Goal: Task Accomplishment & Management: Manage account settings

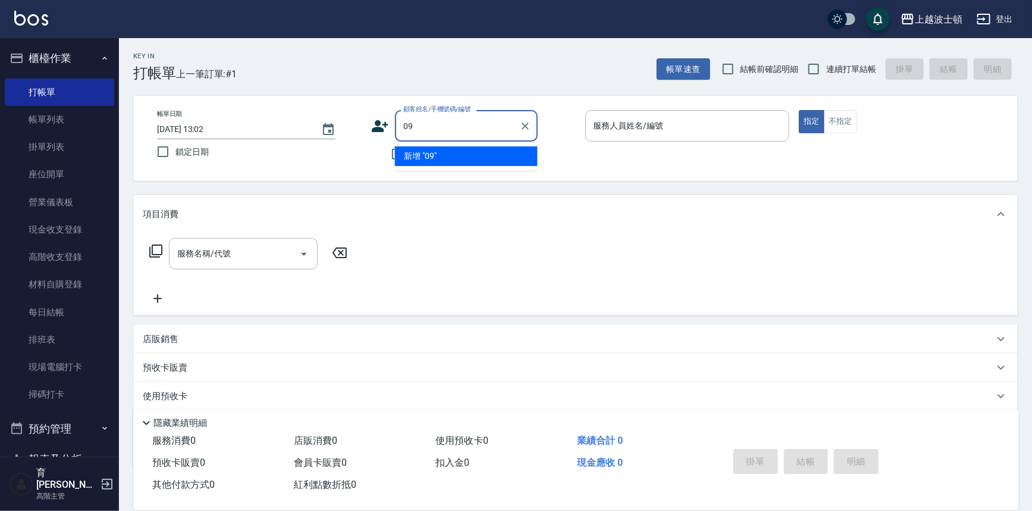
type input "0"
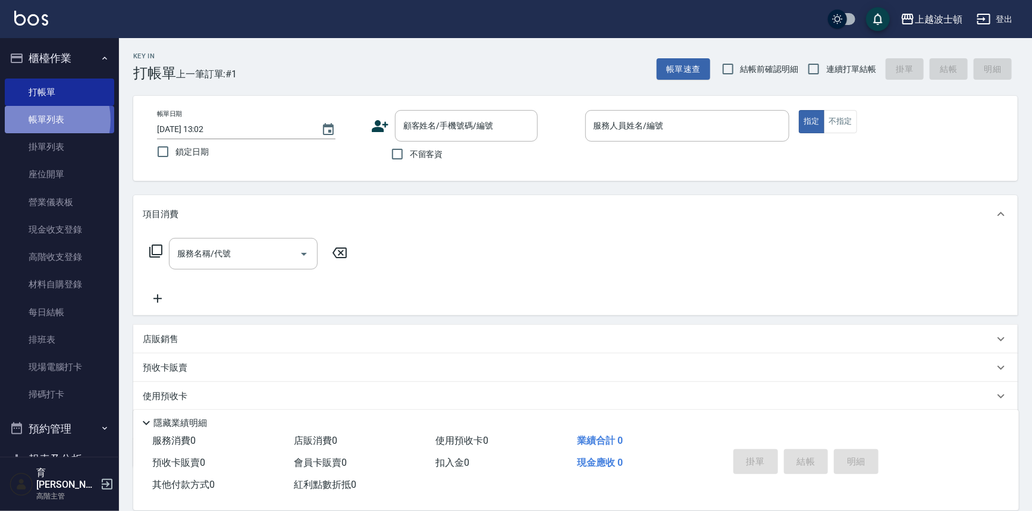
click at [40, 120] on link "帳單列表" at bounding box center [59, 119] width 109 height 27
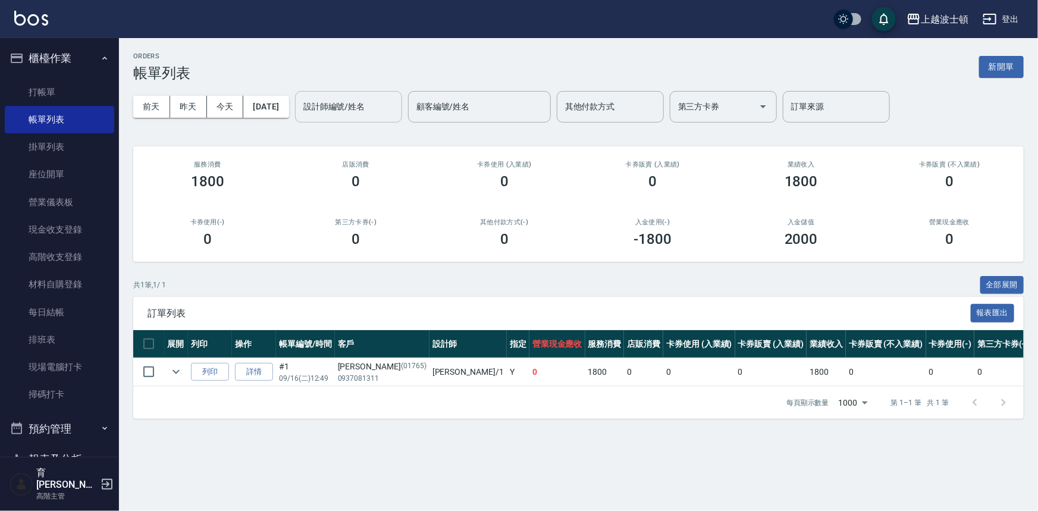
click at [353, 106] on input "設計師編號/姓名" at bounding box center [348, 106] width 96 height 21
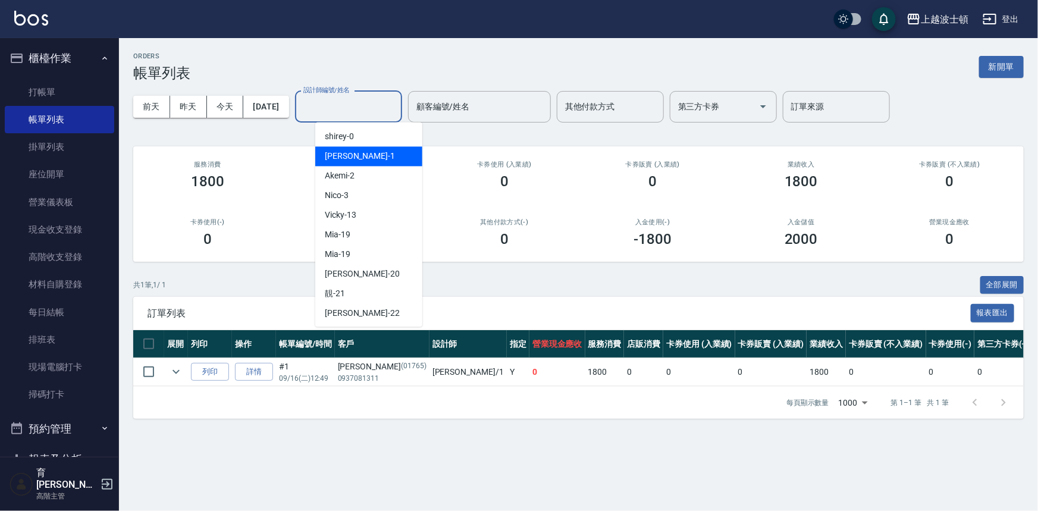
click at [358, 157] on div "[PERSON_NAME] -1" at bounding box center [368, 156] width 107 height 20
type input "[PERSON_NAME]-1"
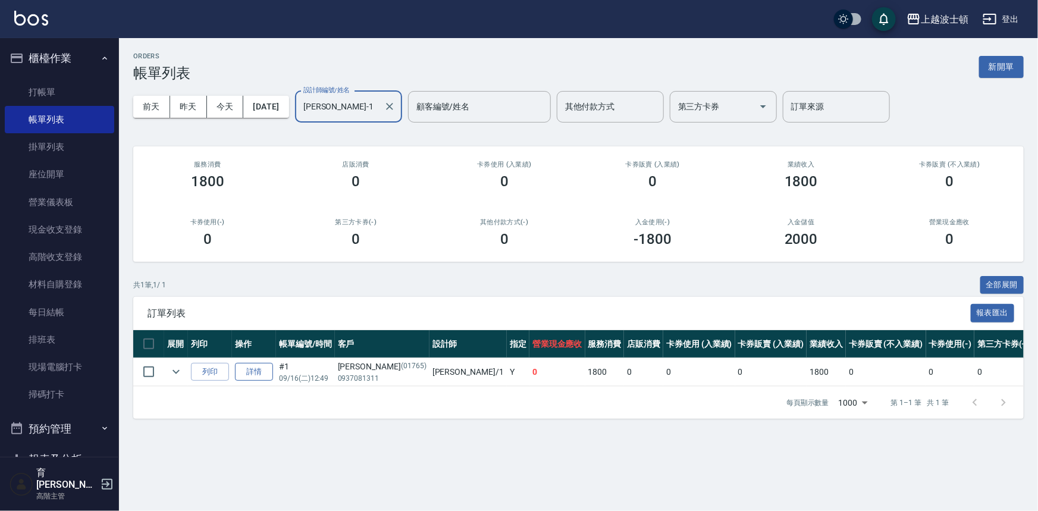
click at [259, 369] on link "詳情" at bounding box center [254, 372] width 38 height 18
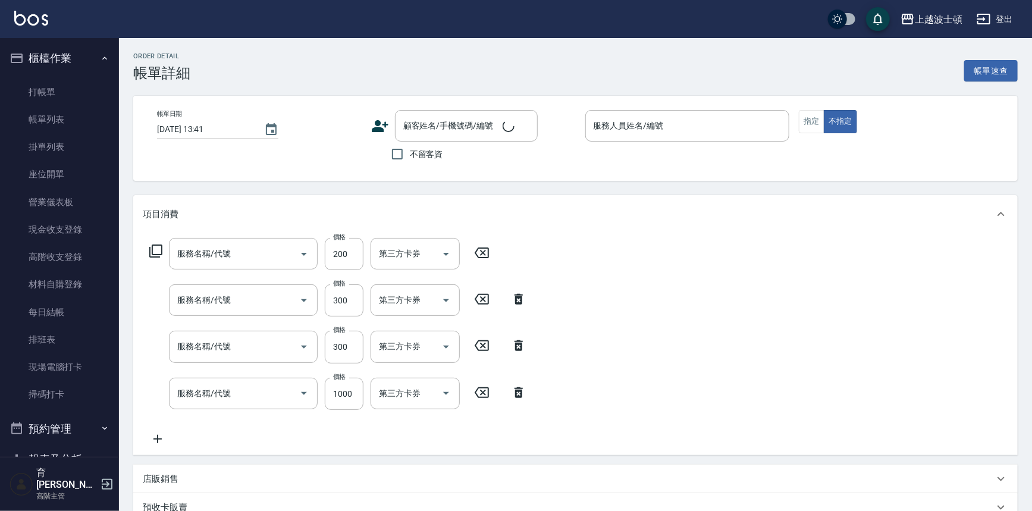
type input "[DATE] 12:49"
type input "[PERSON_NAME]-1"
type input "自備防護(709)"
type input "護髮(自備300)(701)"
type input "紓壓升等(202)"
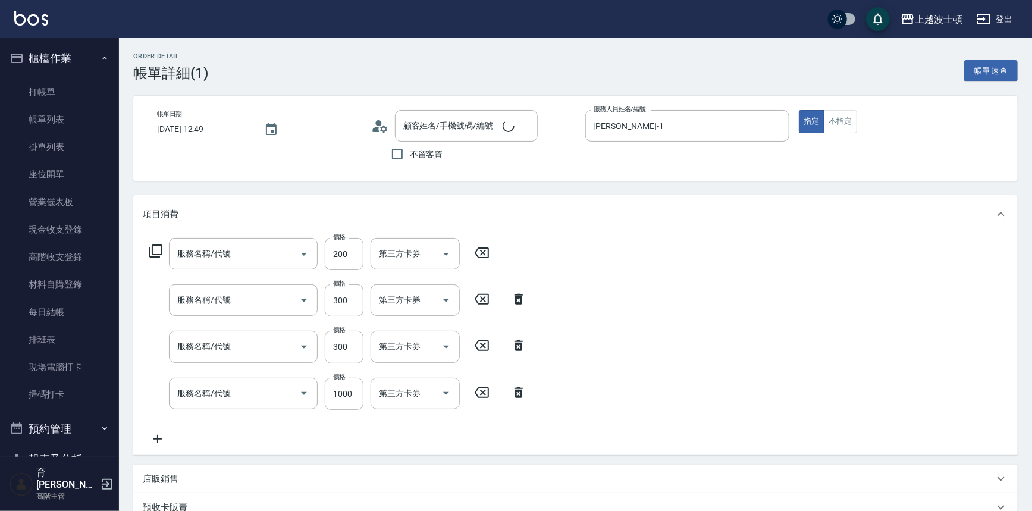
type input "離子燙1500(403)"
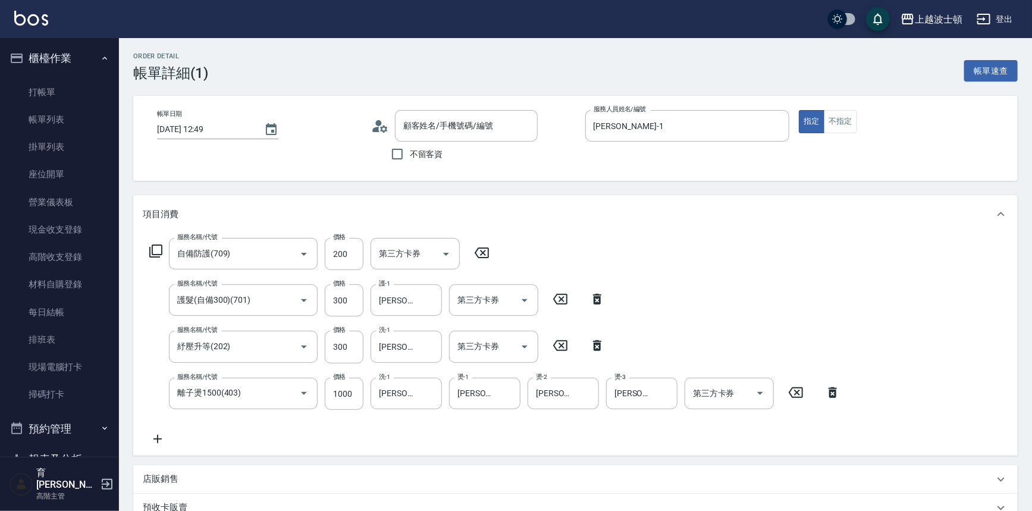
type input "[PERSON_NAME]/0937081311/01765"
click at [332, 396] on input "1000" at bounding box center [344, 394] width 39 height 32
click at [154, 439] on icon at bounding box center [158, 439] width 8 height 8
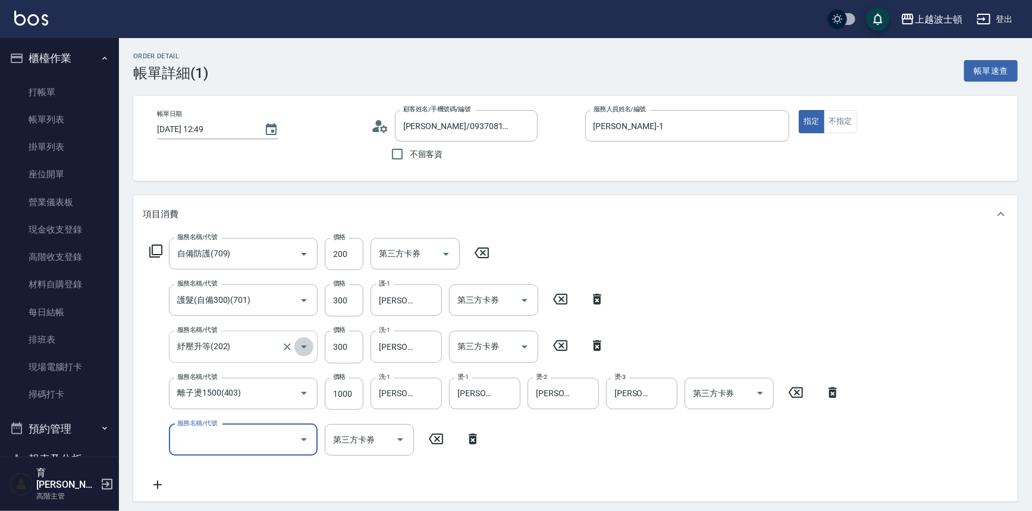
click at [305, 343] on icon "Open" at bounding box center [304, 347] width 14 height 14
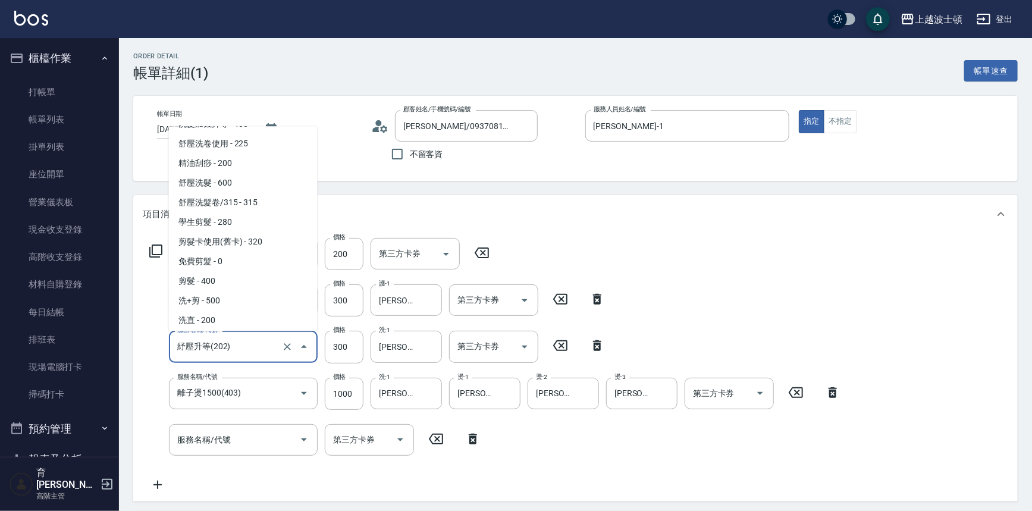
scroll to position [214, 0]
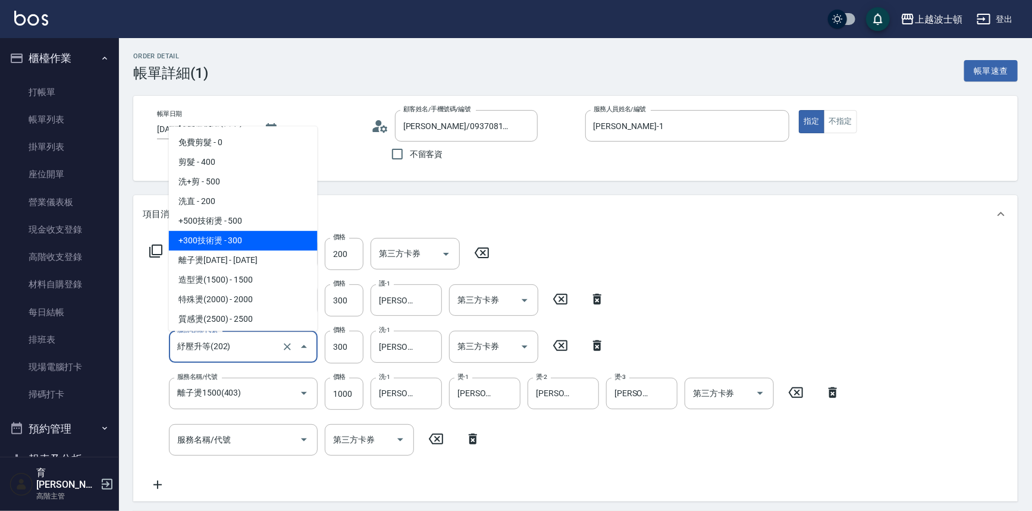
click at [271, 237] on span "+300技術燙 - 300" at bounding box center [243, 241] width 149 height 20
type input "+300技術燙(402)"
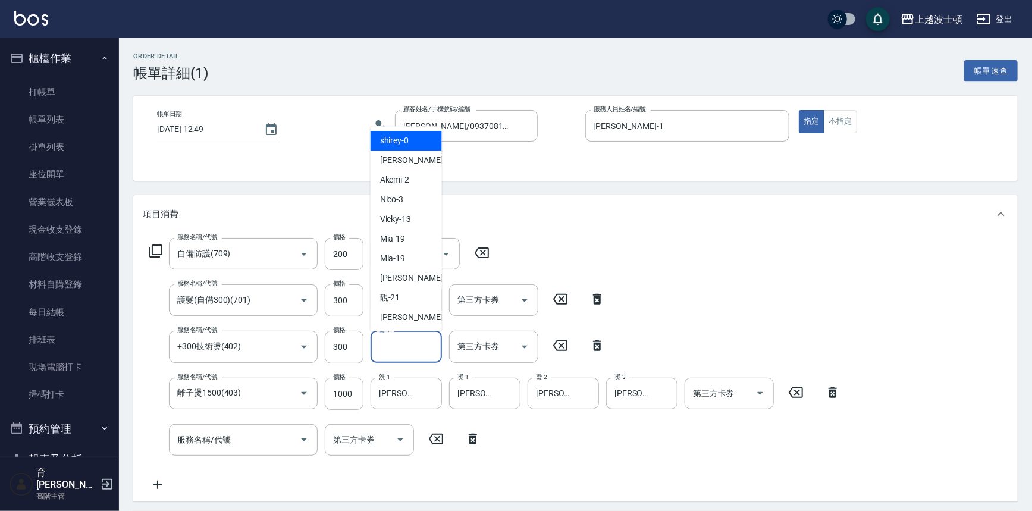
click at [412, 349] on input "燙-1" at bounding box center [406, 346] width 61 height 21
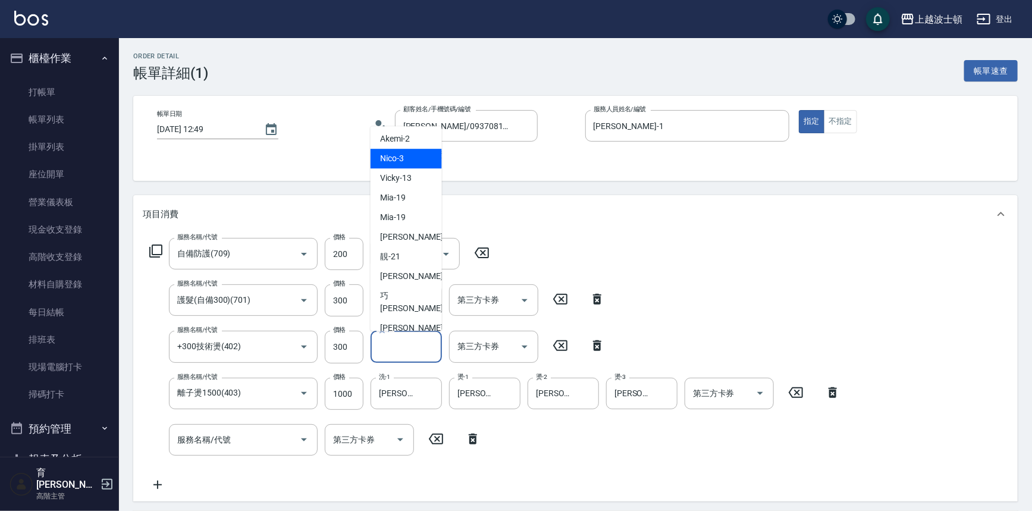
scroll to position [48, 0]
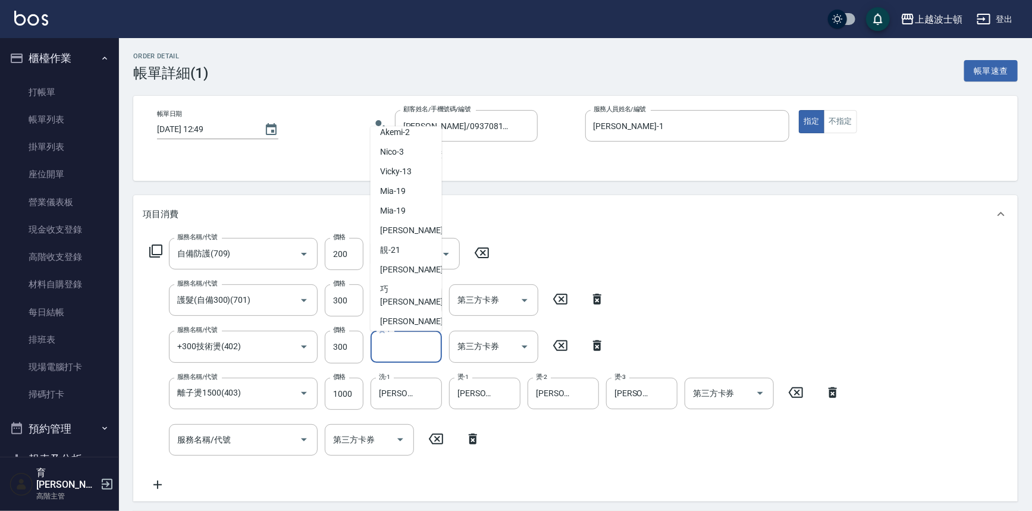
click at [405, 336] on span "[PERSON_NAME]-25" at bounding box center [398, 342] width 37 height 12
type input "[PERSON_NAME]-25"
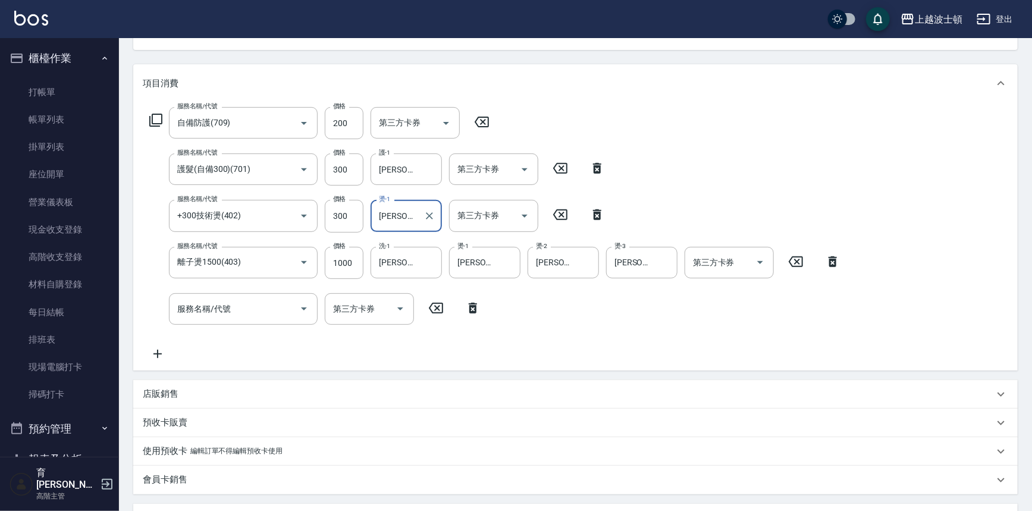
scroll to position [113, 0]
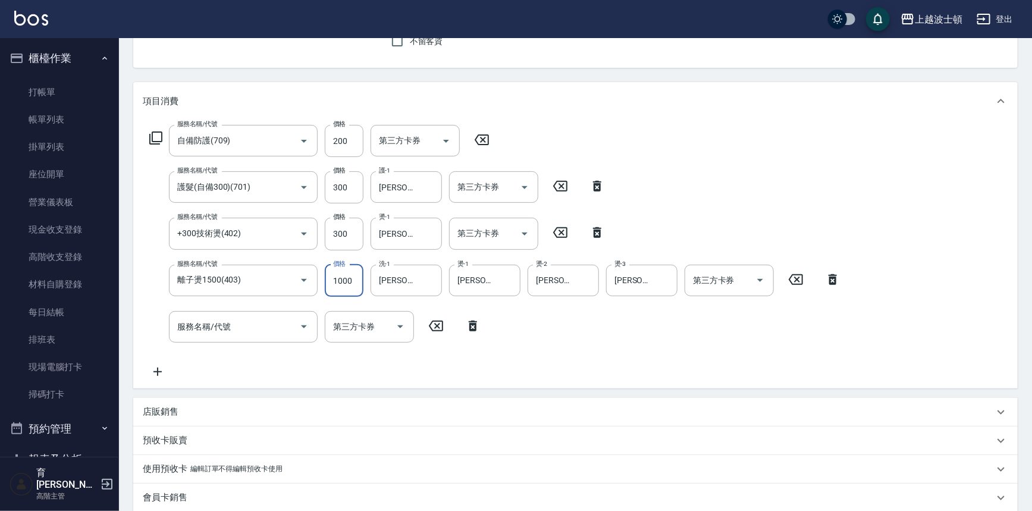
click at [340, 278] on input "1000" at bounding box center [344, 281] width 39 height 32
type input "9"
type input "0"
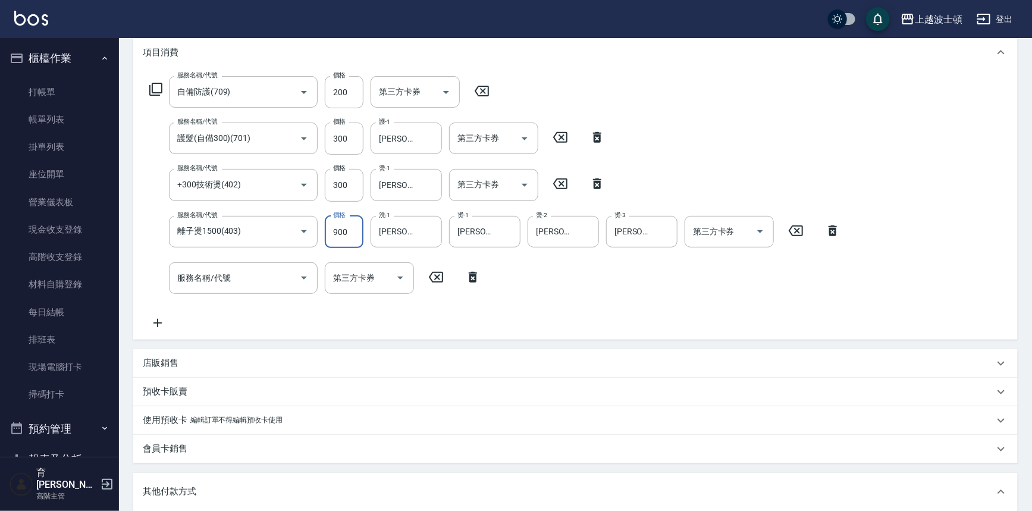
scroll to position [418, 0]
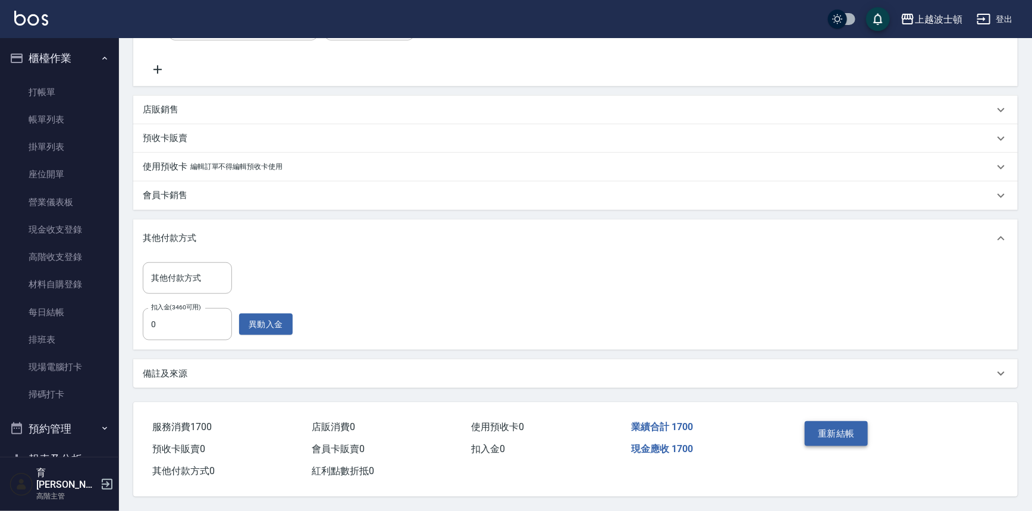
type input "900"
click at [821, 429] on button "重新結帳" at bounding box center [836, 433] width 63 height 25
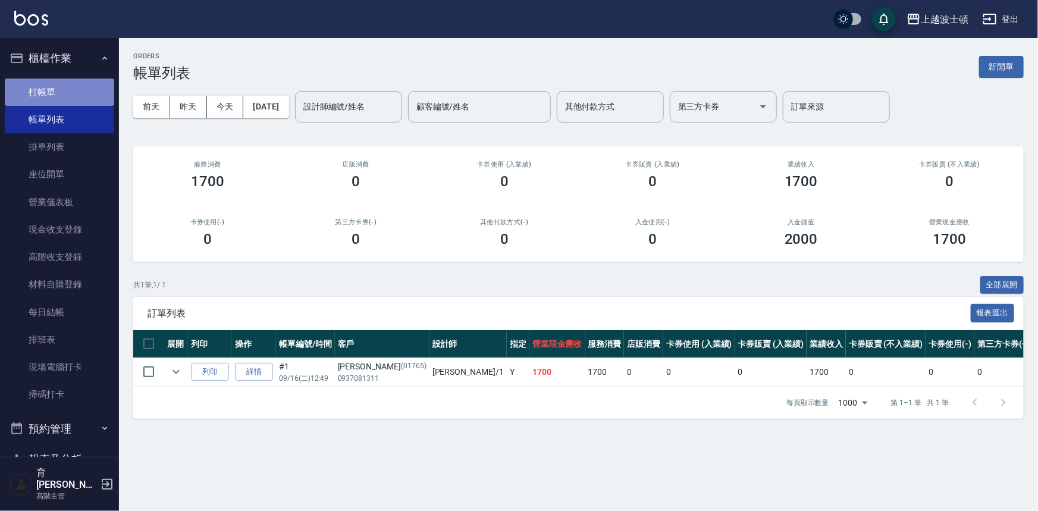
click at [76, 92] on link "打帳單" at bounding box center [59, 92] width 109 height 27
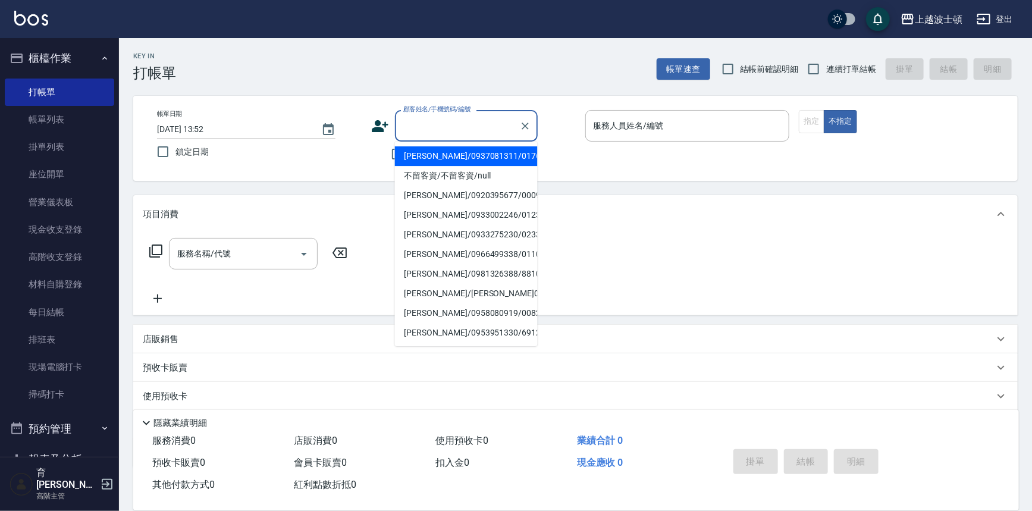
click at [417, 128] on input "顧客姓名/手機號碼/編號" at bounding box center [457, 125] width 114 height 21
click at [427, 160] on li "[PERSON_NAME]/0937081311/01765" at bounding box center [466, 156] width 143 height 20
type input "[PERSON_NAME]/0937081311/01765"
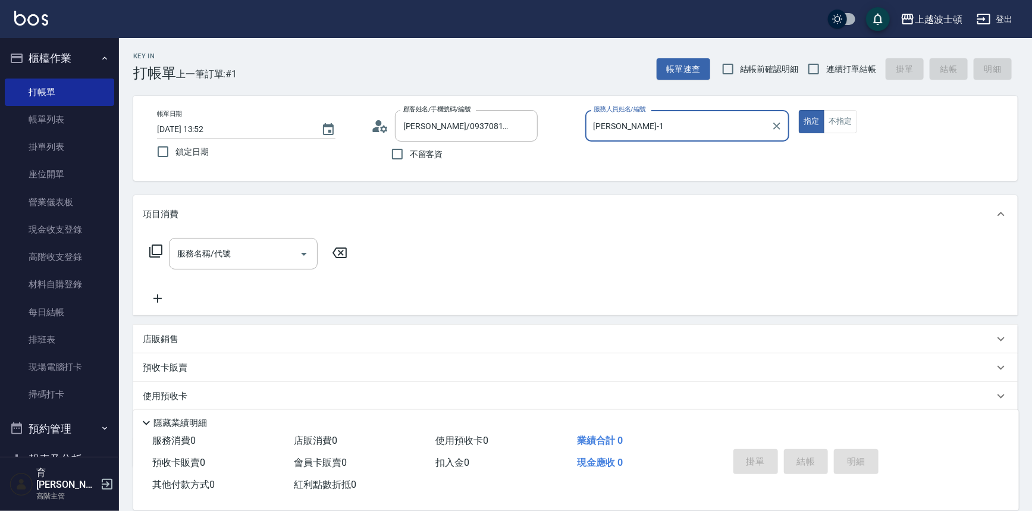
type input "[PERSON_NAME]-1"
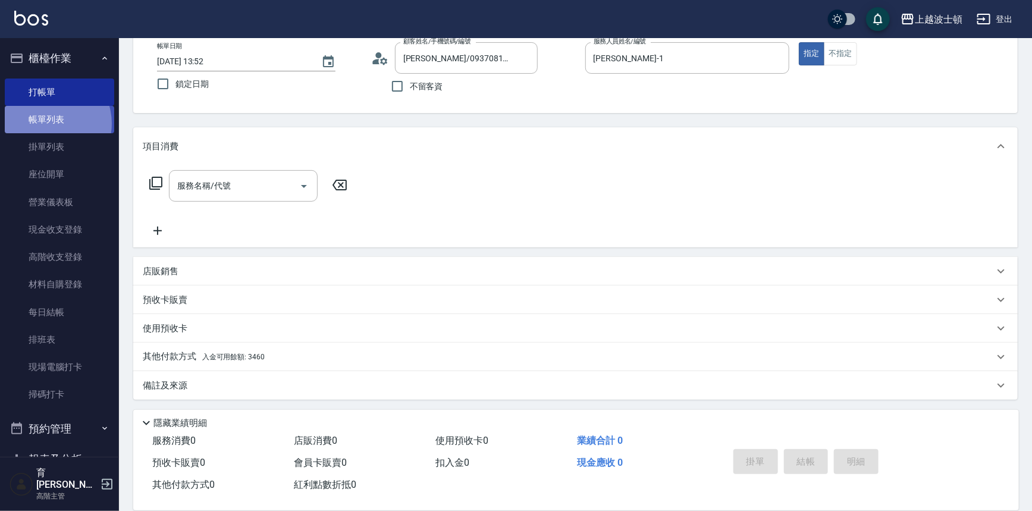
click at [48, 124] on link "帳單列表" at bounding box center [59, 119] width 109 height 27
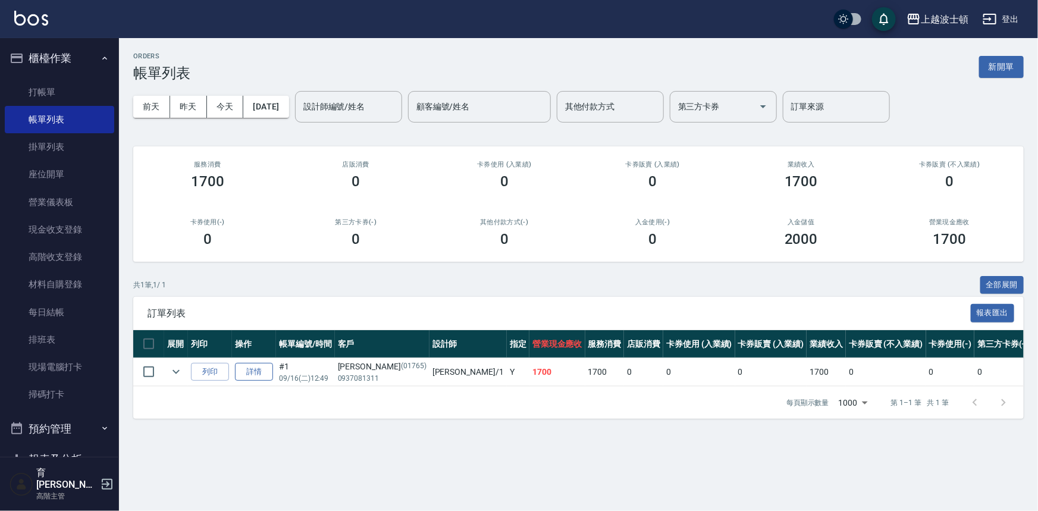
click at [250, 372] on link "詳情" at bounding box center [254, 372] width 38 height 18
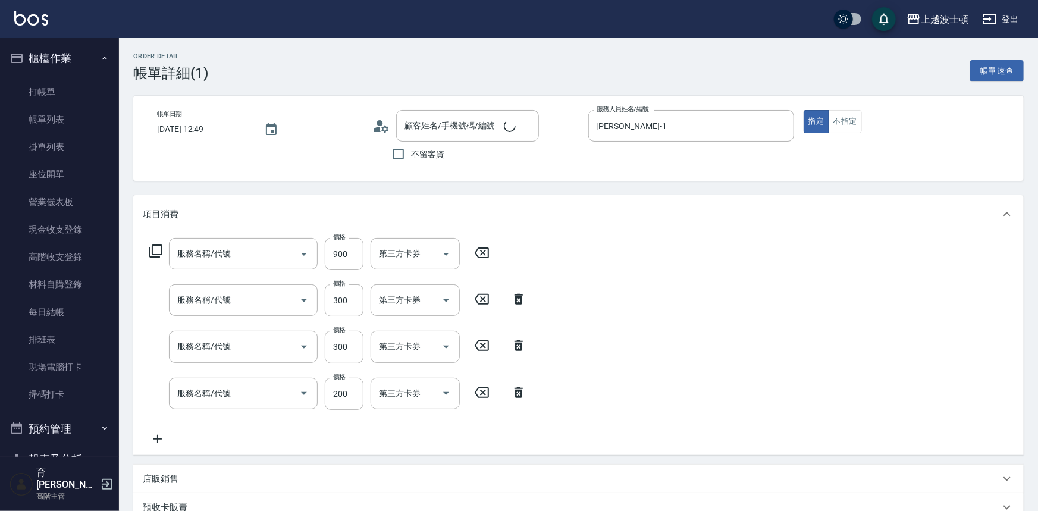
type input "[DATE] 12:49"
type input "[PERSON_NAME]-1"
type input "離子燙1500(403)"
type input "+300技術燙(402)"
type input "護髮(自備300)(701)"
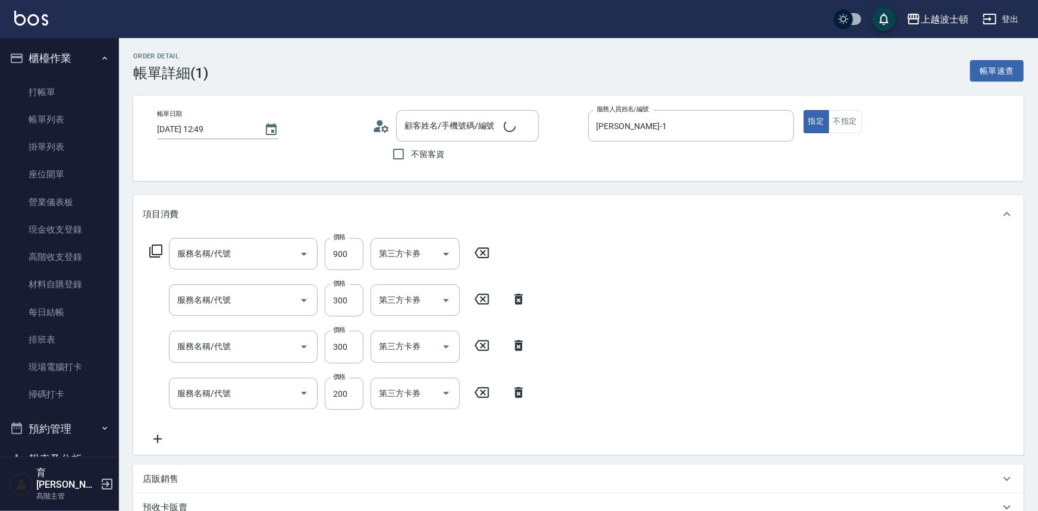
type input "自備防護(709)"
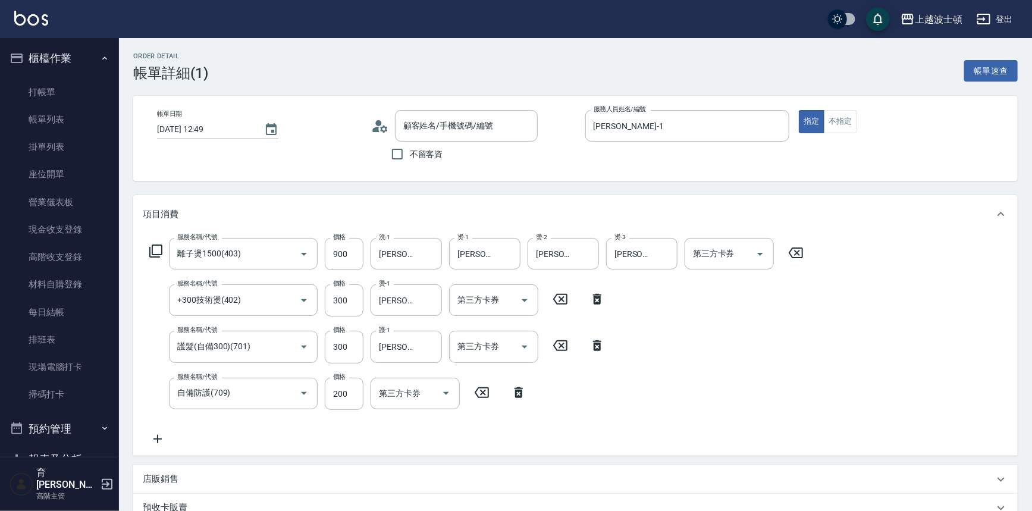
type input "[PERSON_NAME]/0937081311/01765"
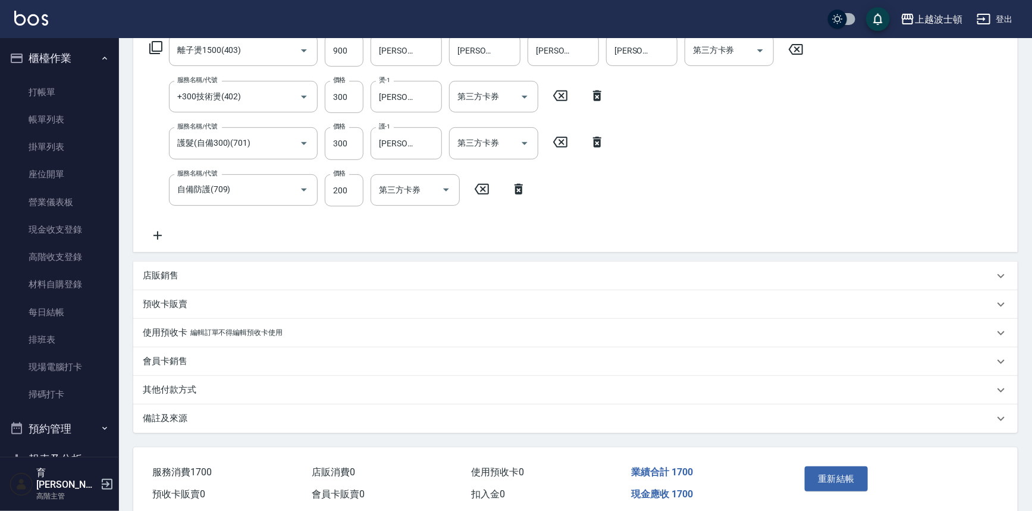
scroll to position [251, 0]
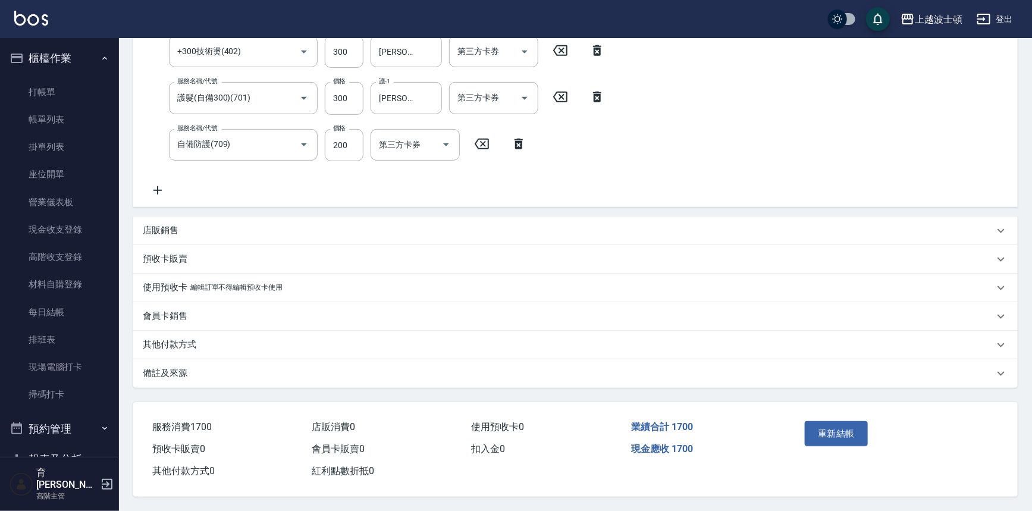
click at [177, 341] on p "其他付款方式" at bounding box center [170, 345] width 54 height 12
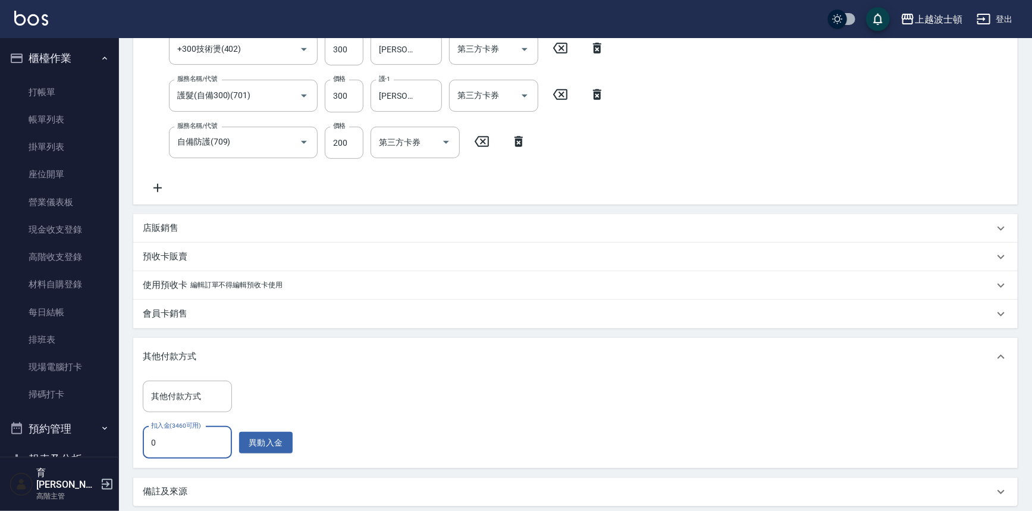
click at [161, 440] on input "0" at bounding box center [187, 443] width 89 height 32
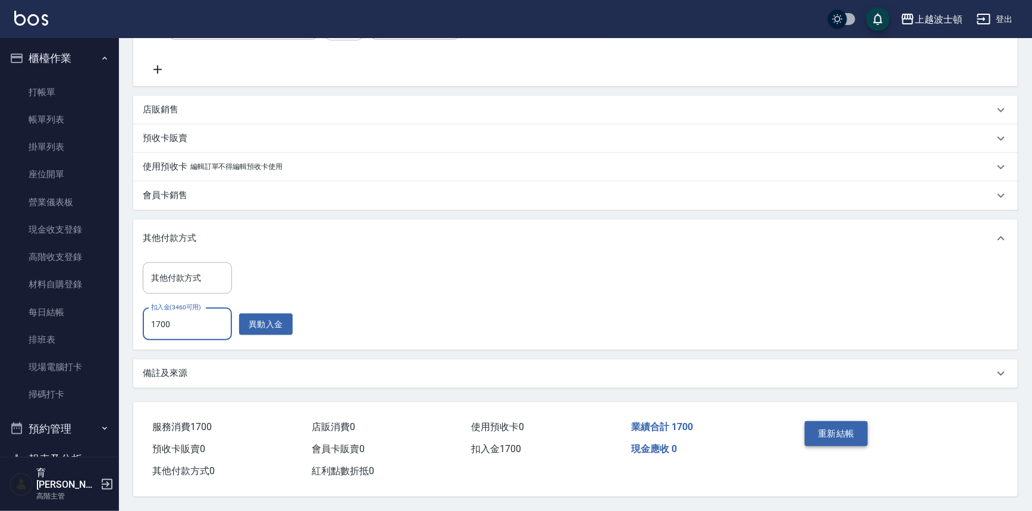
type input "1700"
click at [838, 428] on button "重新結帳" at bounding box center [836, 433] width 63 height 25
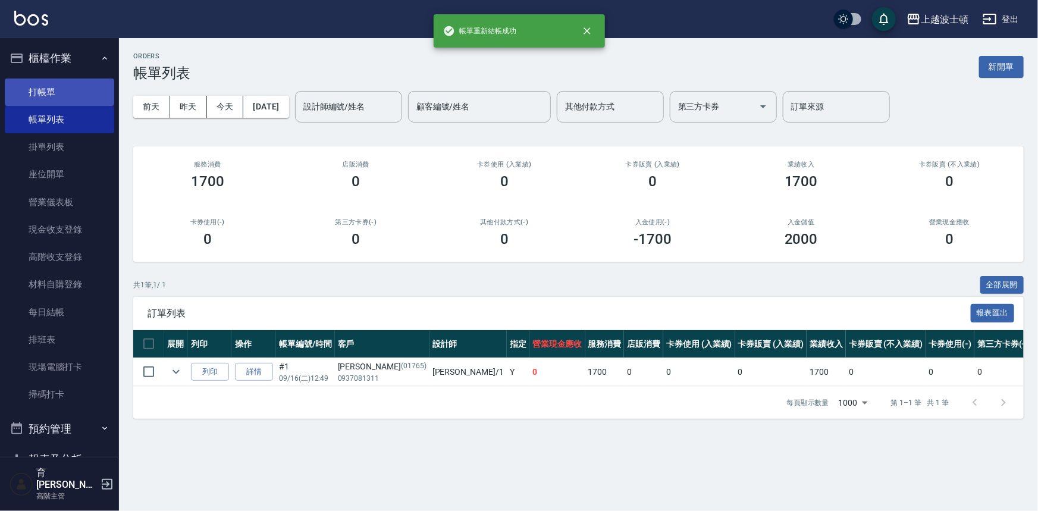
click at [25, 95] on link "打帳單" at bounding box center [59, 92] width 109 height 27
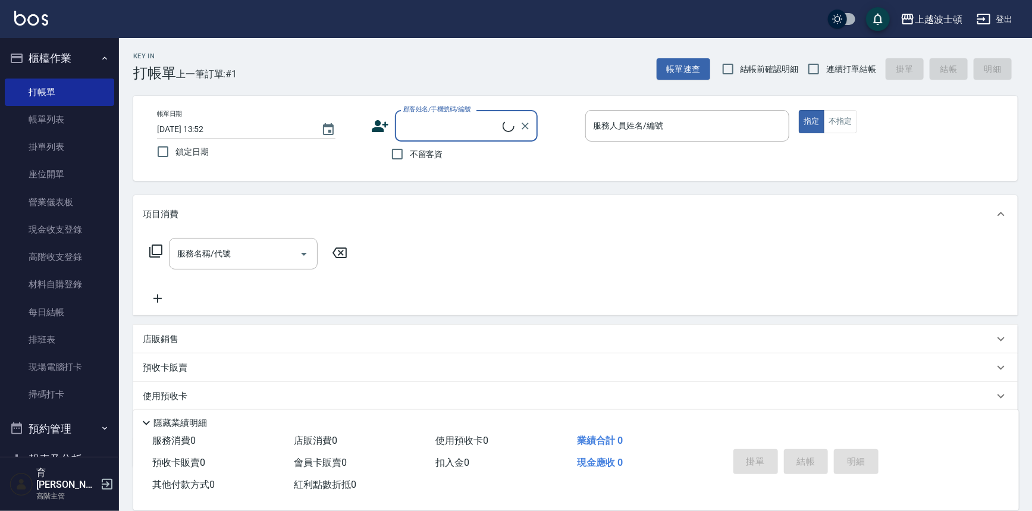
click at [431, 118] on input "顧客姓名/手機號碼/編號" at bounding box center [451, 125] width 102 height 21
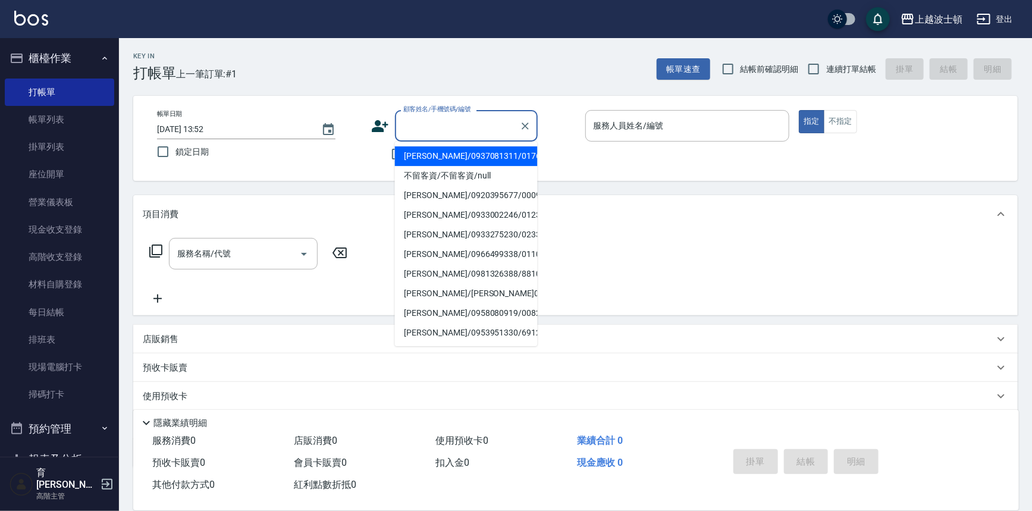
click at [437, 156] on li "[PERSON_NAME]/0937081311/01765" at bounding box center [466, 156] width 143 height 20
type input "[PERSON_NAME]/0937081311/01765"
type input "[PERSON_NAME]-1"
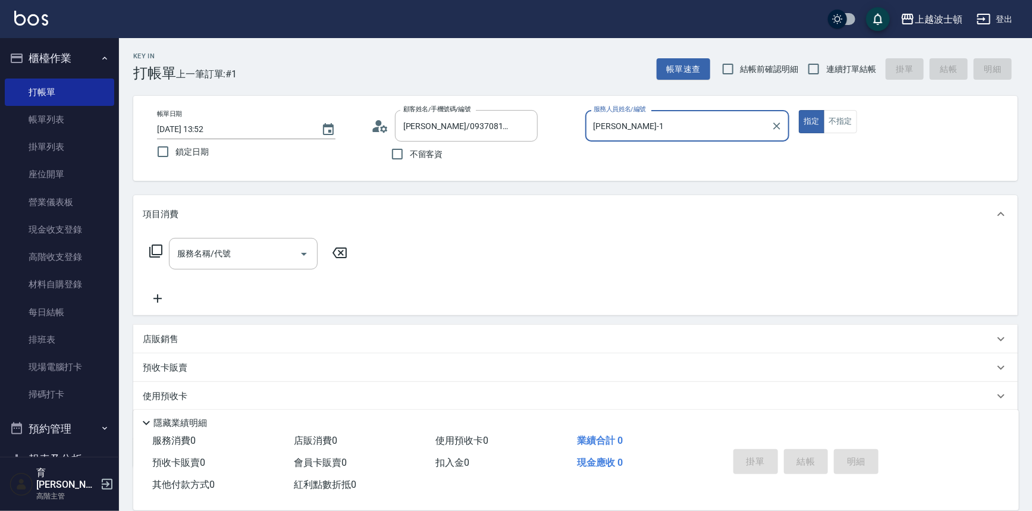
scroll to position [68, 0]
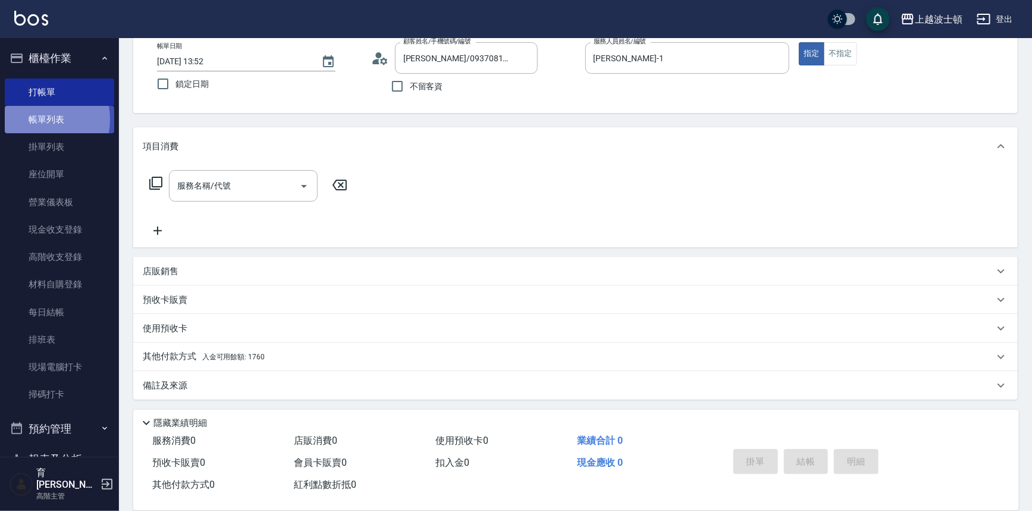
click at [38, 120] on link "帳單列表" at bounding box center [59, 119] width 109 height 27
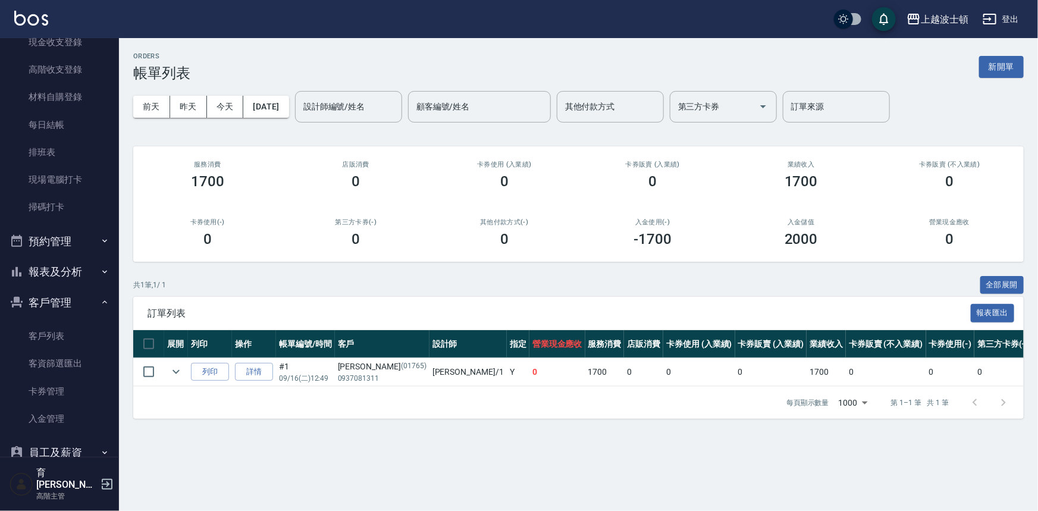
scroll to position [233, 0]
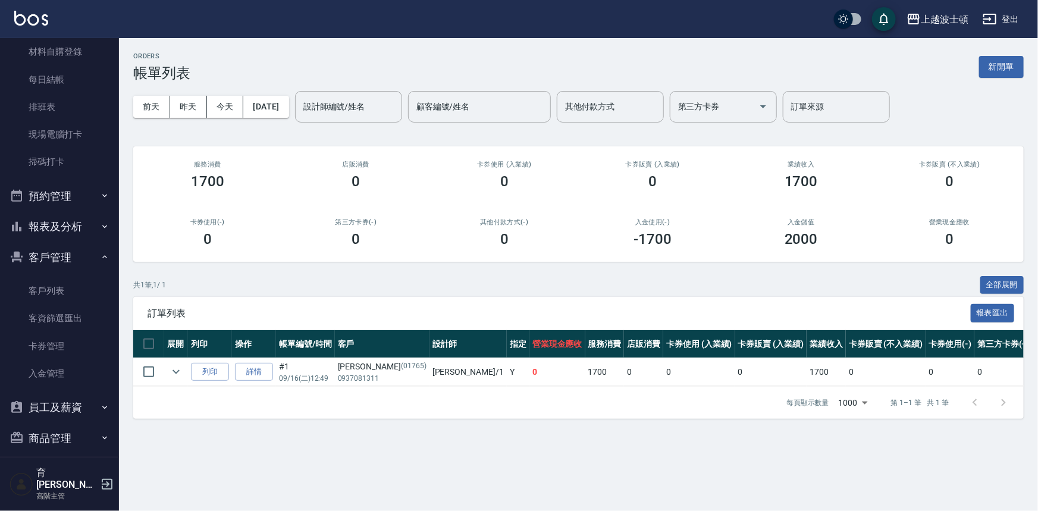
click at [71, 226] on button "報表及分析" at bounding box center [59, 226] width 109 height 31
drag, startPoint x: 126, startPoint y: 173, endPoint x: 126, endPoint y: 189, distance: 16.7
click at [126, 189] on div "ORDERS 帳單列表 新開單 [DATE] [DATE] [DATE] [DATE] 設計師編號/姓名 設計師編號/姓名 顧客編號/姓名 顧客編號/姓名 其…" at bounding box center [578, 235] width 919 height 395
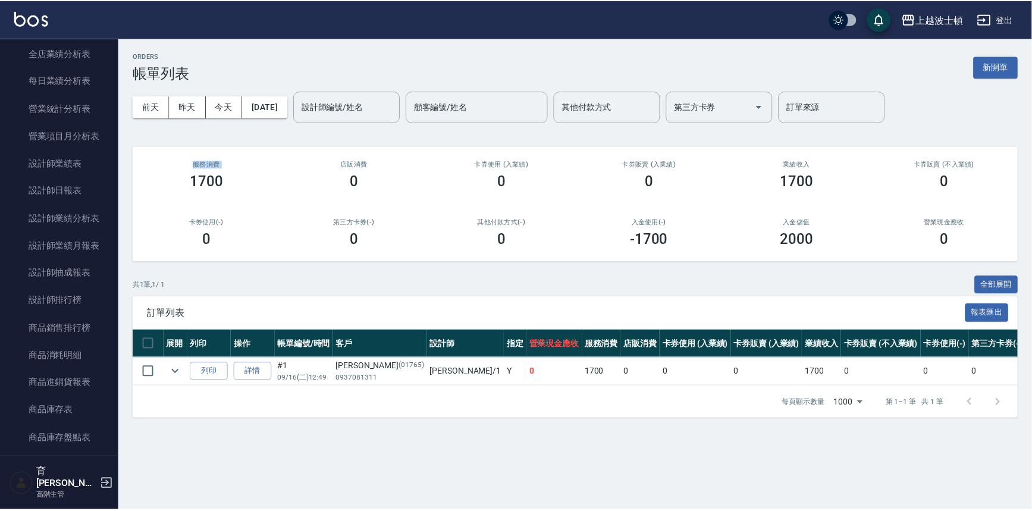
scroll to position [816, 0]
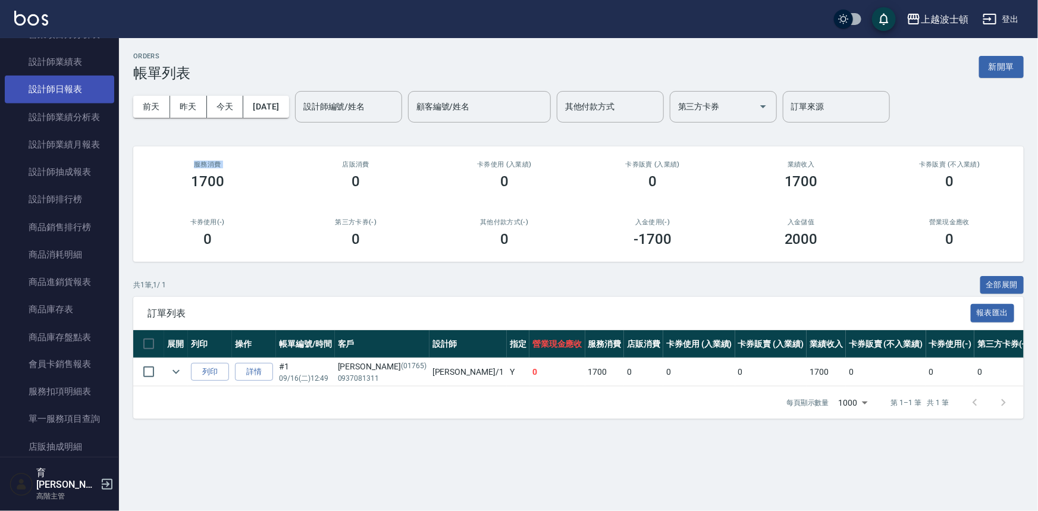
click at [74, 89] on link "設計師日報表" at bounding box center [59, 89] width 109 height 27
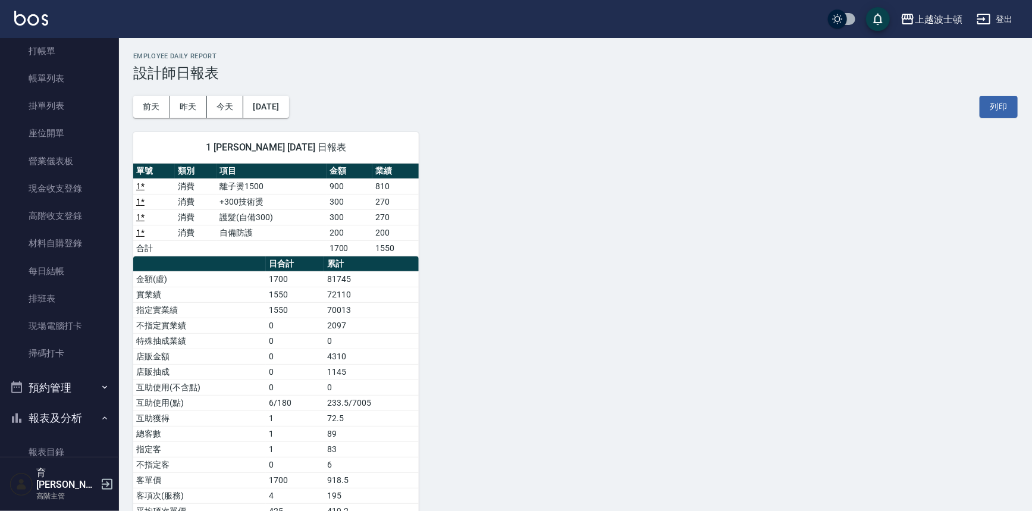
scroll to position [24, 0]
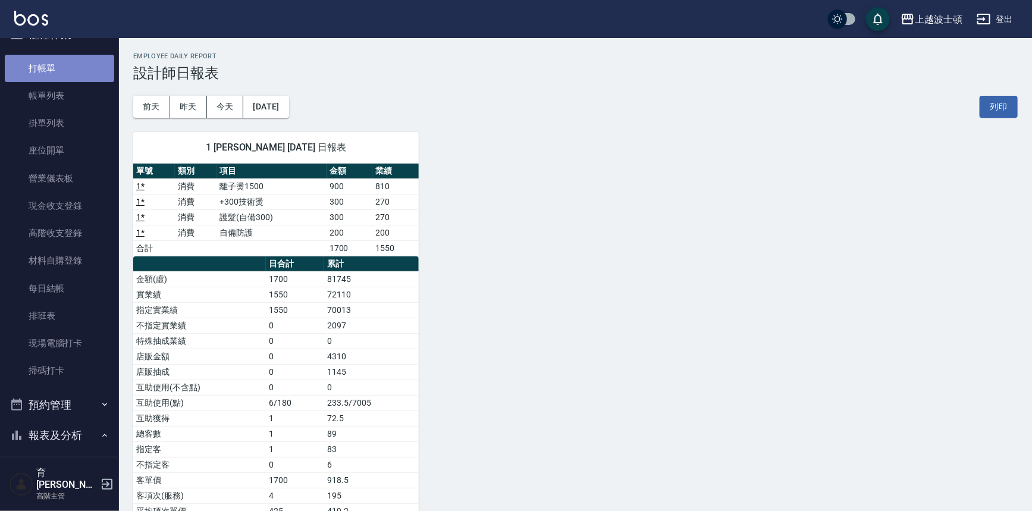
click at [65, 79] on link "打帳單" at bounding box center [59, 68] width 109 height 27
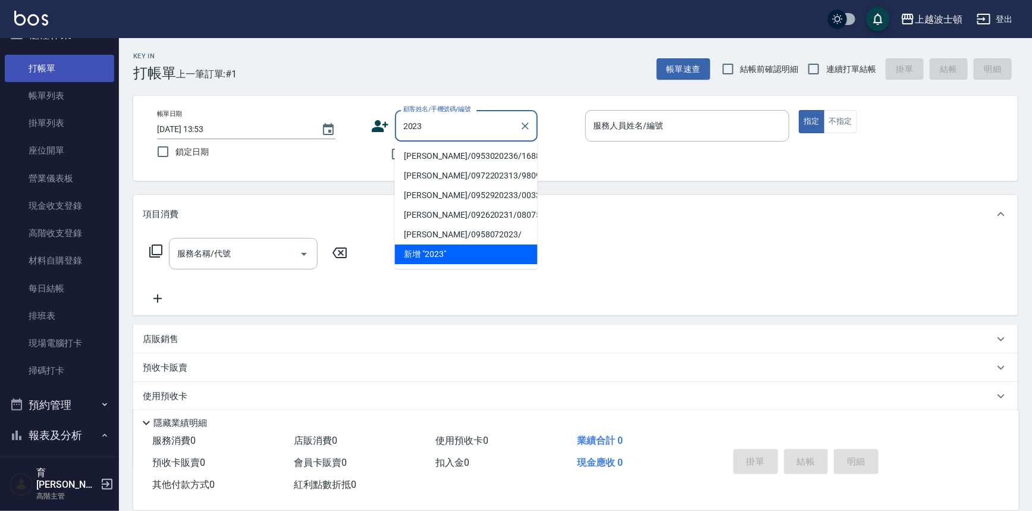
type input "2023"
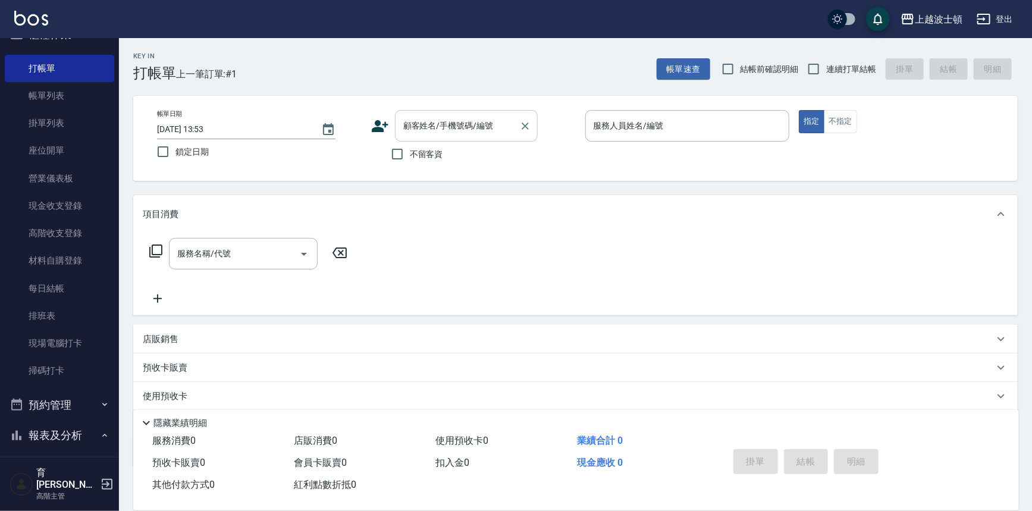
click at [432, 129] on input "顧客姓名/手機號碼/編號" at bounding box center [457, 125] width 114 height 21
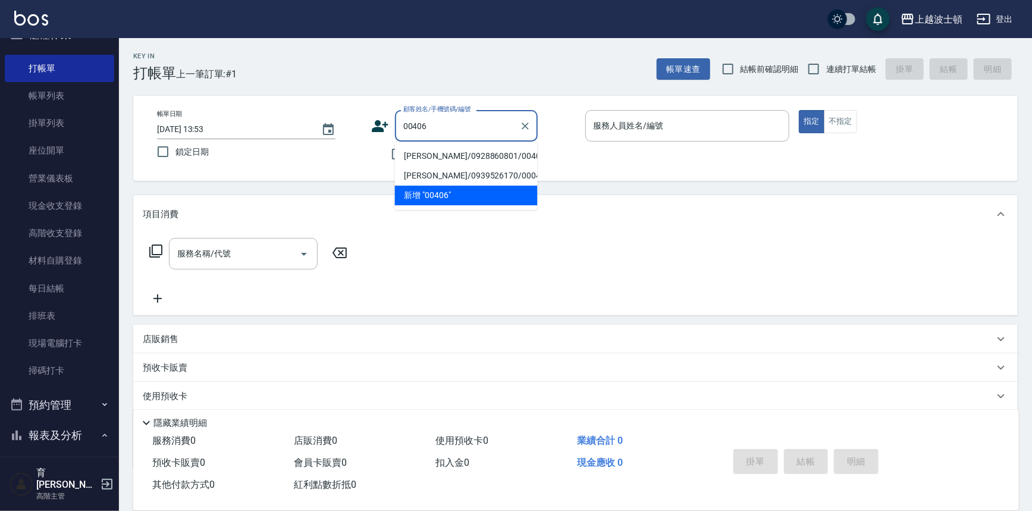
click at [444, 158] on li "[PERSON_NAME]/0928860801/00406" at bounding box center [466, 156] width 143 height 20
type input "[PERSON_NAME]/0928860801/00406"
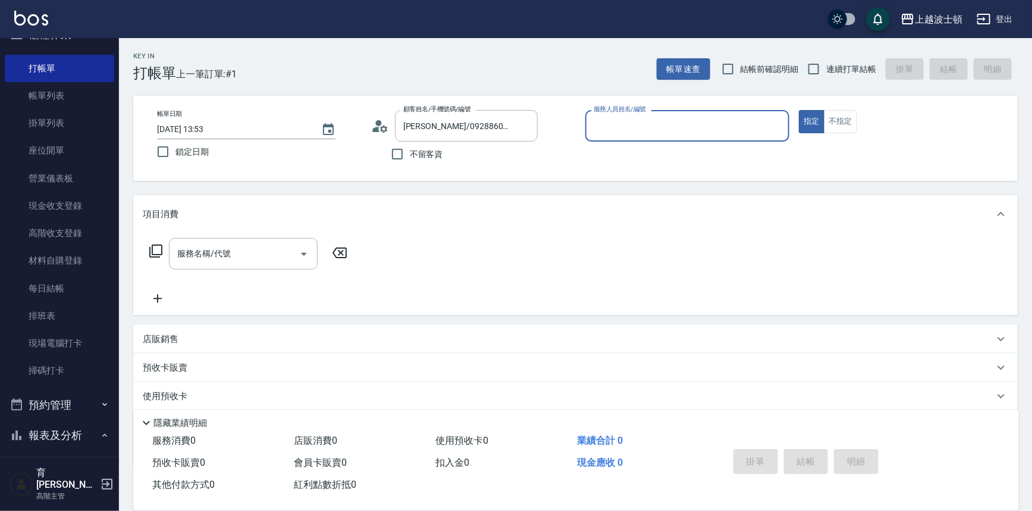
type input "Akemi-2"
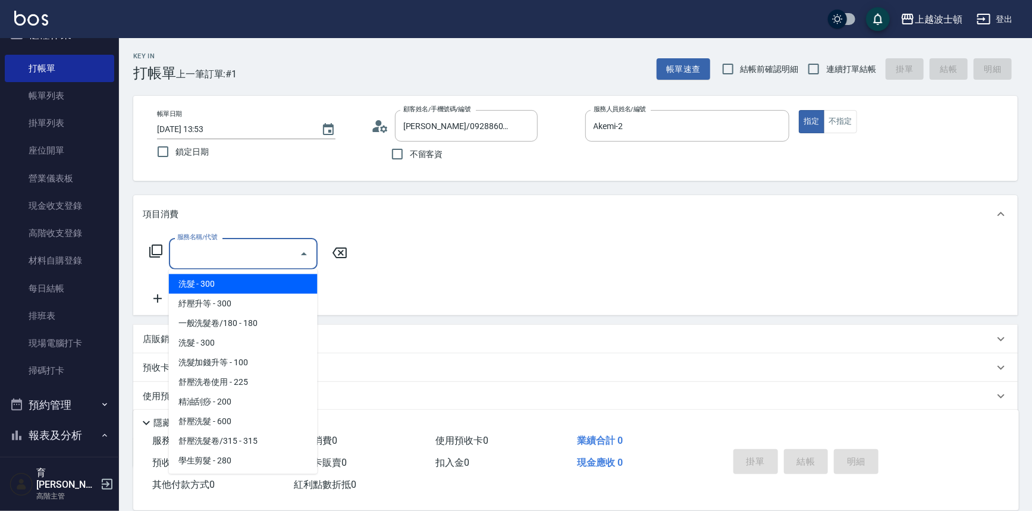
click at [228, 244] on input "服務名稱/代號" at bounding box center [234, 253] width 120 height 21
click at [155, 249] on icon at bounding box center [156, 251] width 14 height 14
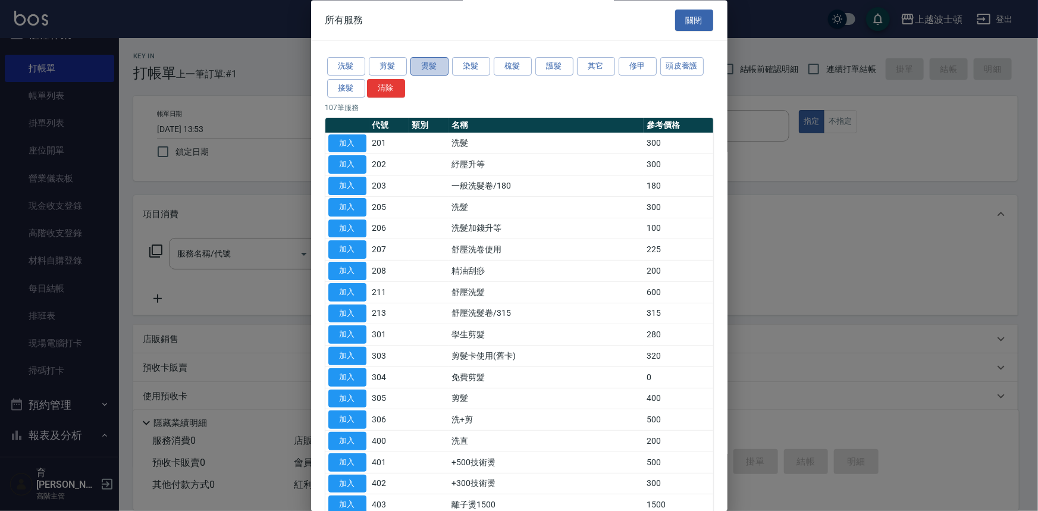
click at [425, 67] on button "燙髮" at bounding box center [430, 67] width 38 height 18
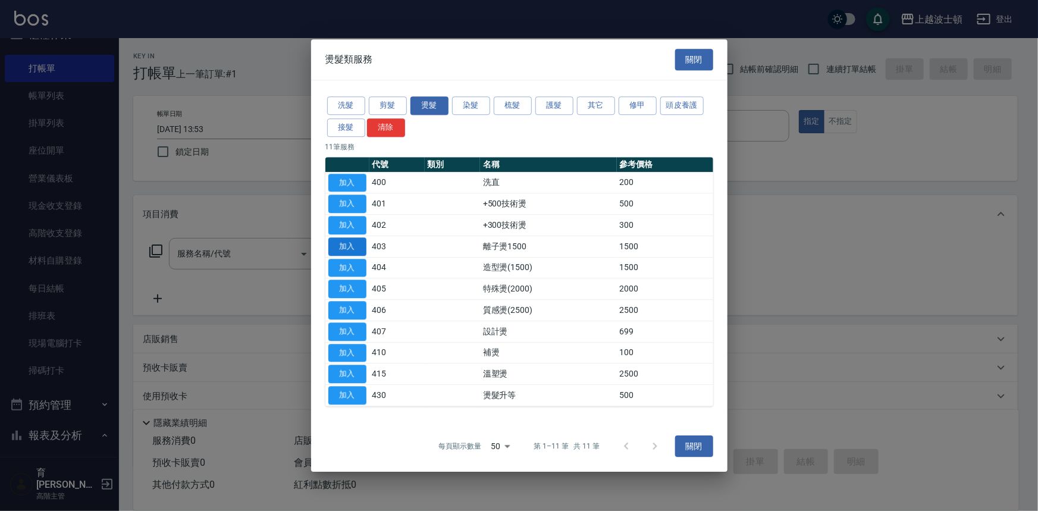
click at [343, 243] on button "加入" at bounding box center [347, 246] width 38 height 18
type input "離子燙1500(403)"
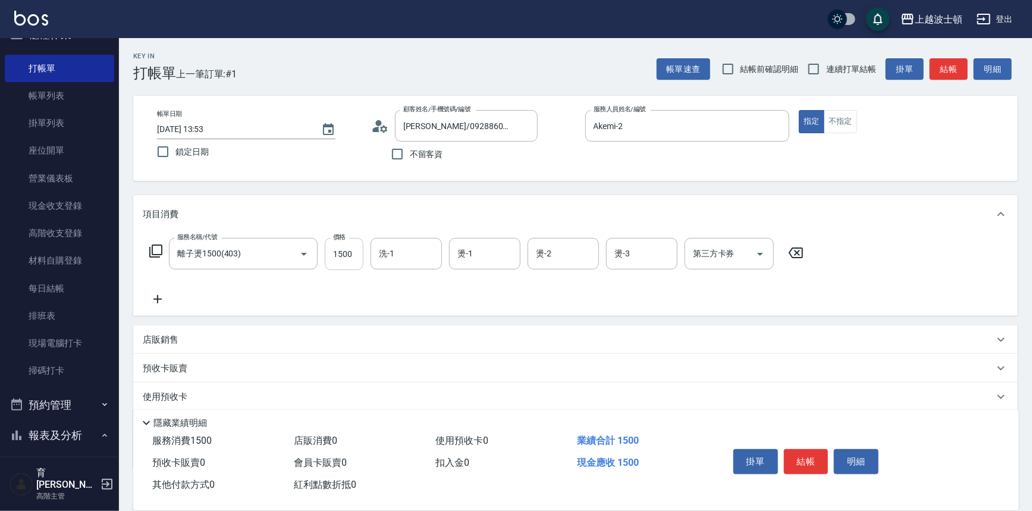
click at [352, 253] on input "1500" at bounding box center [344, 254] width 39 height 32
type input "1200"
click at [403, 258] on input "洗-1" at bounding box center [406, 253] width 61 height 21
click at [414, 281] on div "Akemi -2" at bounding box center [406, 284] width 71 height 20
type input "Akemi-2"
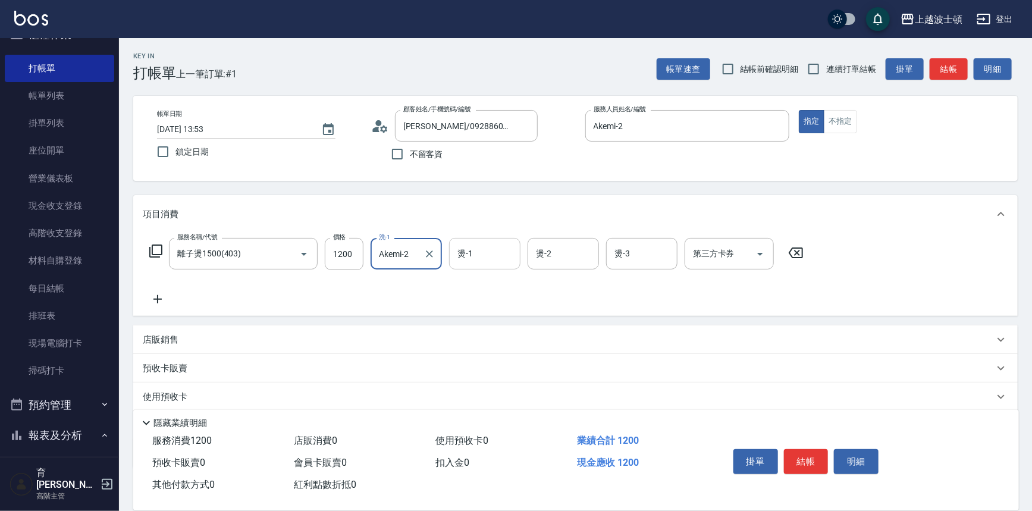
click at [502, 250] on input "燙-1" at bounding box center [485, 253] width 61 height 21
click at [501, 285] on div "Akemi -2" at bounding box center [484, 284] width 71 height 20
type input "Akemi-2"
click at [548, 255] on input "燙-2" at bounding box center [563, 253] width 61 height 21
click at [565, 289] on span "Akemi -2" at bounding box center [552, 284] width 30 height 12
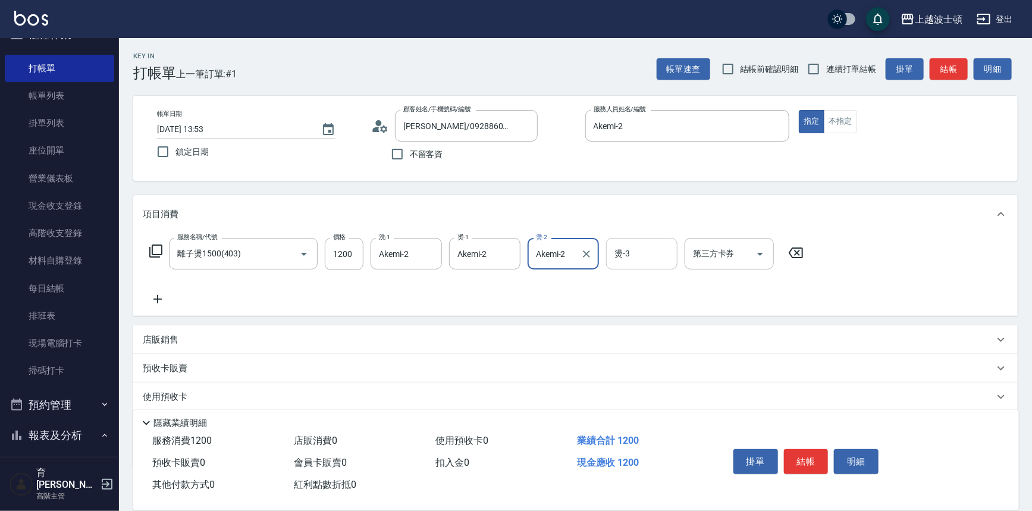
type input "Akemi-2"
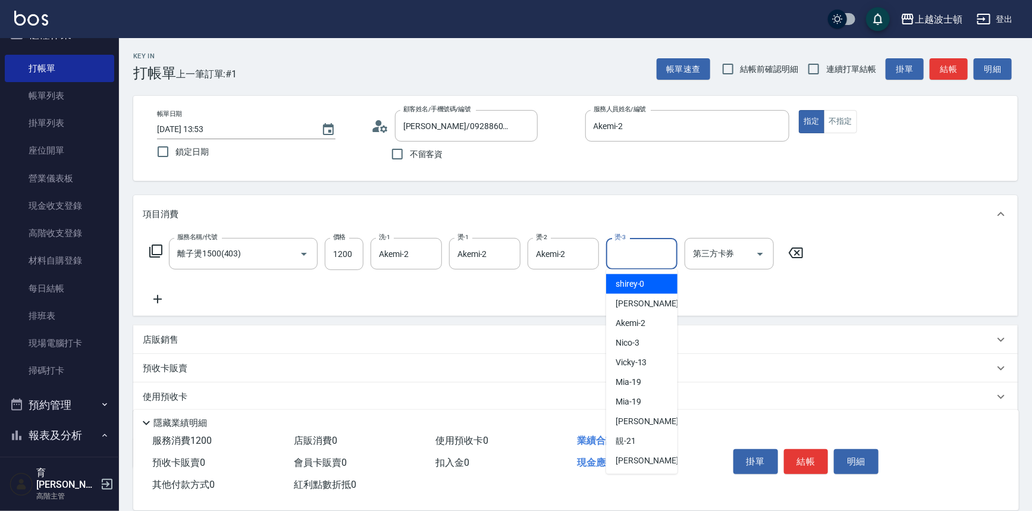
click at [662, 246] on input "燙-3" at bounding box center [642, 253] width 61 height 21
click at [642, 286] on span "Akemi -2" at bounding box center [631, 284] width 30 height 12
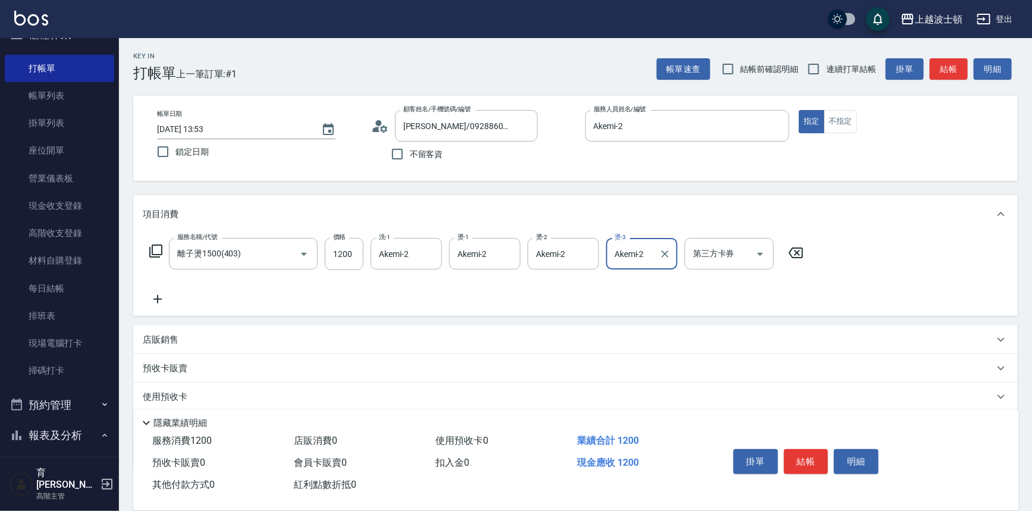
type input "Akemi-2"
click at [159, 299] on icon at bounding box center [158, 299] width 8 height 8
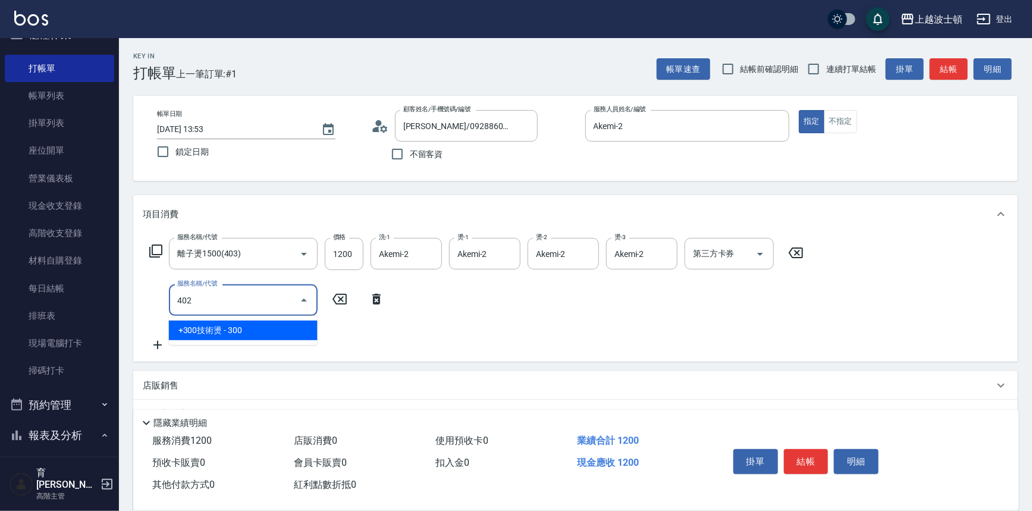
click at [206, 331] on span "+300技術燙 - 300" at bounding box center [243, 331] width 149 height 20
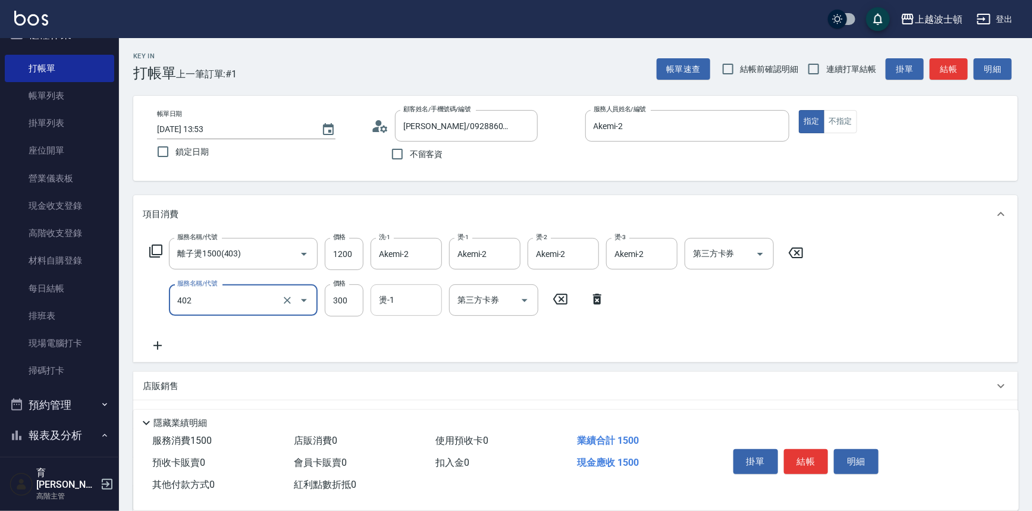
type input "+300技術燙(402)"
click at [403, 306] on input "燙-1" at bounding box center [406, 300] width 61 height 21
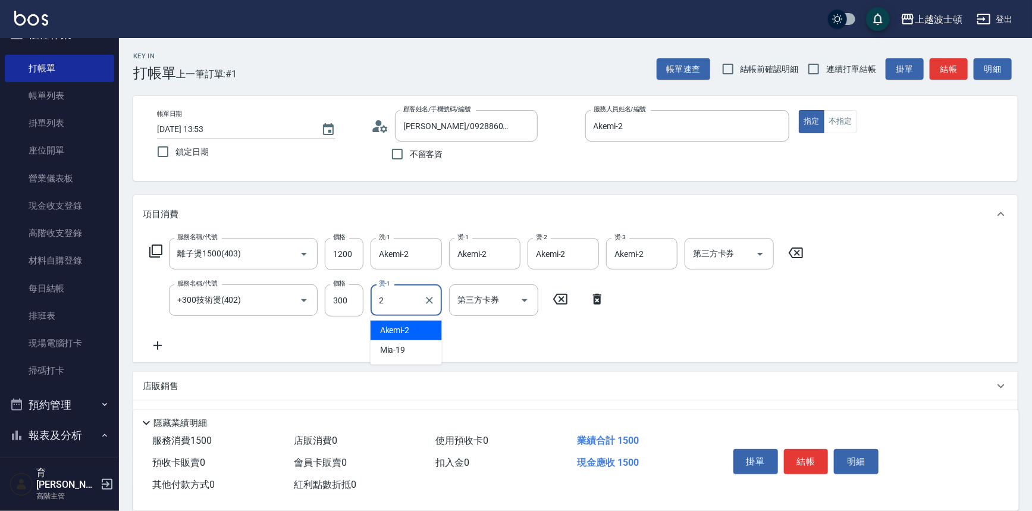
click at [403, 327] on span "Akemi -2" at bounding box center [395, 330] width 30 height 12
type input "Akemi-2"
click at [155, 255] on icon at bounding box center [156, 251] width 14 height 14
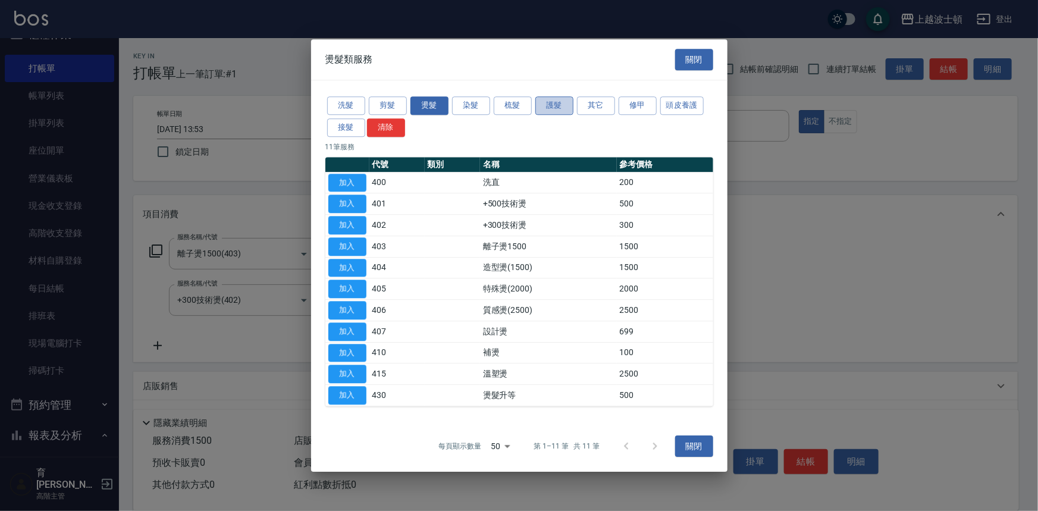
click at [558, 107] on button "護髮" at bounding box center [555, 105] width 38 height 18
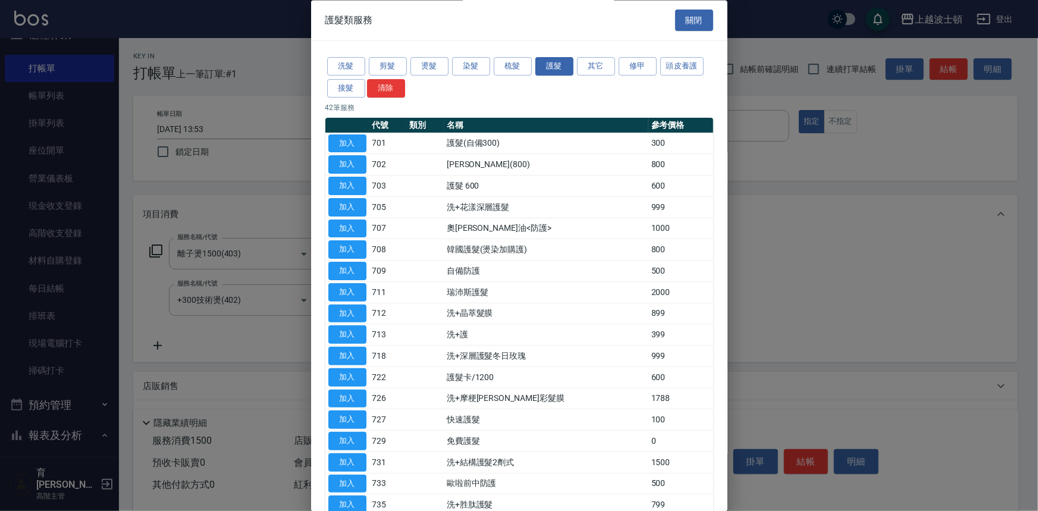
click at [345, 258] on td "加入" at bounding box center [347, 249] width 44 height 21
click at [347, 247] on button "加入" at bounding box center [347, 250] width 38 height 18
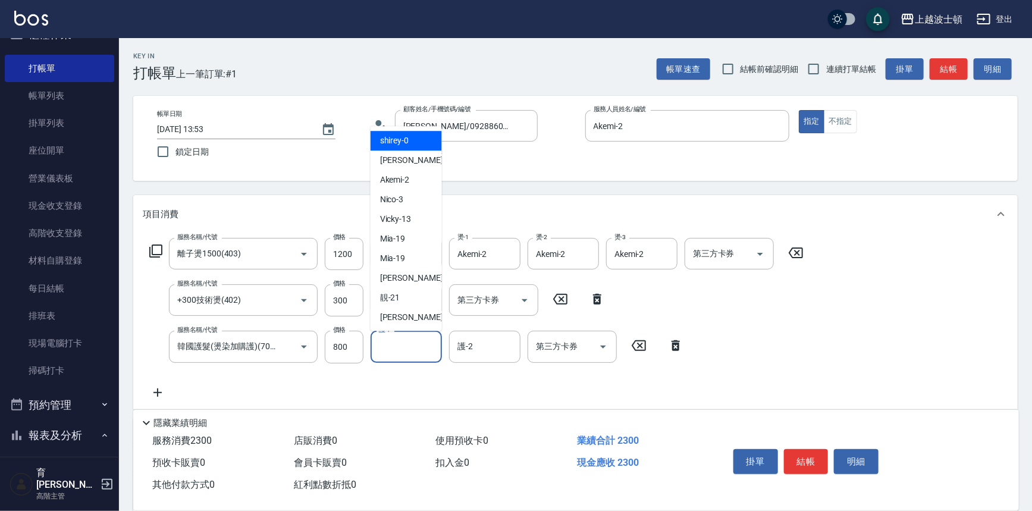
click at [400, 345] on input "護-1" at bounding box center [406, 346] width 61 height 21
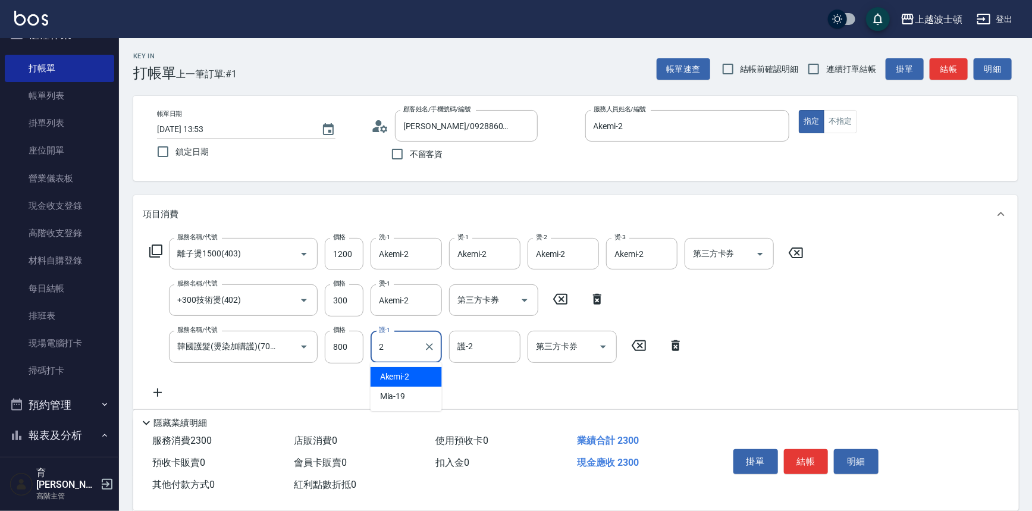
drag, startPoint x: 408, startPoint y: 375, endPoint x: 489, endPoint y: 364, distance: 81.7
click at [409, 375] on span "Akemi -2" at bounding box center [395, 377] width 30 height 12
drag, startPoint x: 500, startPoint y: 358, endPoint x: 494, endPoint y: 354, distance: 7.5
click at [498, 356] on div "護-2" at bounding box center [484, 347] width 71 height 32
type input "Akemi-2"
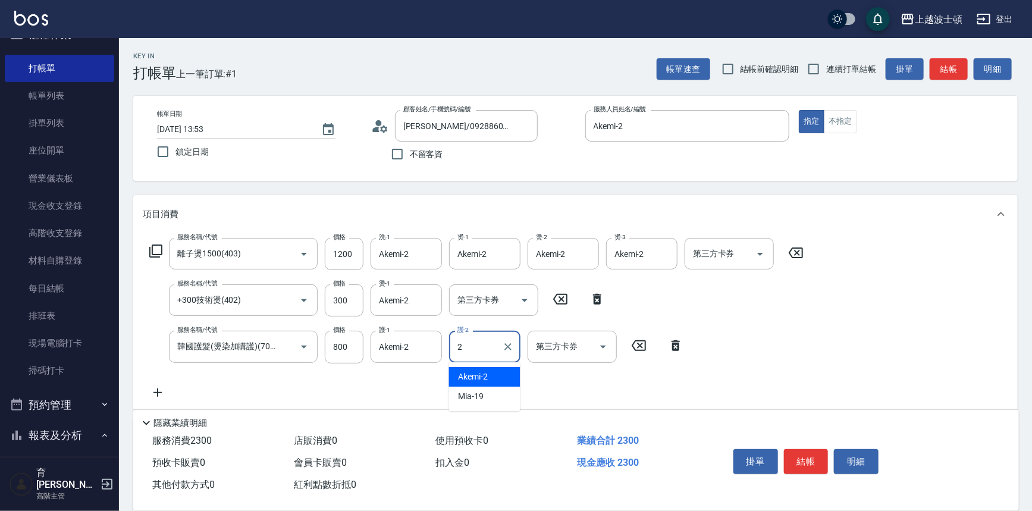
click at [494, 375] on div "Akemi -2" at bounding box center [484, 377] width 71 height 20
type input "Akemi-2"
click at [152, 389] on icon at bounding box center [158, 393] width 30 height 14
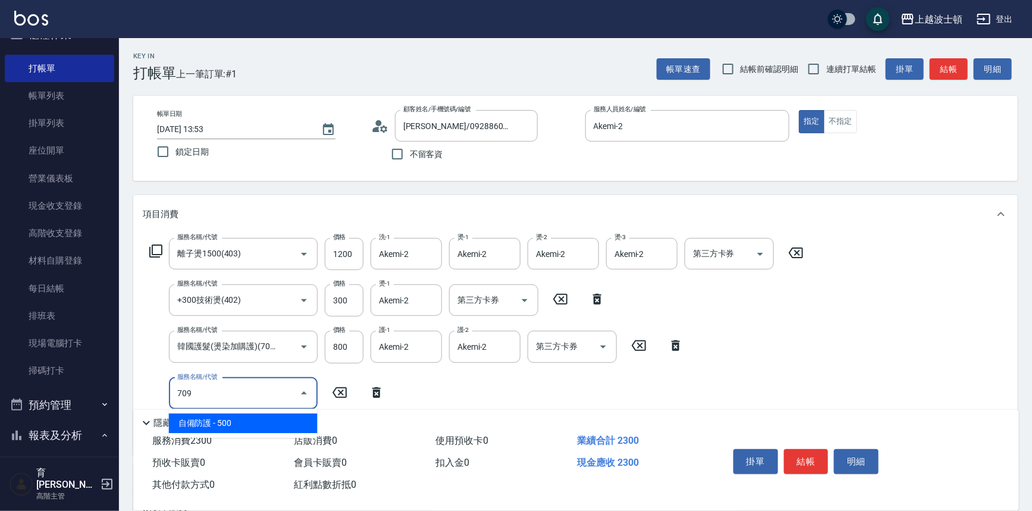
click at [243, 425] on span "自備防護 - 500" at bounding box center [243, 424] width 149 height 20
type input "自備防護(709)"
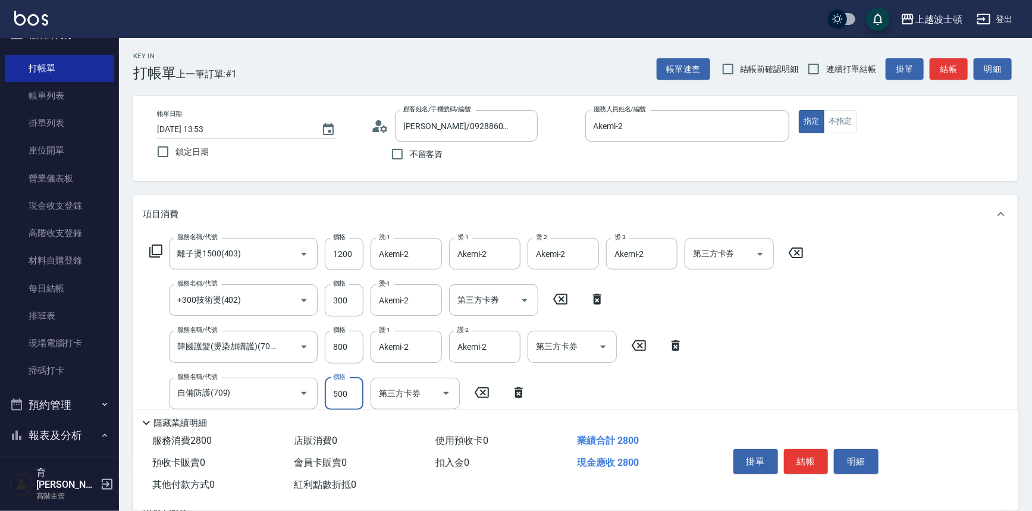
click at [344, 398] on input "500" at bounding box center [344, 394] width 39 height 32
type input "400"
drag, startPoint x: 893, startPoint y: 388, endPoint x: 884, endPoint y: 392, distance: 9.8
click at [893, 388] on div "服務名稱/代號 離子燙1500(403) 服務名稱/代號 價格 1200 價格 洗-1 Akemi-2 洗-1 燙-1 Akemi-2 燙-1 燙-2 Ake…" at bounding box center [575, 344] width 885 height 223
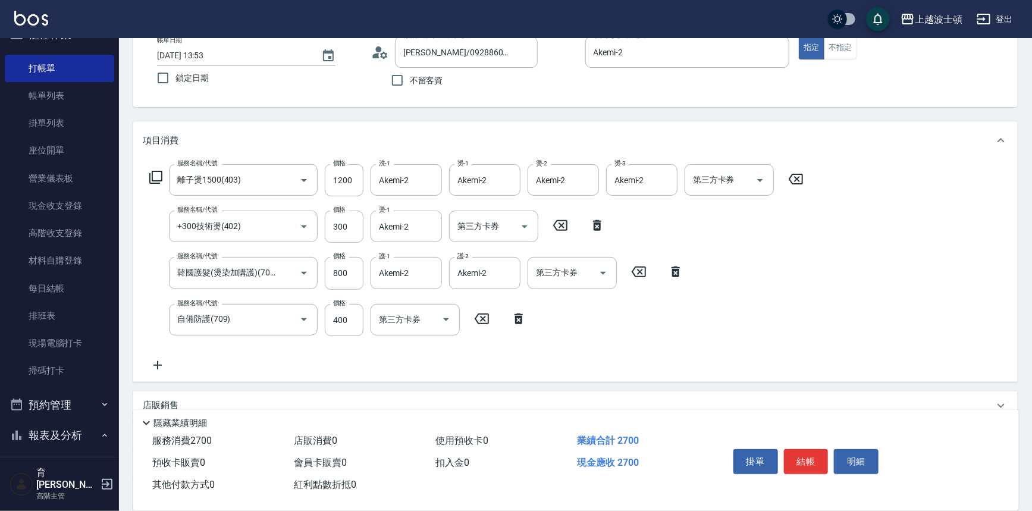
scroll to position [208, 0]
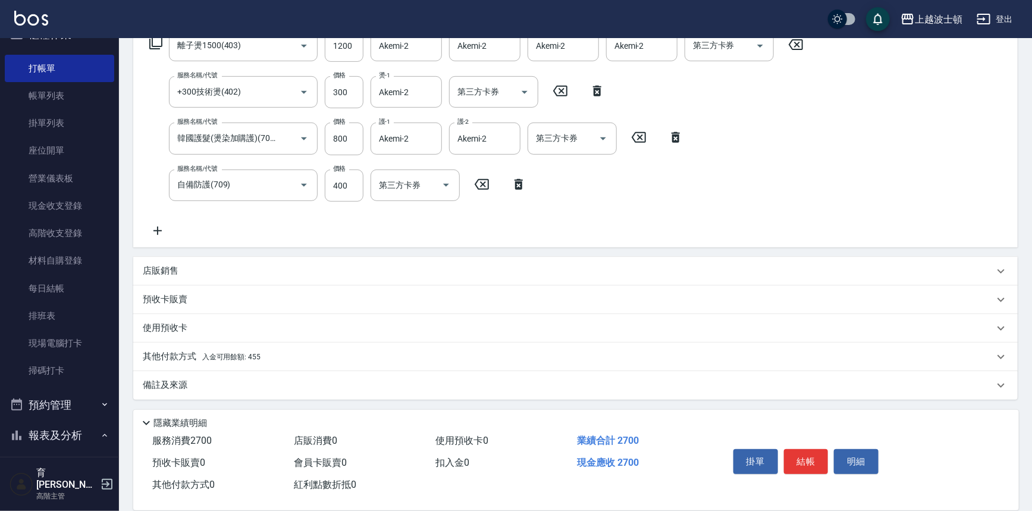
click at [236, 361] on p "其他付款方式 入金可用餘額: 455" at bounding box center [202, 356] width 118 height 13
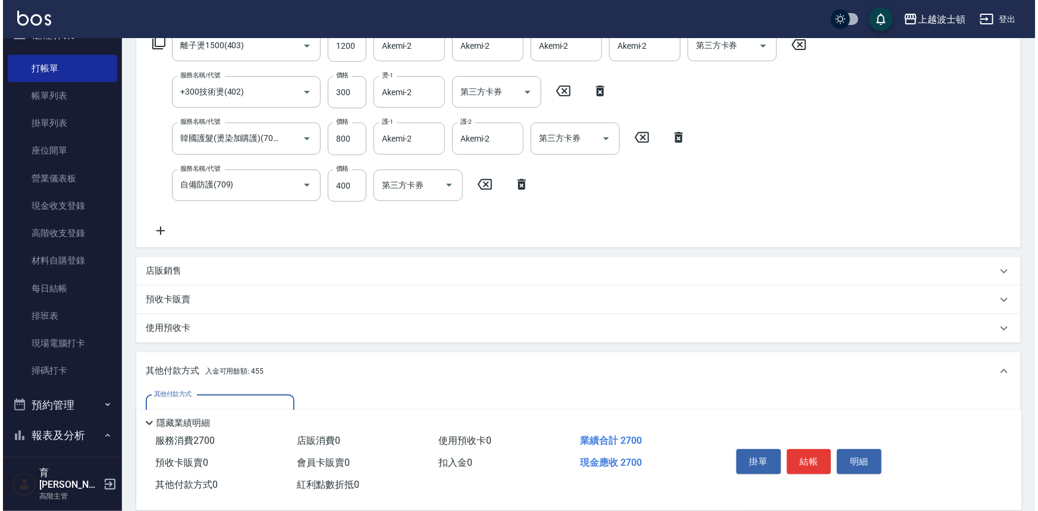
scroll to position [348, 0]
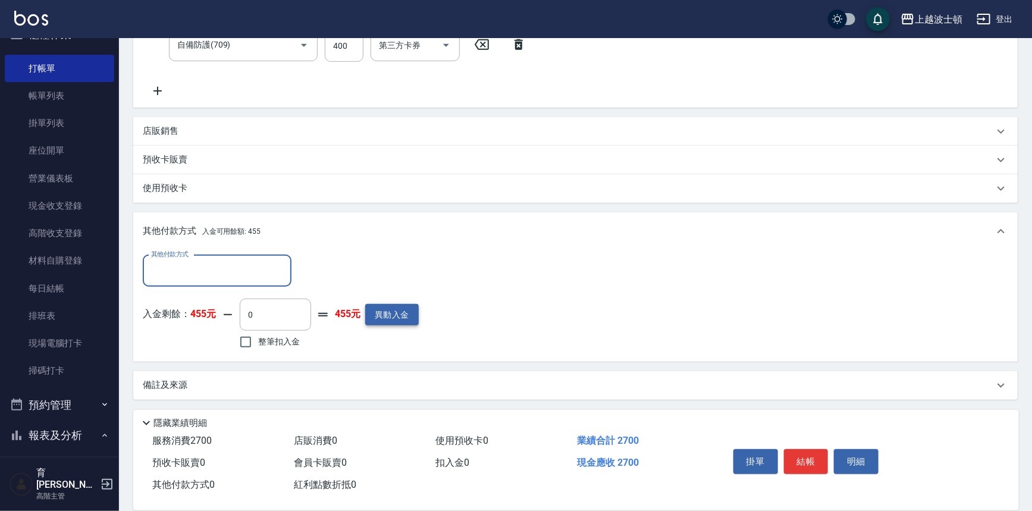
click at [384, 308] on button "異動入金" at bounding box center [392, 315] width 54 height 22
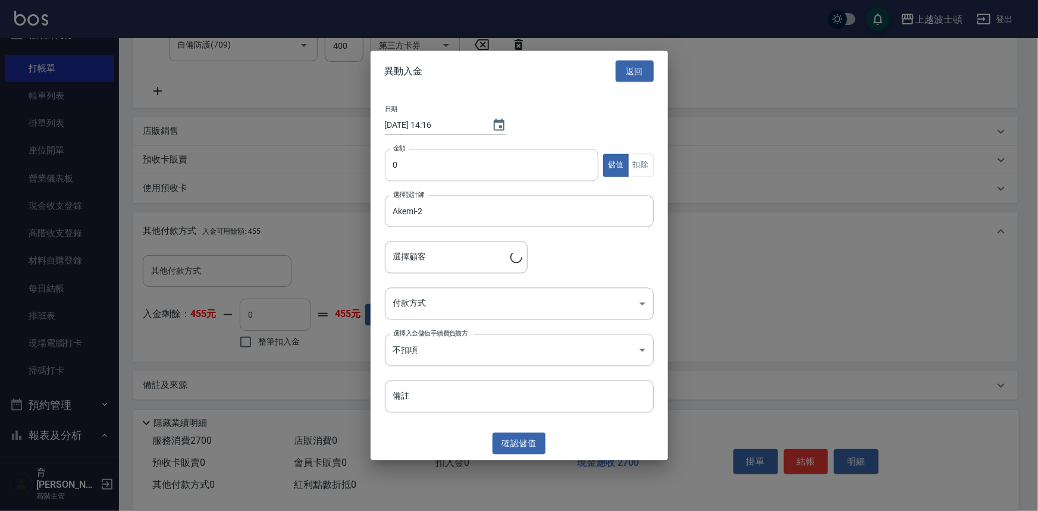
type input "[PERSON_NAME]/0928860801/00406"
click at [400, 167] on input "0" at bounding box center [492, 165] width 214 height 32
type input "3000"
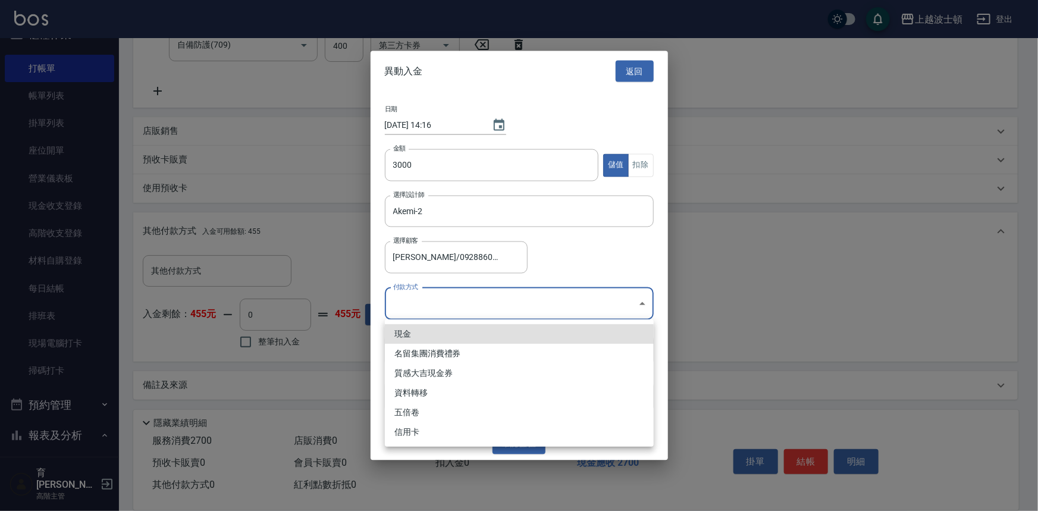
click at [430, 302] on body "上越波士頓 登出 櫃檯作業 打帳單 帳單列表 掛單列表 座位開單 營業儀表板 現金收支登錄 高階收支登錄 材料自購登錄 每日結帳 排班表 現場電腦打卡 掃碼打…" at bounding box center [519, 82] width 1038 height 860
click at [415, 334] on li "現金" at bounding box center [519, 334] width 269 height 20
type input "現金"
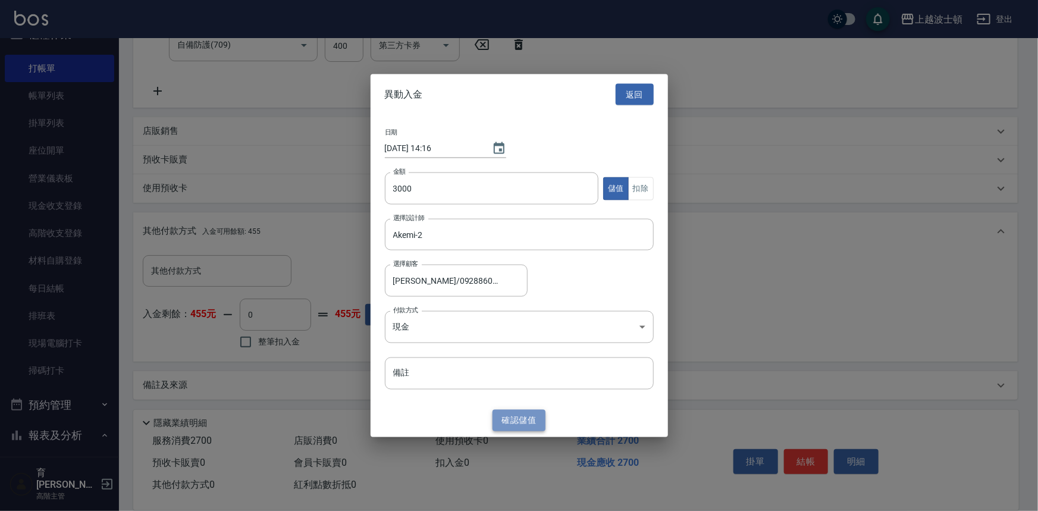
click at [506, 422] on button "確認 儲值" at bounding box center [520, 420] width 54 height 22
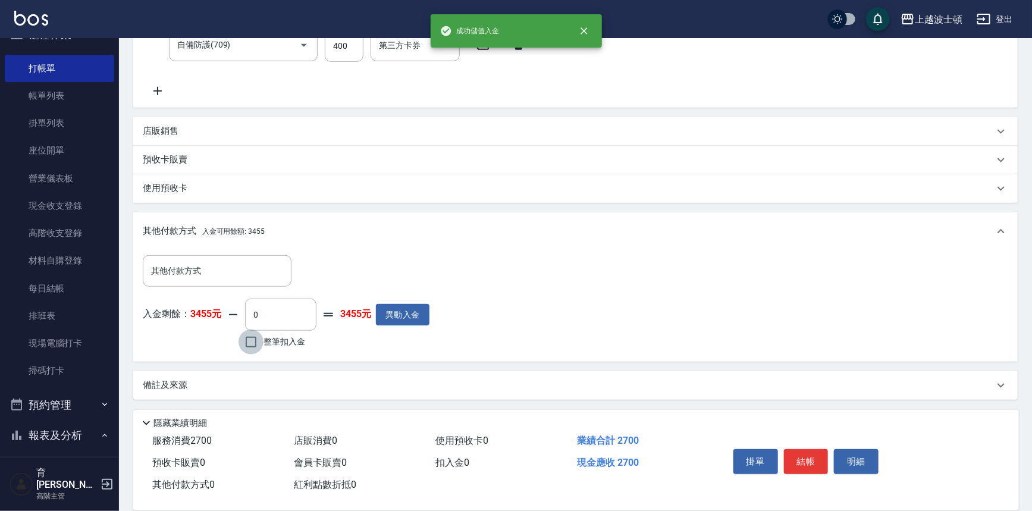
click at [251, 340] on input "整筆扣入金" at bounding box center [251, 342] width 25 height 25
checkbox input "true"
type input "2700"
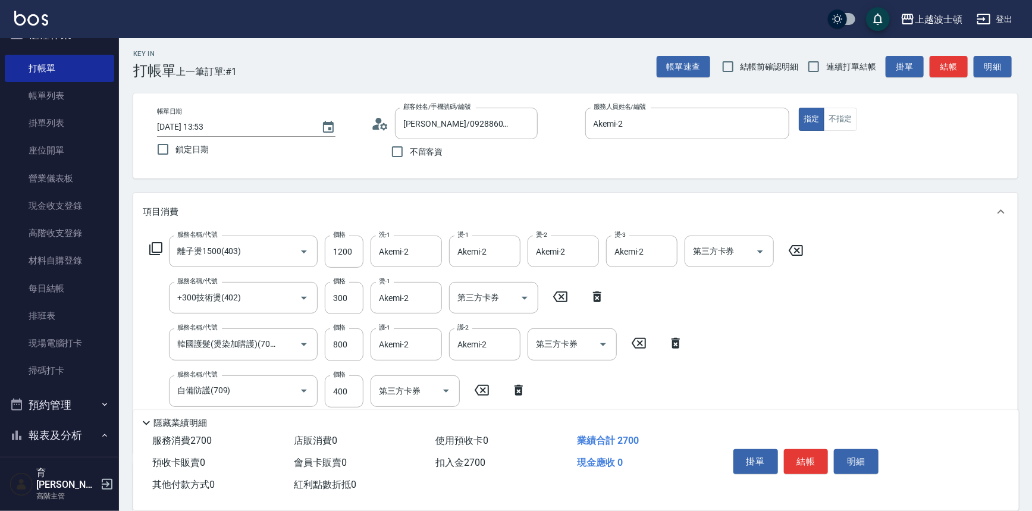
scroll to position [0, 0]
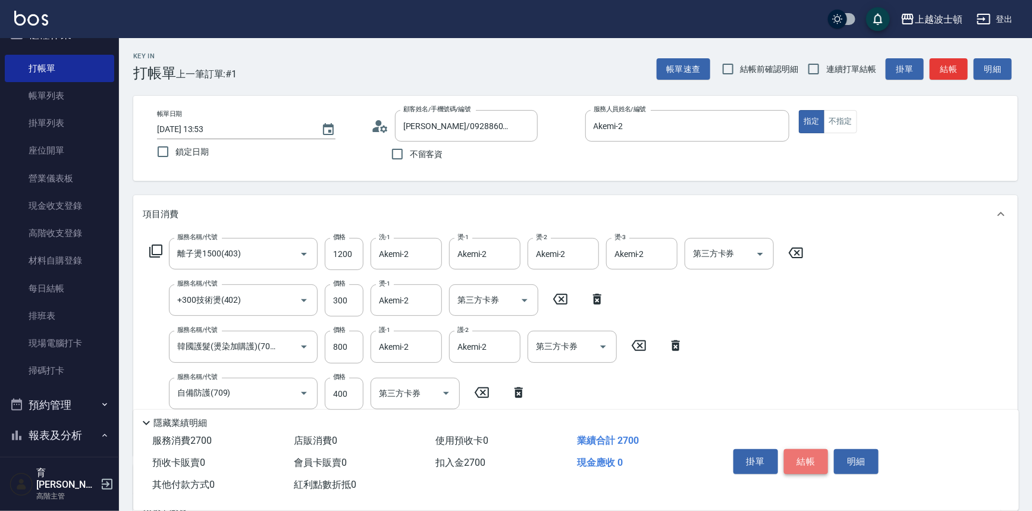
click at [809, 464] on button "結帳" at bounding box center [806, 461] width 45 height 25
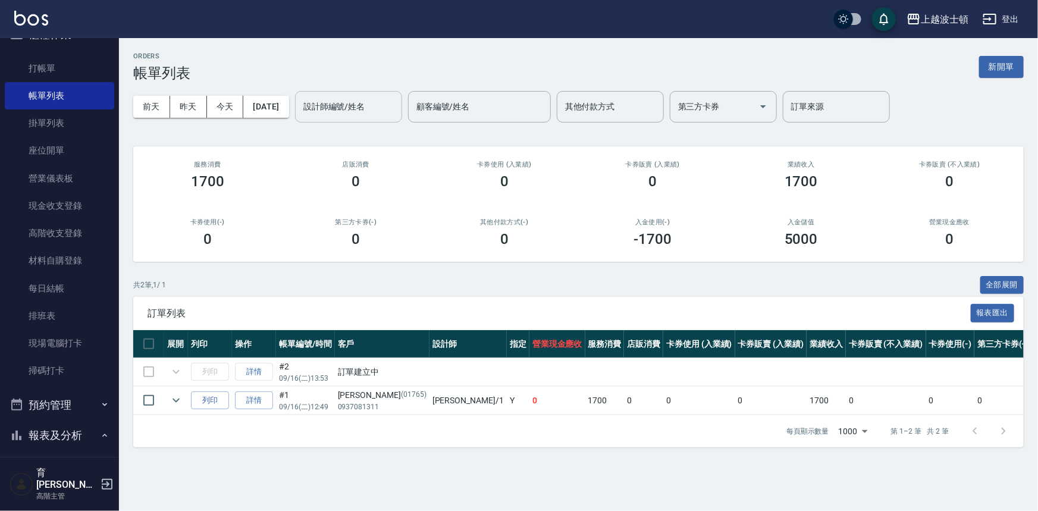
click at [368, 106] on input "設計師編號/姓名" at bounding box center [348, 106] width 96 height 21
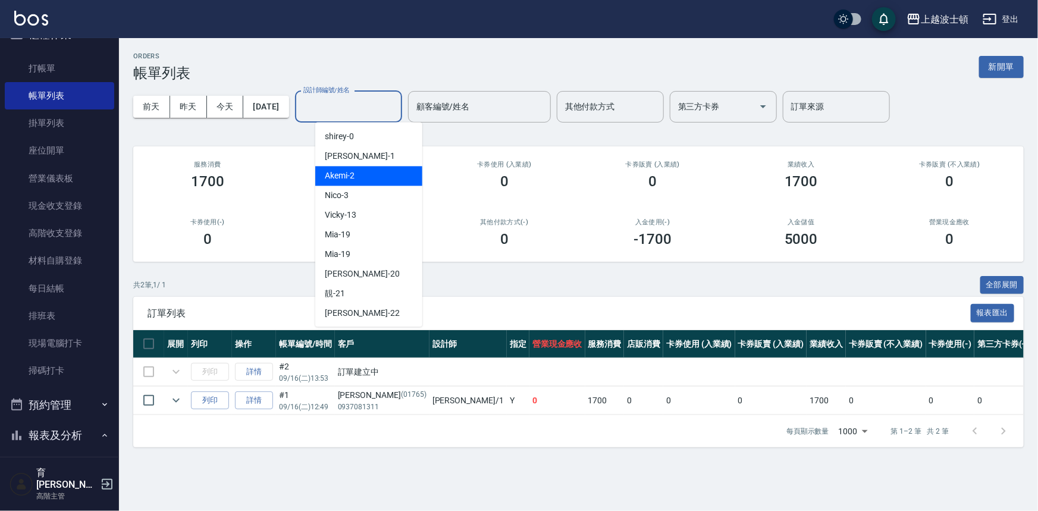
click at [374, 173] on div "Akemi -2" at bounding box center [368, 176] width 107 height 20
type input "Akemi-2"
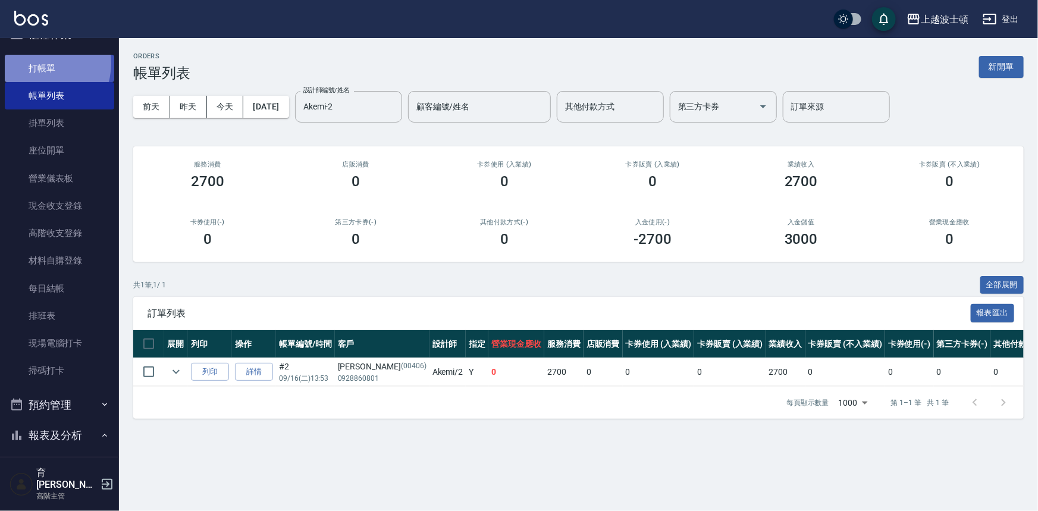
click at [42, 63] on link "打帳單" at bounding box center [59, 68] width 109 height 27
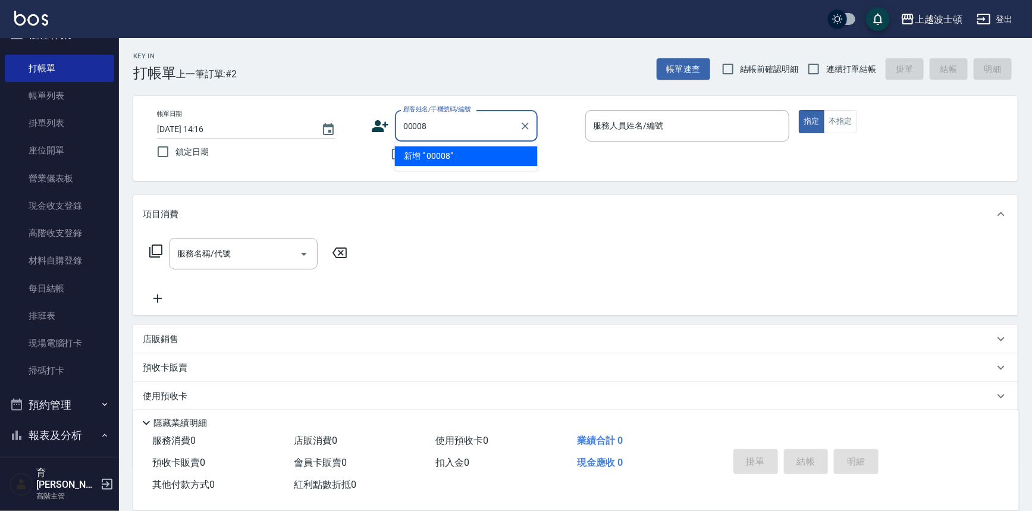
click at [499, 118] on input "00008" at bounding box center [457, 125] width 114 height 21
click at [421, 126] on input "00008" at bounding box center [457, 125] width 114 height 21
type input "0008"
click at [523, 118] on button "Clear" at bounding box center [525, 126] width 17 height 17
click at [455, 120] on input "顧客姓名/手機號碼/編號" at bounding box center [457, 125] width 114 height 21
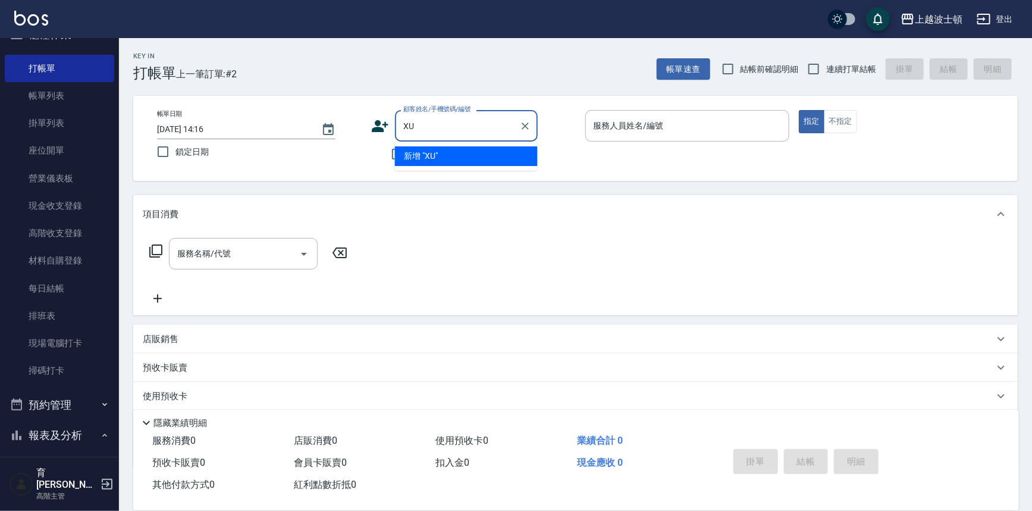
type input "X"
click at [415, 118] on input "顧客姓名/手機號碼/編號" at bounding box center [457, 125] width 114 height 21
type input "00008"
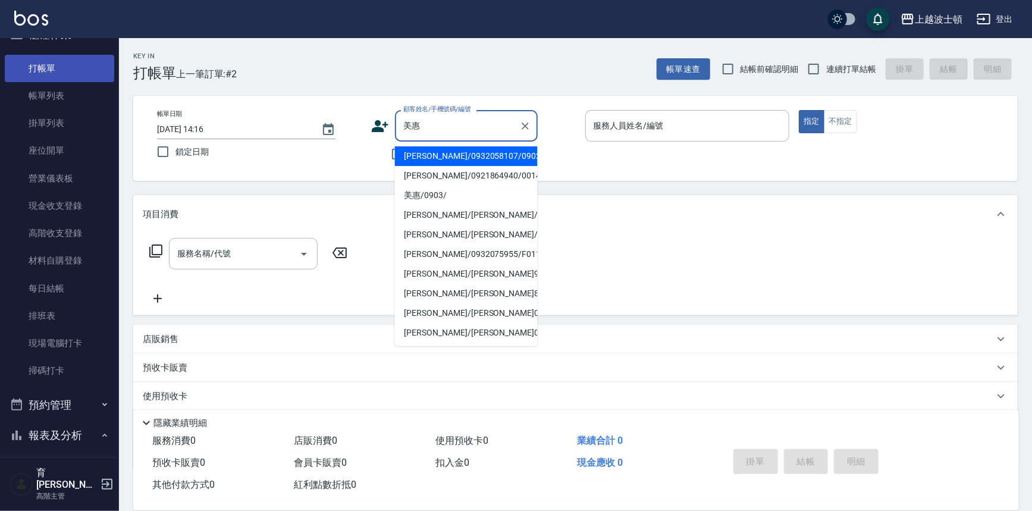
type input "美惠"
click at [37, 73] on link "打帳單" at bounding box center [59, 68] width 109 height 27
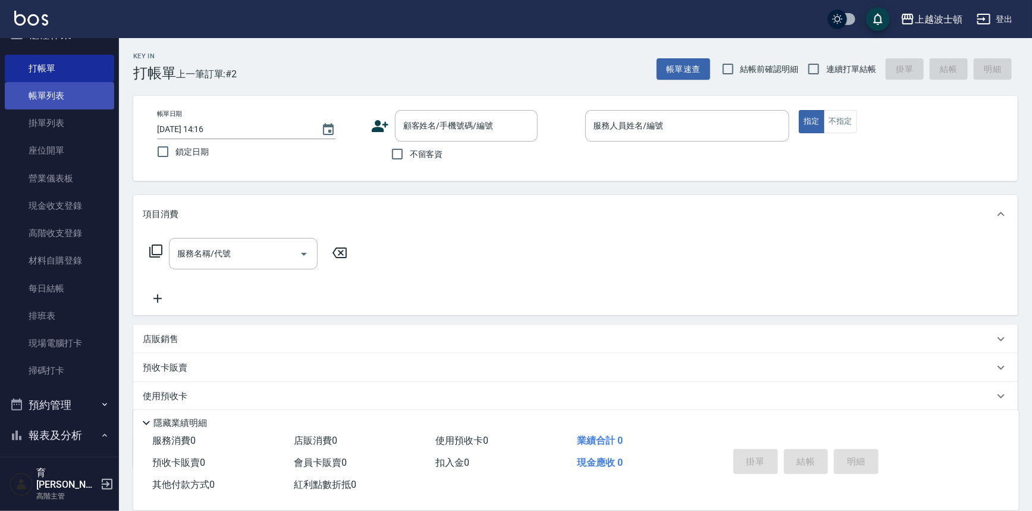
click at [45, 86] on link "帳單列表" at bounding box center [59, 95] width 109 height 27
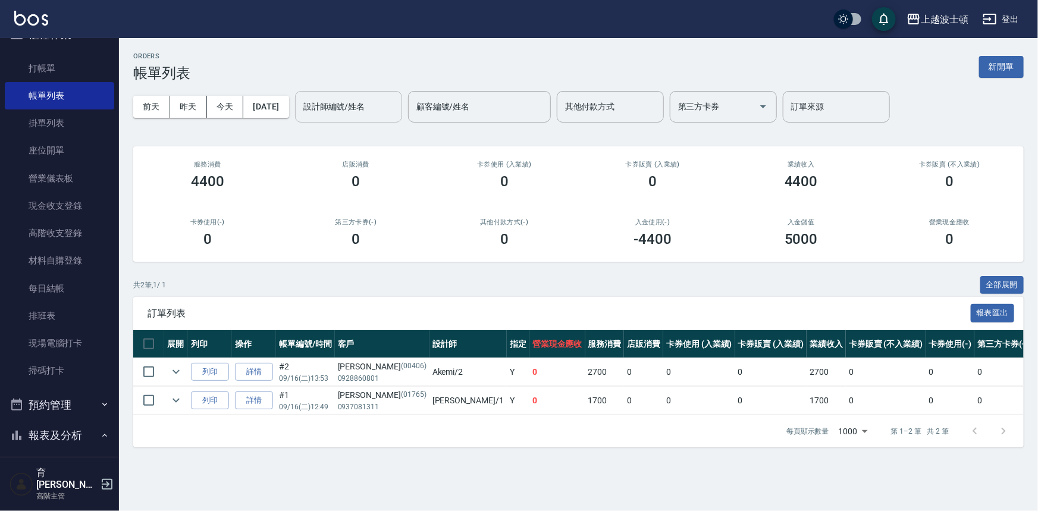
click at [378, 100] on input "設計師編號/姓名" at bounding box center [348, 106] width 96 height 21
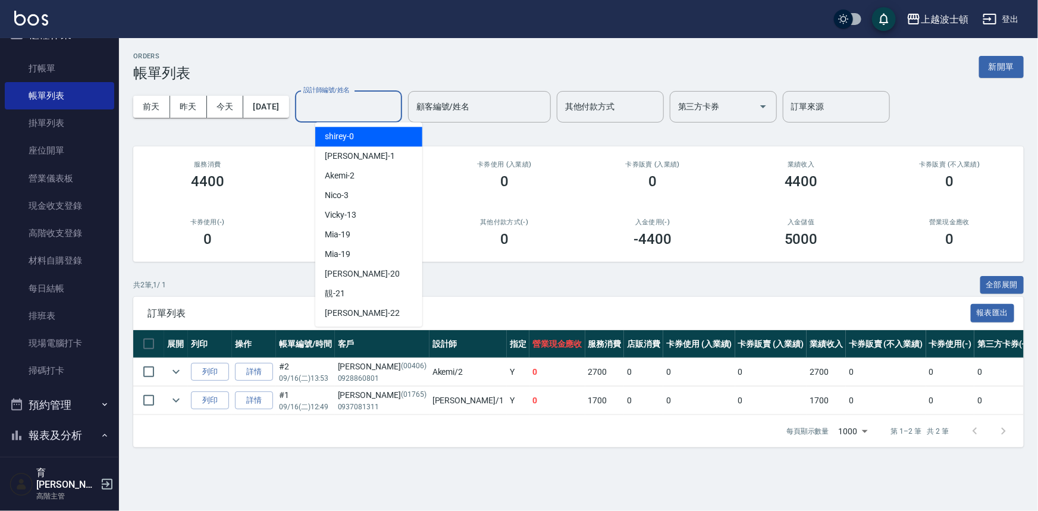
click at [372, 129] on div "shirey -0" at bounding box center [368, 137] width 107 height 20
type input "shirey-0"
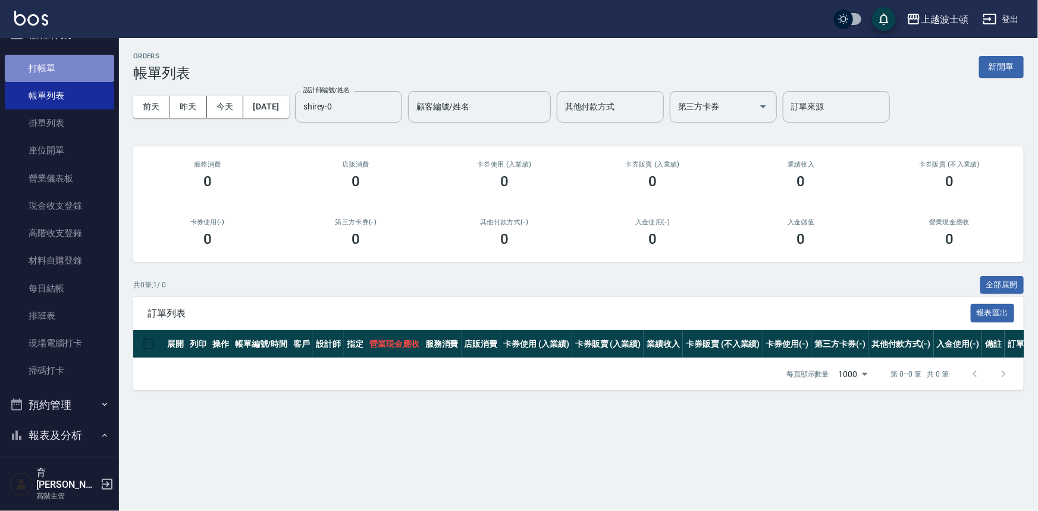
click at [61, 73] on link "打帳單" at bounding box center [59, 68] width 109 height 27
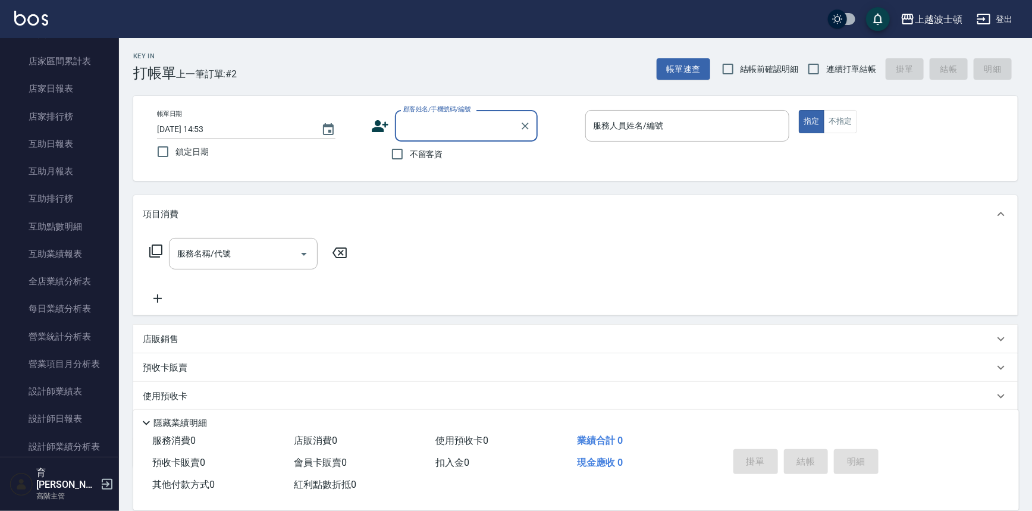
scroll to position [504, 0]
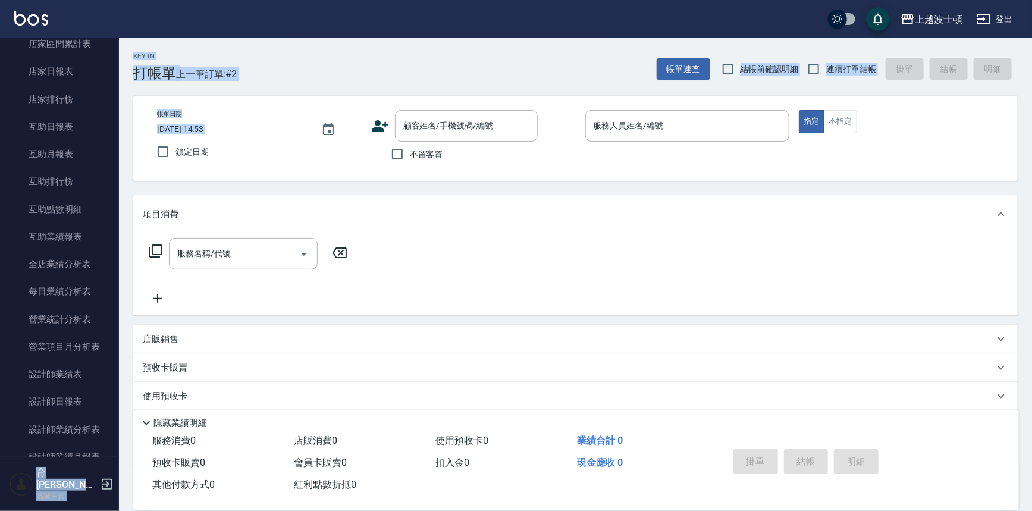
drag, startPoint x: 119, startPoint y: 155, endPoint x: 115, endPoint y: 192, distance: 37.1
click at [115, 192] on div "上越波士頓 登出 櫃檯作業 打帳單 帳單列表 掛單列表 座位開單 營業儀表板 現金收支登錄 高階收支登錄 材料自購登錄 每日結帳 排班表 現場電腦打卡 掃碼打…" at bounding box center [516, 290] width 1032 height 580
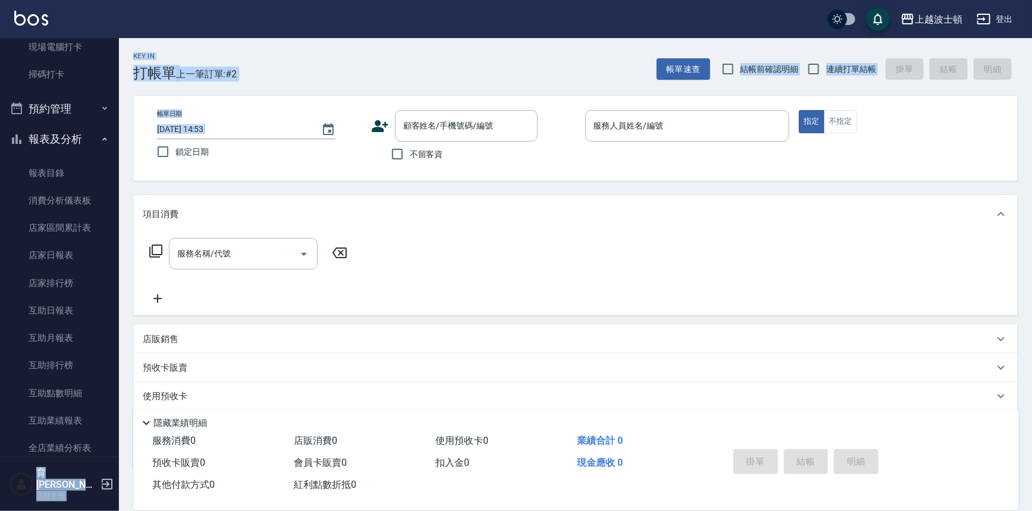
scroll to position [268, 0]
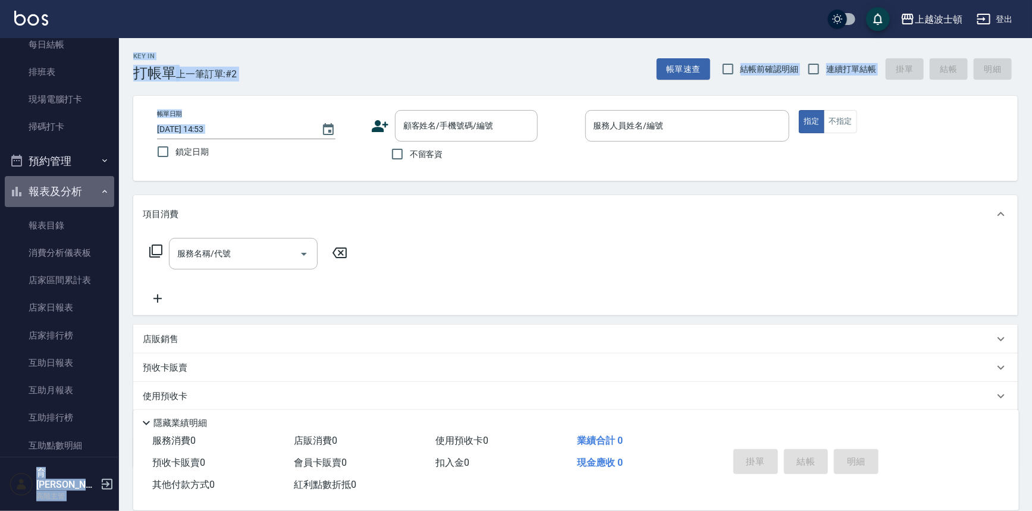
click at [100, 189] on icon "button" at bounding box center [105, 192] width 10 height 10
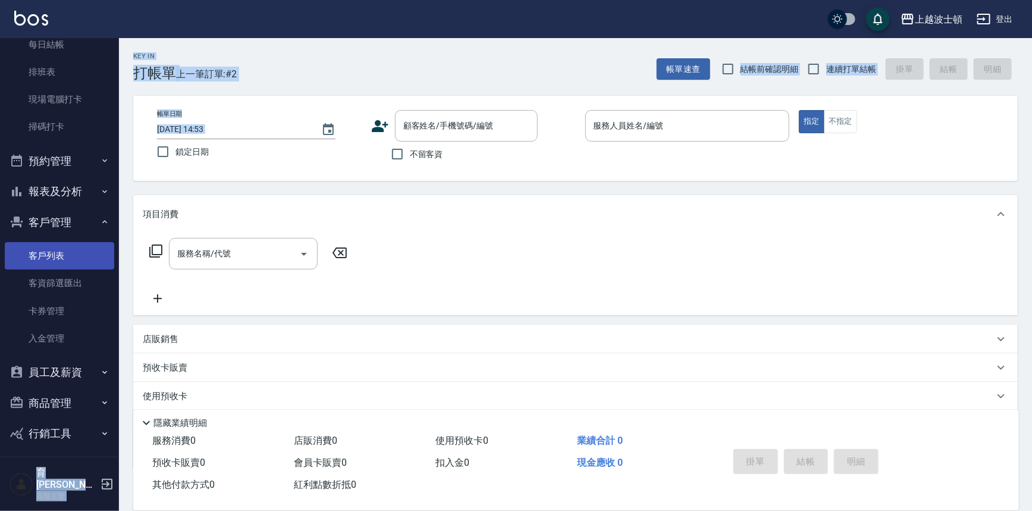
click at [66, 252] on link "客戶列表" at bounding box center [59, 255] width 109 height 27
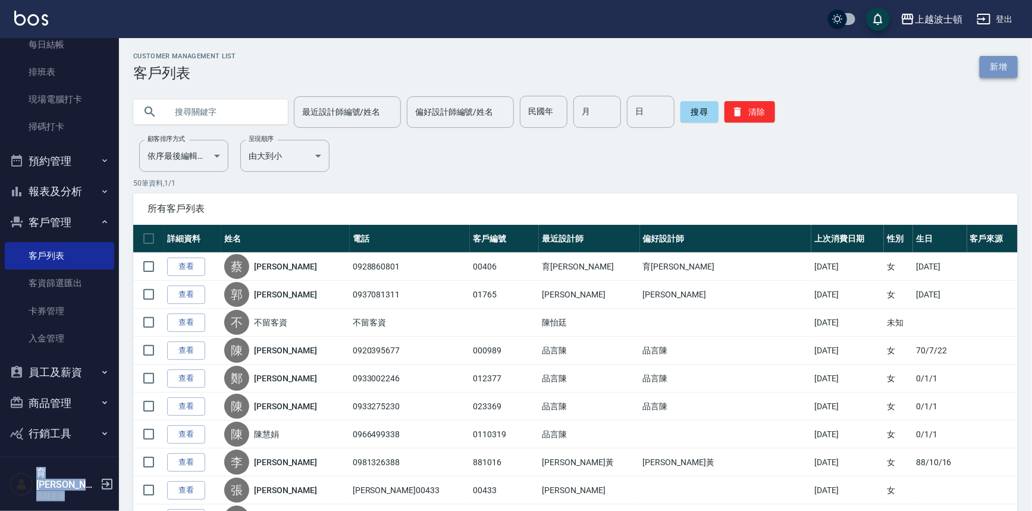
click at [988, 66] on link "新增" at bounding box center [999, 67] width 38 height 22
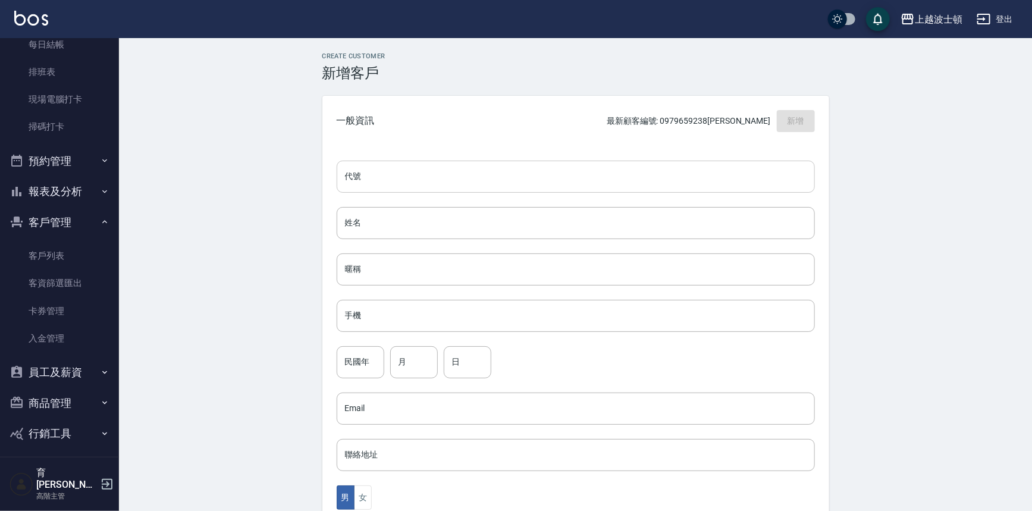
click at [399, 176] on input "代號" at bounding box center [576, 177] width 478 height 32
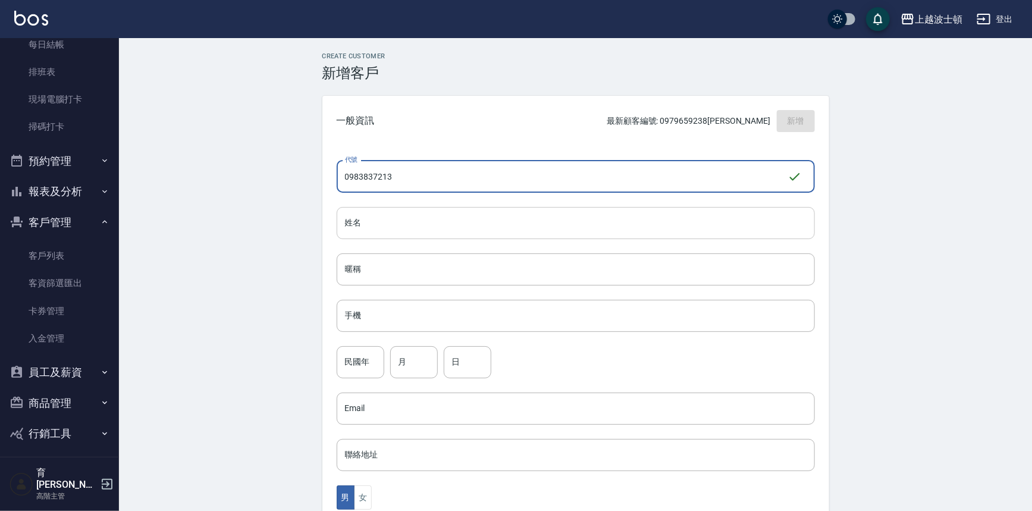
type input "0983837213"
click at [406, 229] on input "姓名" at bounding box center [576, 223] width 478 height 32
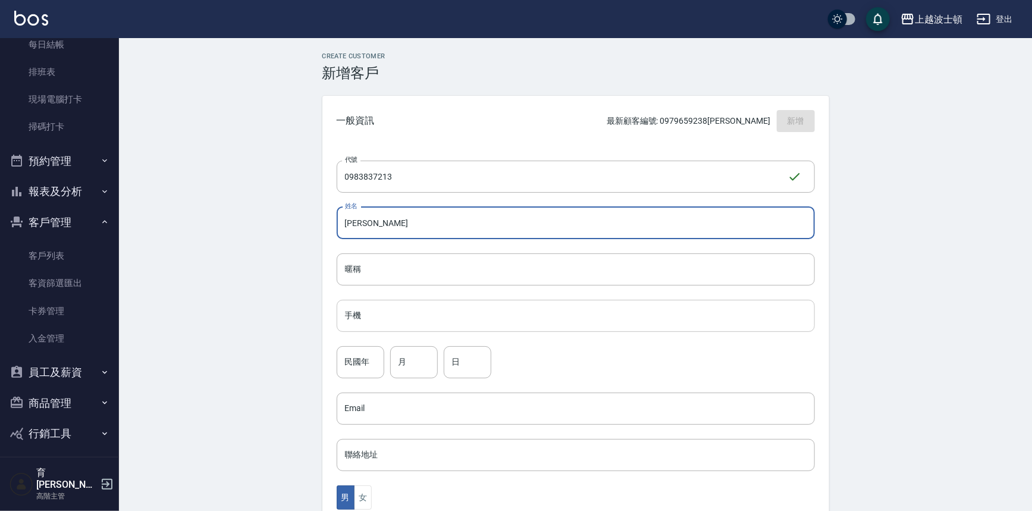
type input "[PERSON_NAME]"
click at [438, 306] on input "手機" at bounding box center [576, 316] width 478 height 32
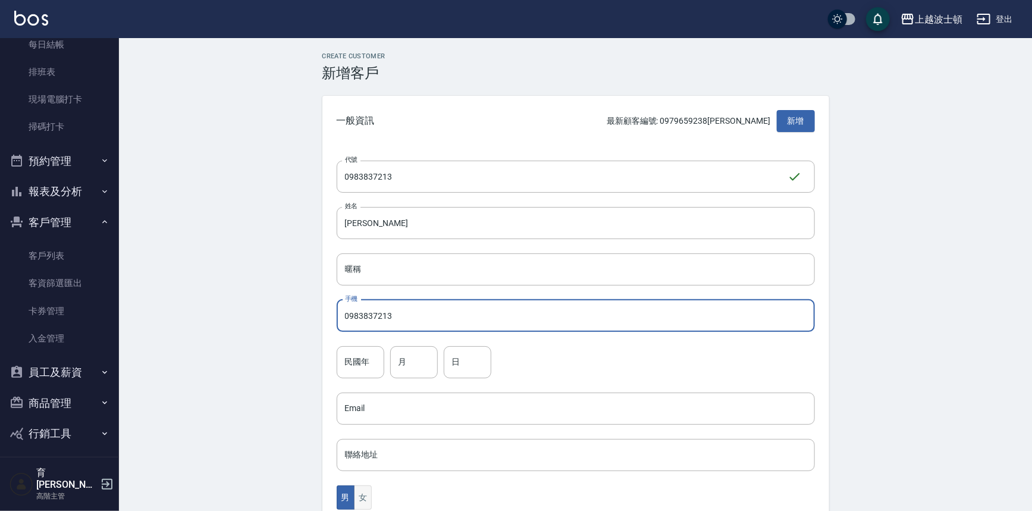
type input "0983837213"
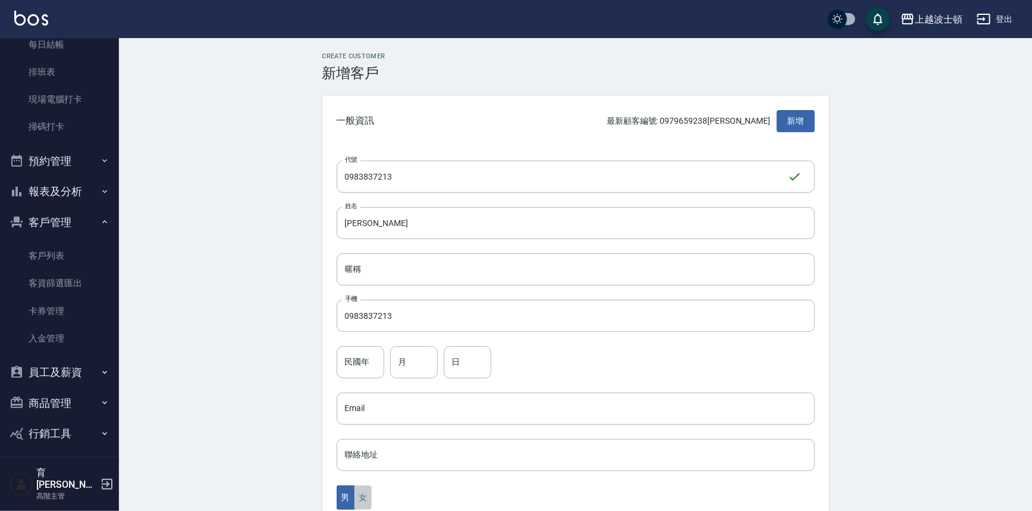
click at [359, 494] on button "女" at bounding box center [363, 498] width 18 height 24
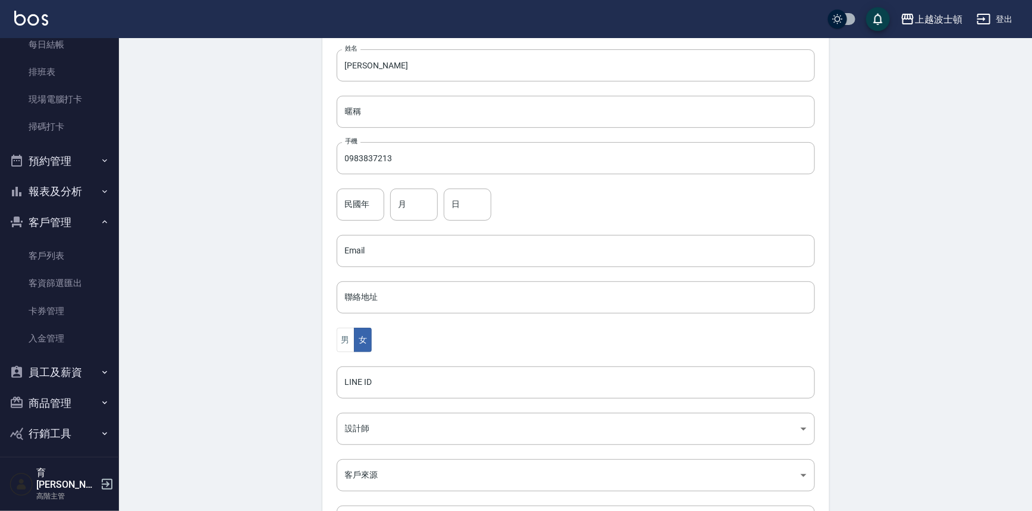
scroll to position [173, 0]
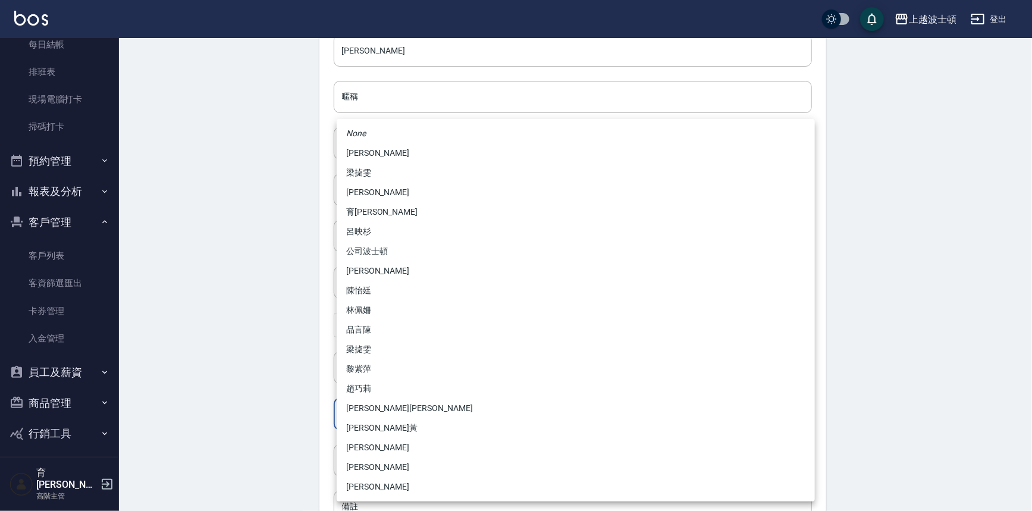
click at [488, 415] on body "上越波士頓 登出 櫃檯作業 打帳單 帳單列表 掛單列表 座位開單 營業儀表板 現金收支登錄 高階收支登錄 材料自購登錄 每日結帳 排班表 現場電腦打卡 掃碼打…" at bounding box center [516, 214] width 1032 height 775
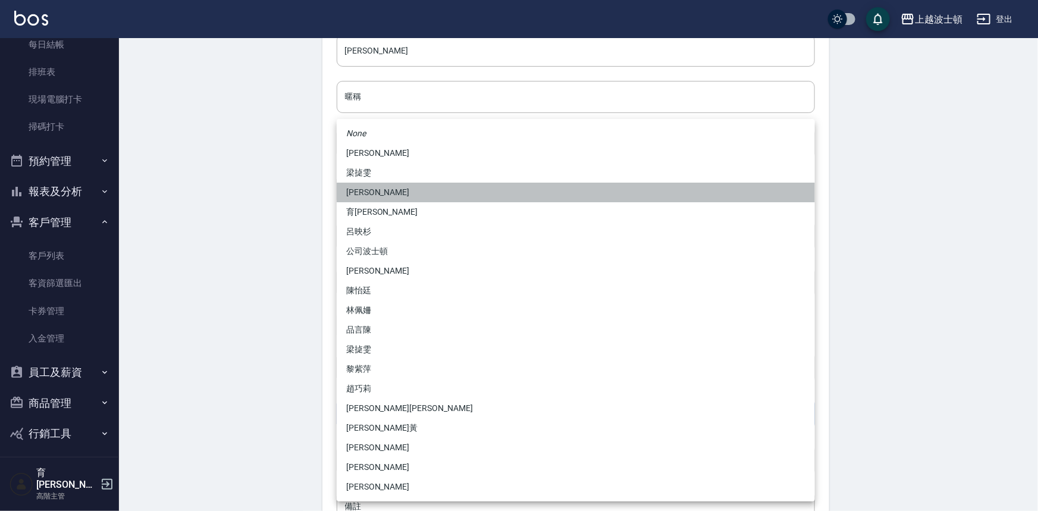
click at [353, 190] on li "[PERSON_NAME]" at bounding box center [576, 193] width 478 height 20
type input "0b37ecc6-5bb9-40b0-ae0a-99f09c341900"
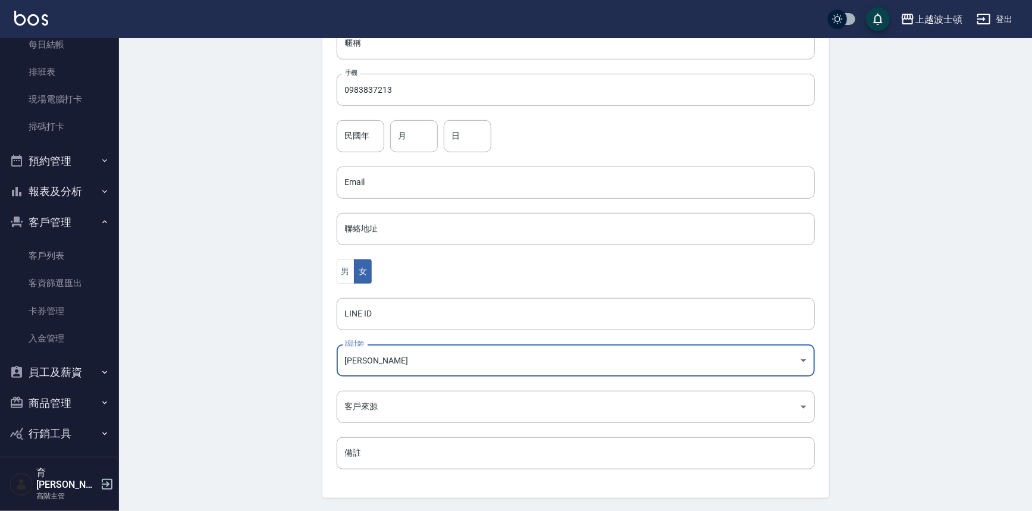
scroll to position [262, 0]
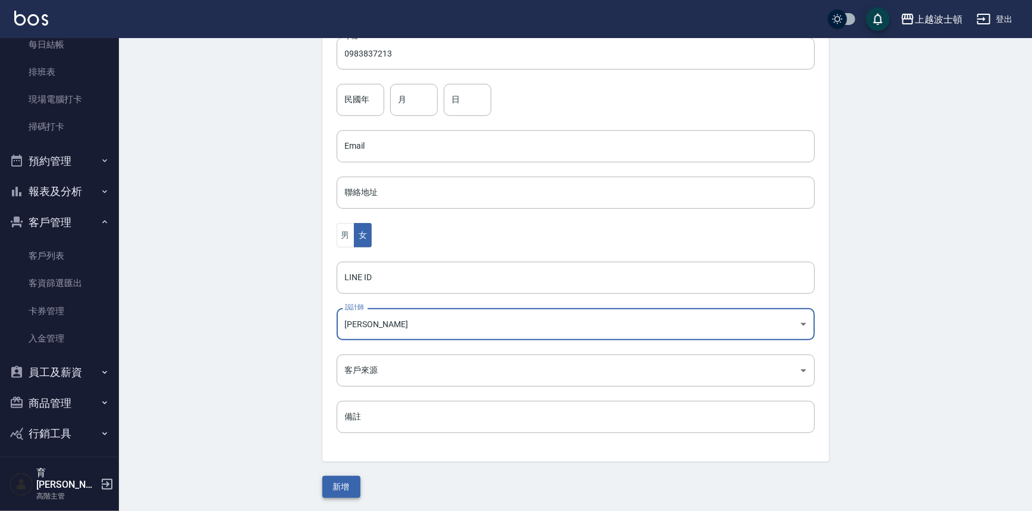
click at [339, 482] on button "新增" at bounding box center [341, 487] width 38 height 22
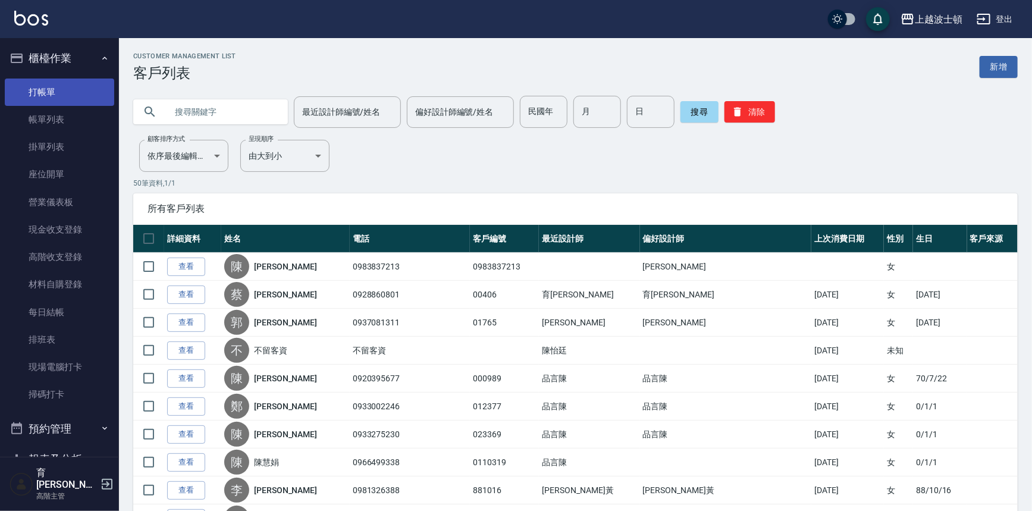
click at [57, 89] on link "打帳單" at bounding box center [59, 92] width 109 height 27
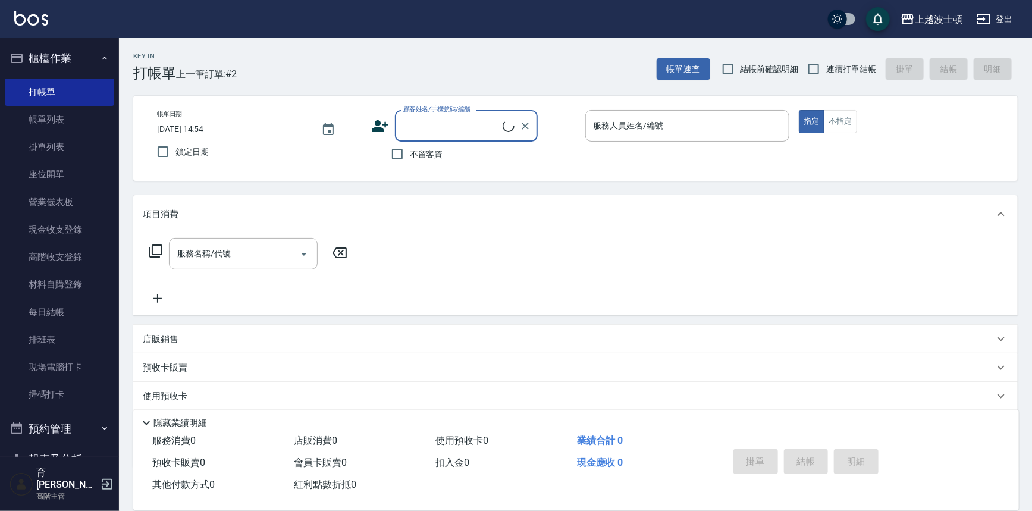
click at [455, 125] on input "顧客姓名/手機號碼/編號" at bounding box center [451, 125] width 102 height 21
type input "5"
click at [422, 120] on input "顧客姓名/手機號碼/編號" at bounding box center [457, 125] width 114 height 21
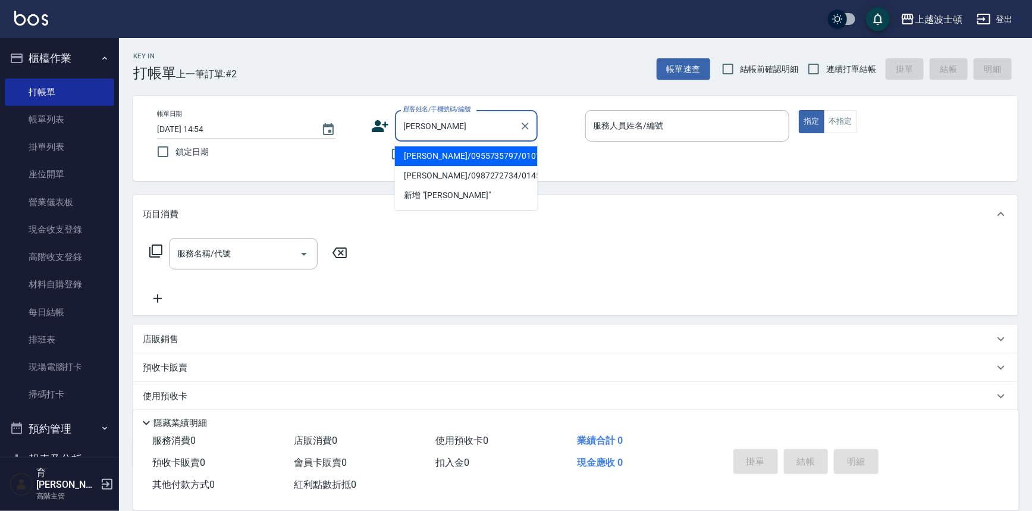
click at [439, 154] on li "[PERSON_NAME]/0955735797/010130" at bounding box center [466, 156] width 143 height 20
type input "[PERSON_NAME]/0955735797/010130"
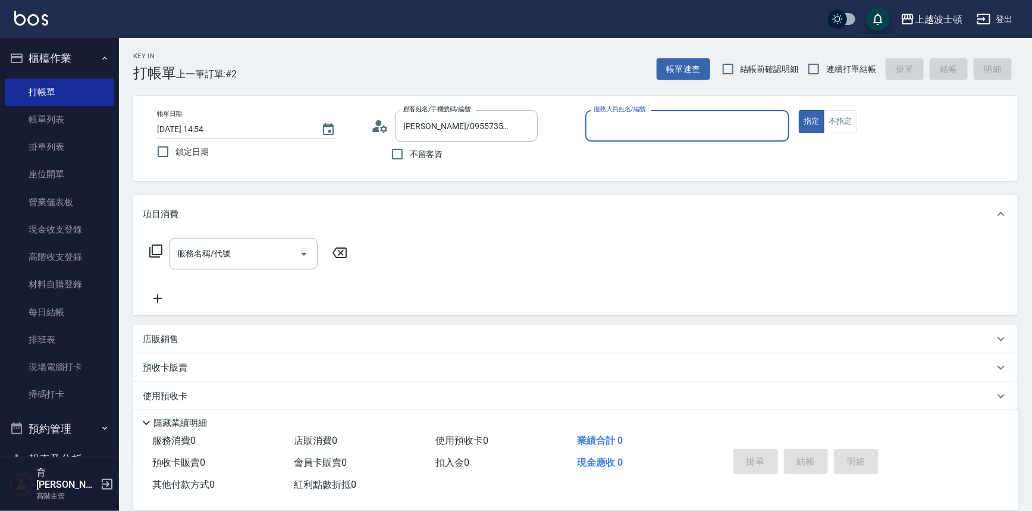
type input "shirey-0"
click at [153, 245] on icon at bounding box center [156, 251] width 14 height 14
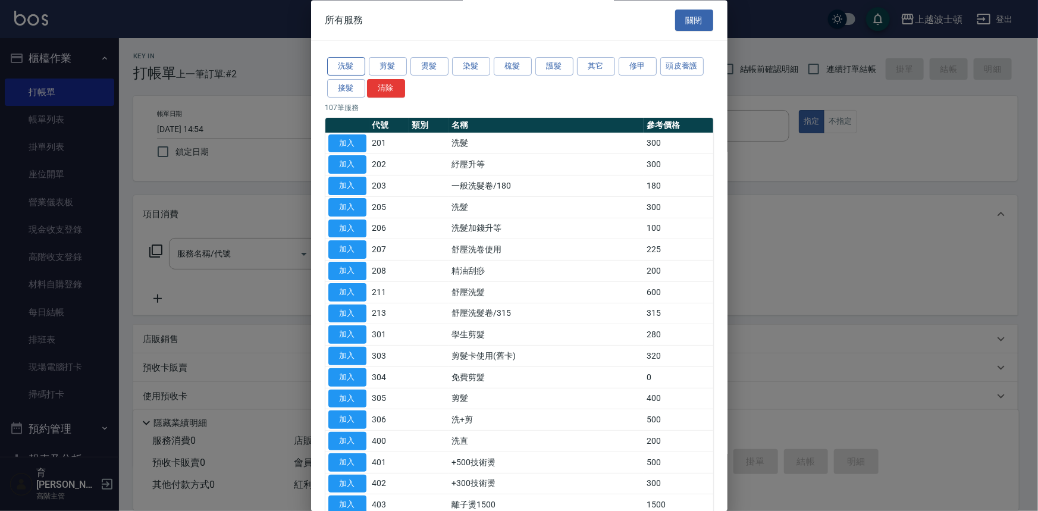
click at [347, 60] on button "洗髮" at bounding box center [346, 67] width 38 height 18
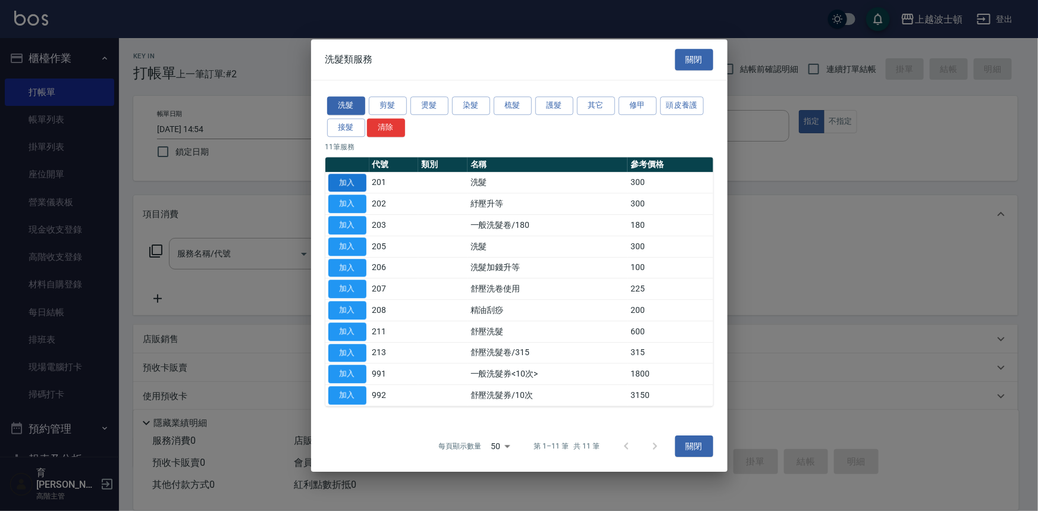
drag, startPoint x: 358, startPoint y: 186, endPoint x: 366, endPoint y: 187, distance: 8.4
click at [358, 186] on button "加入" at bounding box center [347, 183] width 38 height 18
type input "洗髮(201)"
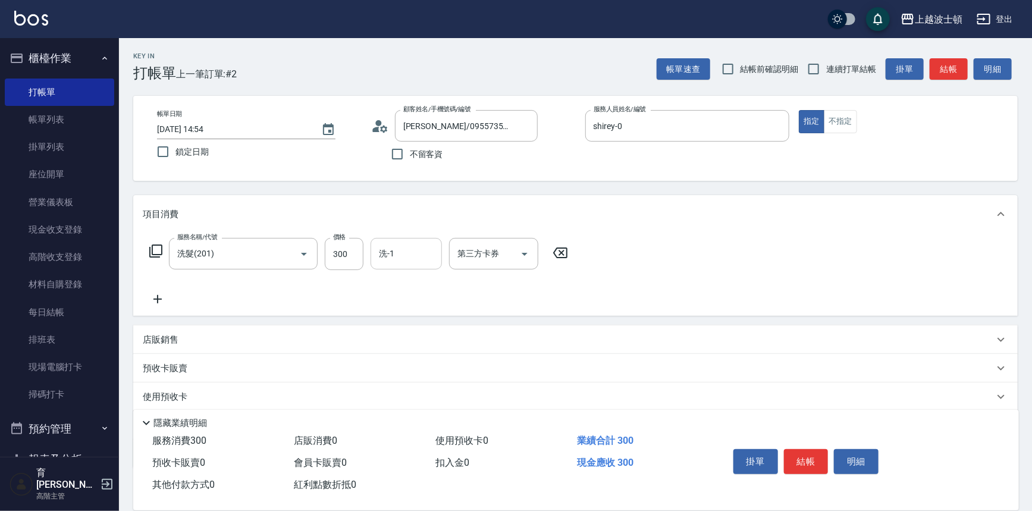
click at [402, 249] on input "洗-1" at bounding box center [406, 253] width 61 height 21
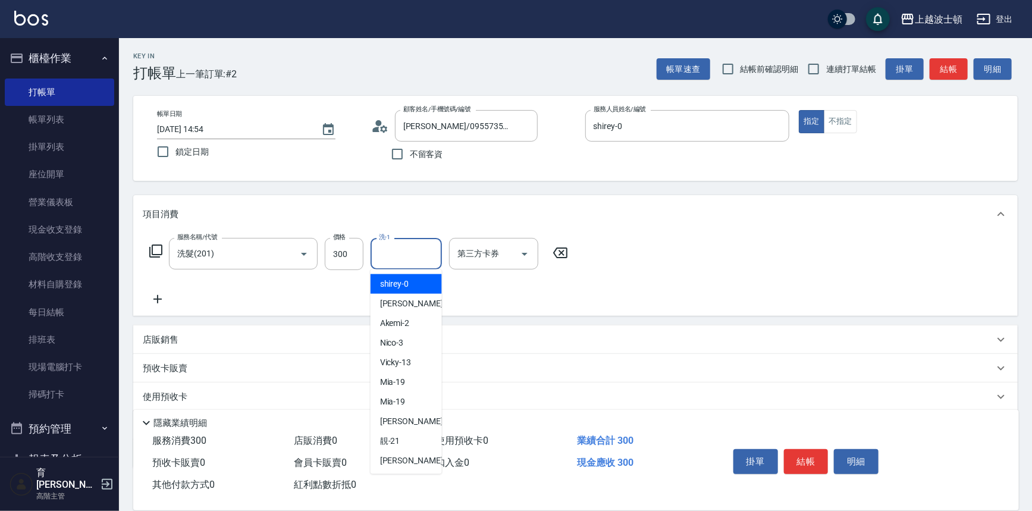
click at [415, 277] on div "shirey -0" at bounding box center [406, 284] width 71 height 20
type input "shirey-0"
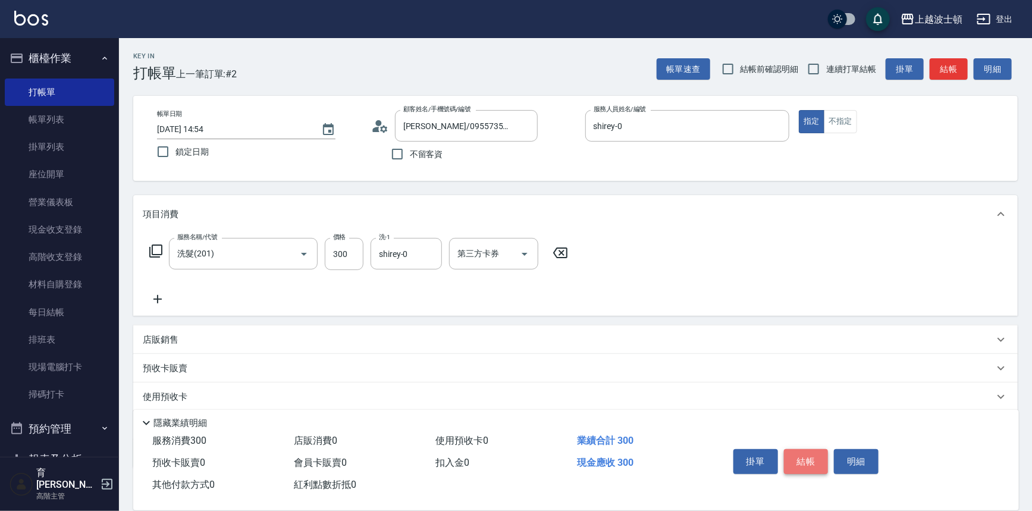
click at [810, 471] on button "結帳" at bounding box center [806, 461] width 45 height 25
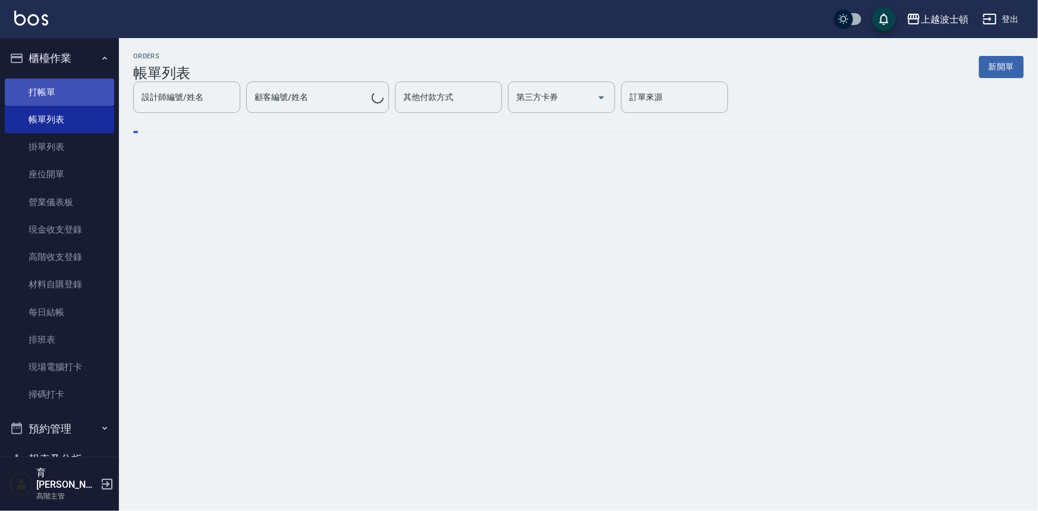
click at [43, 86] on link "打帳單" at bounding box center [59, 92] width 109 height 27
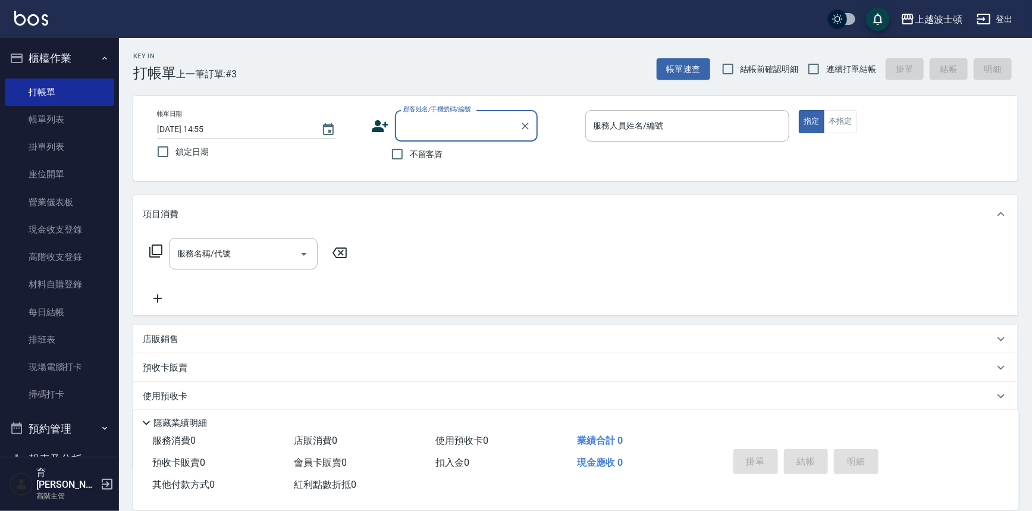
click at [469, 112] on label "顧客姓名/手機號碼/編號" at bounding box center [437, 109] width 68 height 9
click at [469, 115] on input "顧客姓名/手機號碼/編號" at bounding box center [457, 125] width 114 height 21
click at [466, 119] on input "顧客姓名/手機號碼/編號" at bounding box center [457, 125] width 114 height 21
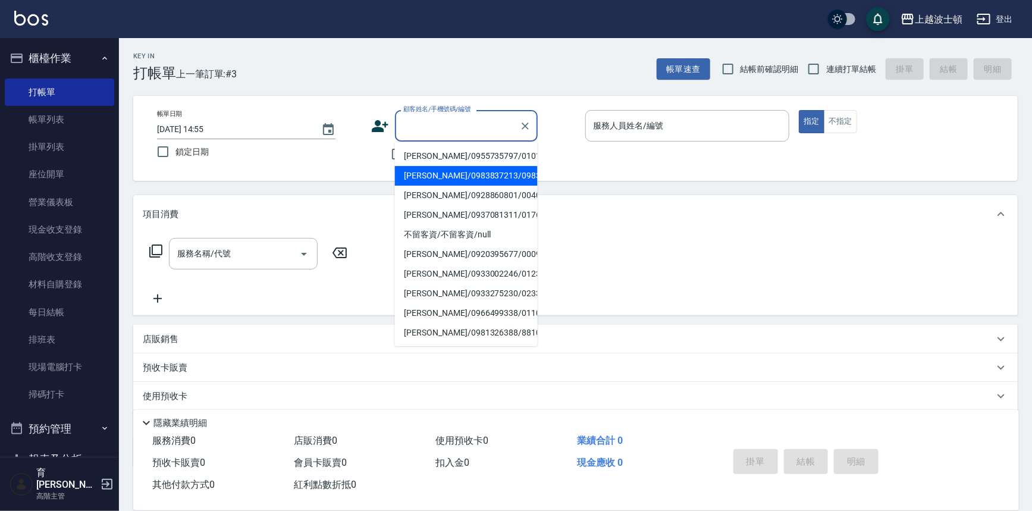
click at [460, 179] on li "[PERSON_NAME]/0983837213/0983837213" at bounding box center [466, 176] width 143 height 20
type input "[PERSON_NAME]/0983837213/0983837213"
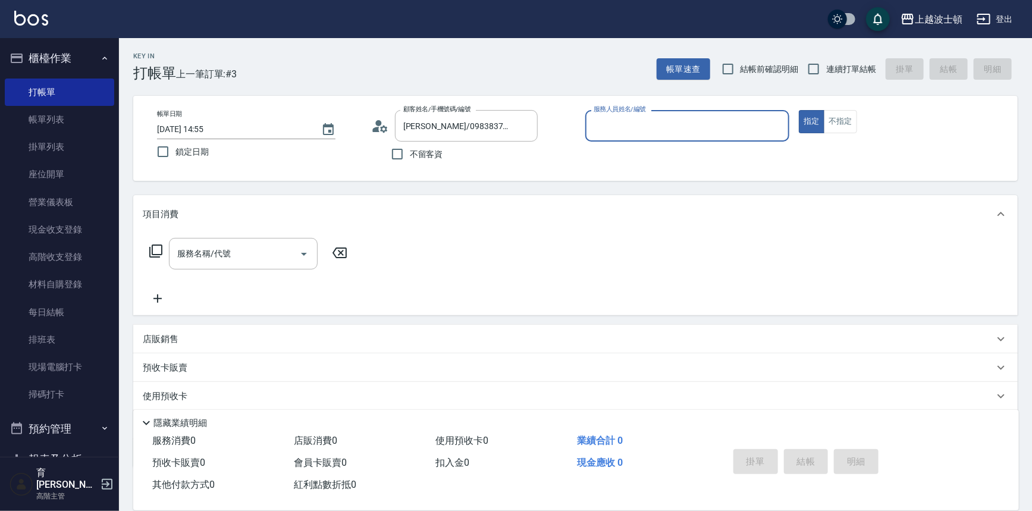
type input "shirey-0"
click at [154, 247] on icon at bounding box center [156, 251] width 14 height 14
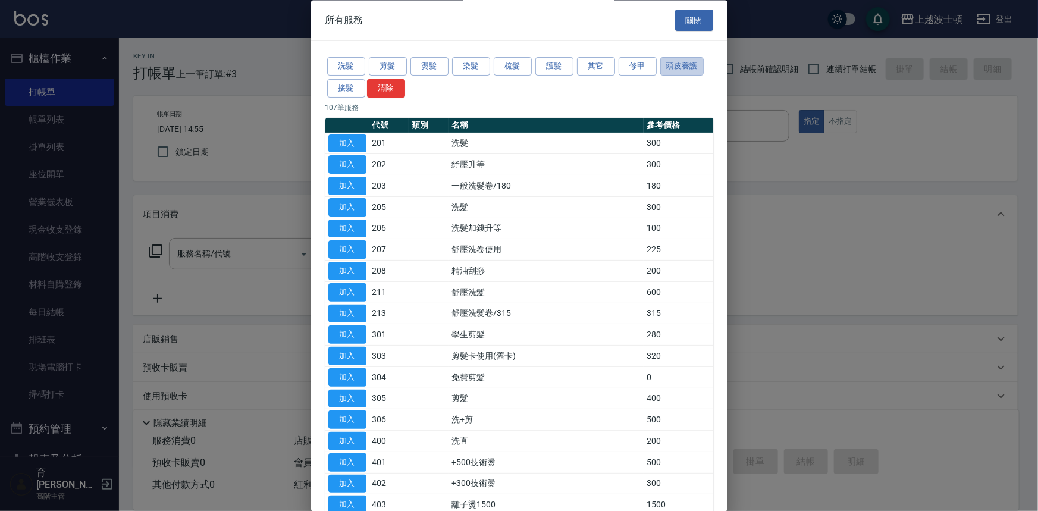
drag, startPoint x: 674, startPoint y: 60, endPoint x: 632, endPoint y: 141, distance: 91.8
click at [675, 60] on button "頭皮養護" at bounding box center [682, 67] width 44 height 18
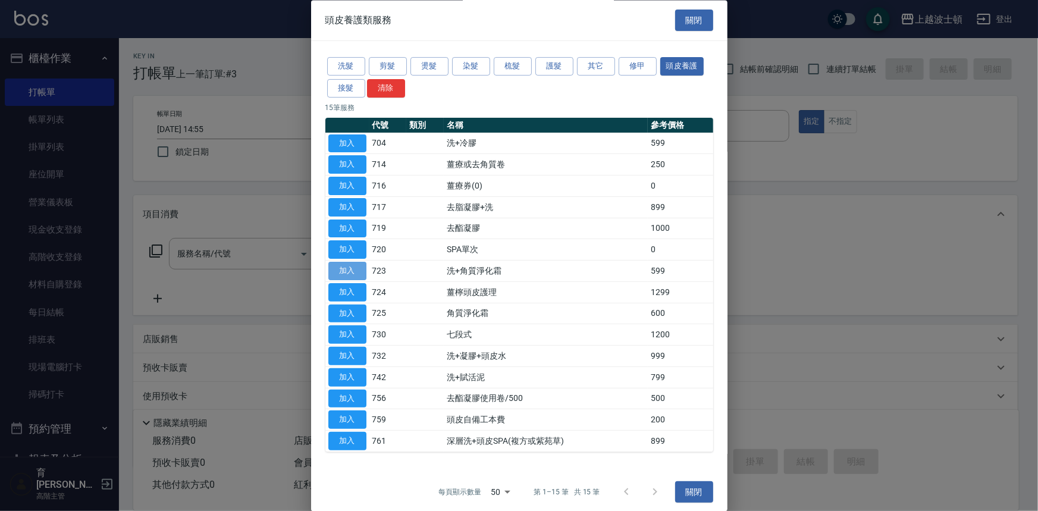
click at [355, 267] on button "加入" at bounding box center [347, 271] width 38 height 18
type input "洗+角質淨化霜(723)"
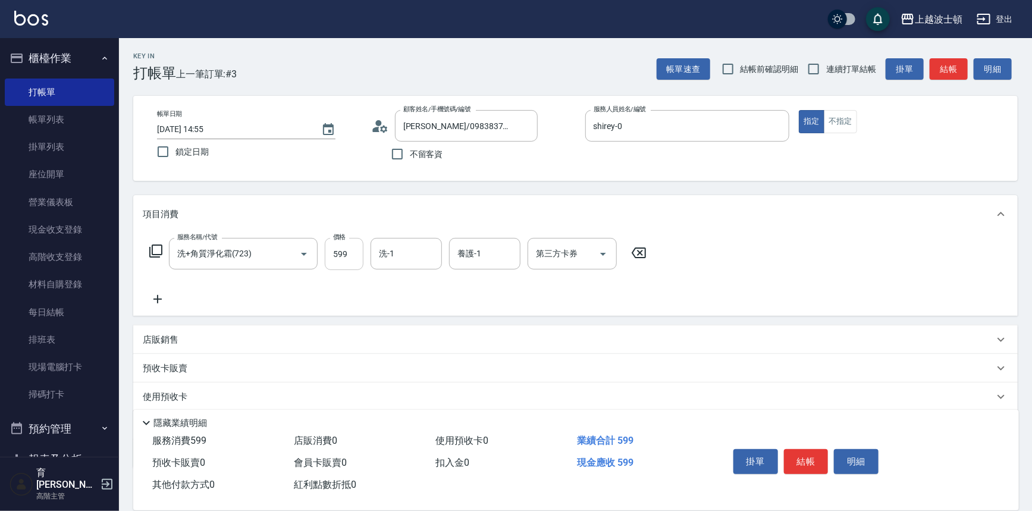
click at [352, 258] on input "599" at bounding box center [344, 254] width 39 height 32
drag, startPoint x: 393, startPoint y: 239, endPoint x: 400, endPoint y: 256, distance: 18.9
click at [393, 239] on div "洗-1" at bounding box center [406, 254] width 71 height 32
type input "600"
drag, startPoint x: 400, startPoint y: 256, endPoint x: 400, endPoint y: 267, distance: 10.7
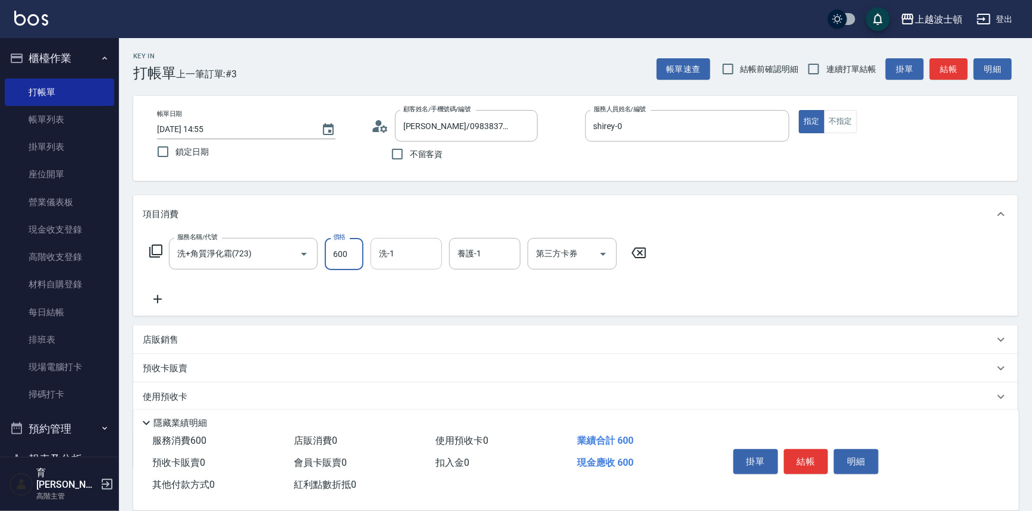
click at [400, 264] on div "洗-1" at bounding box center [406, 254] width 71 height 32
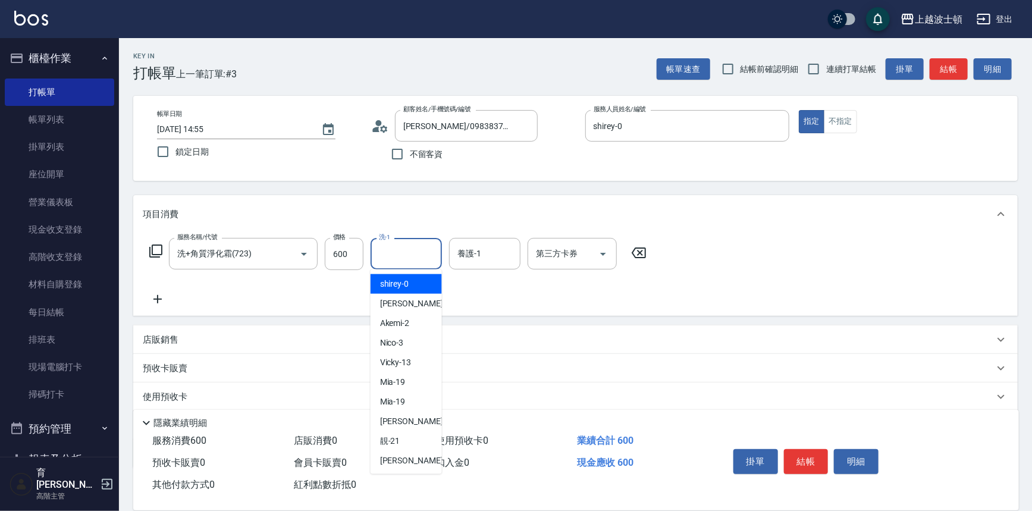
drag, startPoint x: 400, startPoint y: 279, endPoint x: 430, endPoint y: 280, distance: 29.2
click at [402, 280] on span "shirey -0" at bounding box center [394, 284] width 29 height 12
type input "shirey-0"
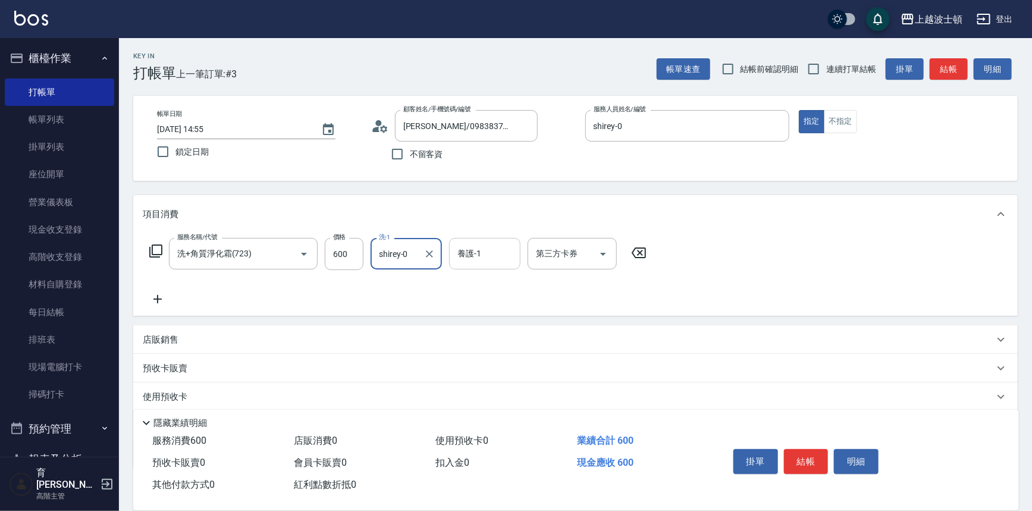
click at [491, 264] on div "養護-1" at bounding box center [484, 254] width 71 height 32
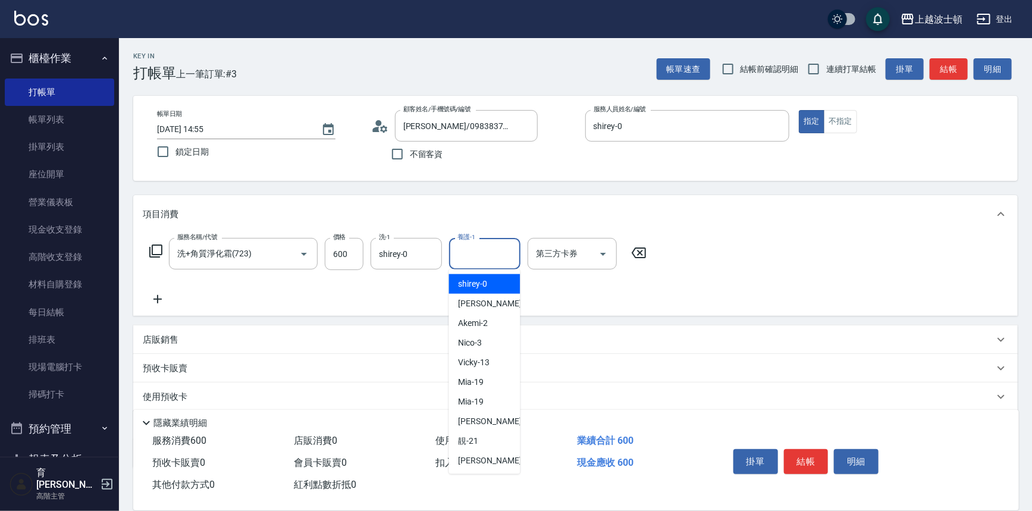
click at [491, 289] on div "shirey -0" at bounding box center [484, 284] width 71 height 20
type input "shirey-0"
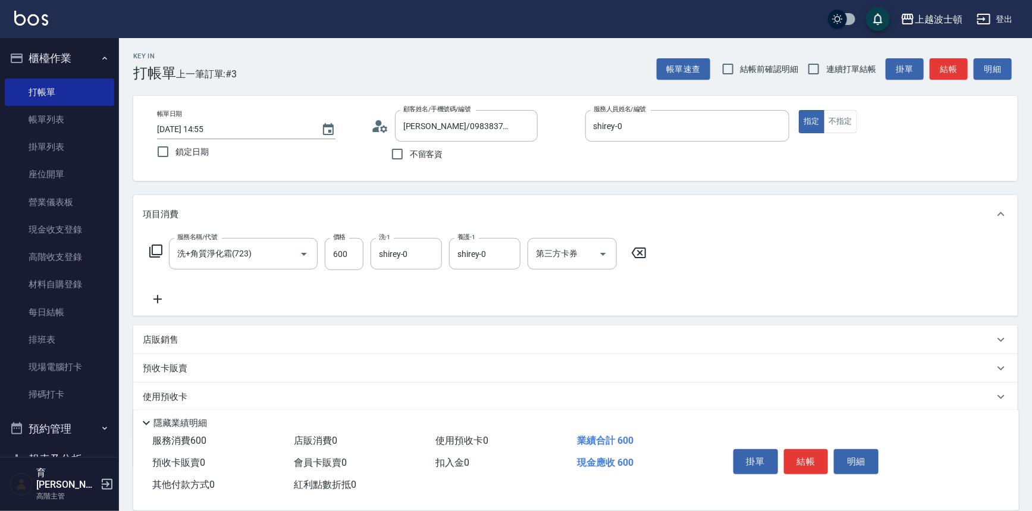
click at [157, 249] on icon at bounding box center [156, 251] width 14 height 14
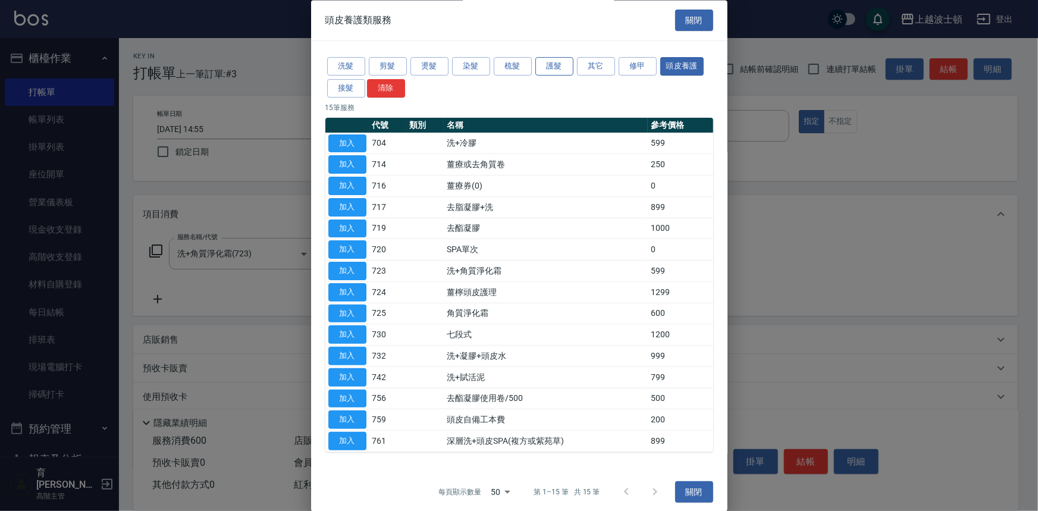
click at [549, 63] on button "護髮" at bounding box center [555, 67] width 38 height 18
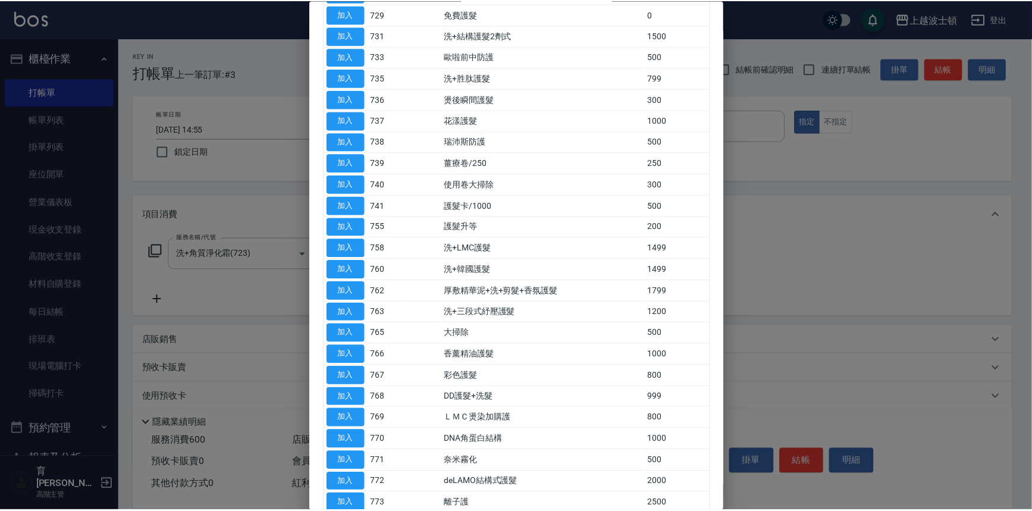
scroll to position [446, 0]
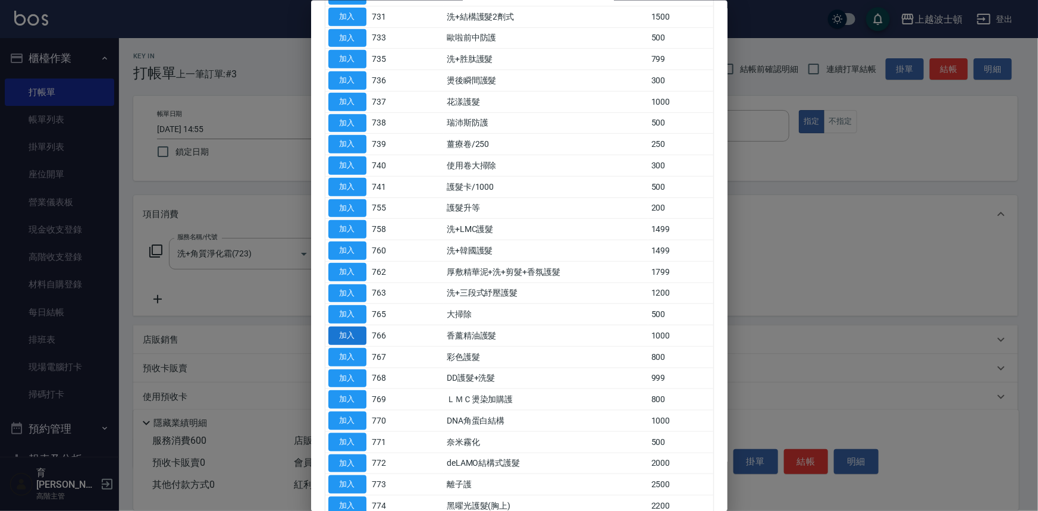
click at [347, 336] on button "加入" at bounding box center [347, 336] width 38 height 18
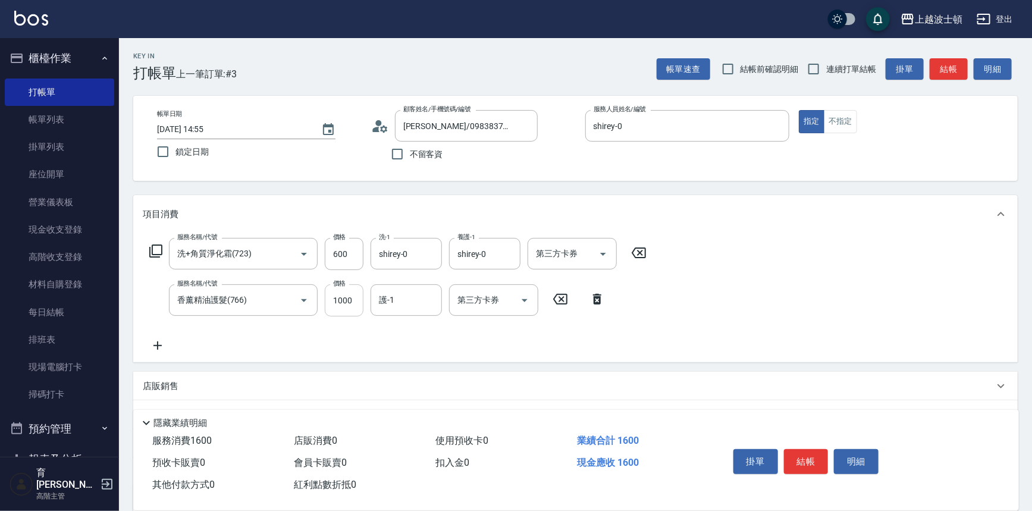
click at [344, 301] on input "1000" at bounding box center [344, 300] width 39 height 32
type input "500"
click at [411, 310] on input "護-1" at bounding box center [406, 300] width 61 height 21
drag, startPoint x: 412, startPoint y: 325, endPoint x: 756, endPoint y: 299, distance: 344.3
click at [418, 325] on div "shirey -0" at bounding box center [406, 331] width 71 height 20
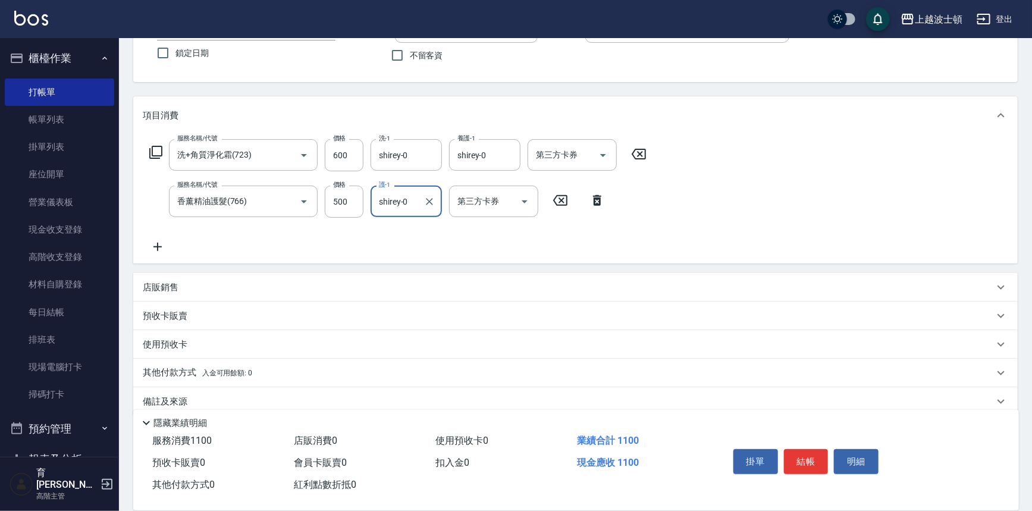
scroll to position [111, 0]
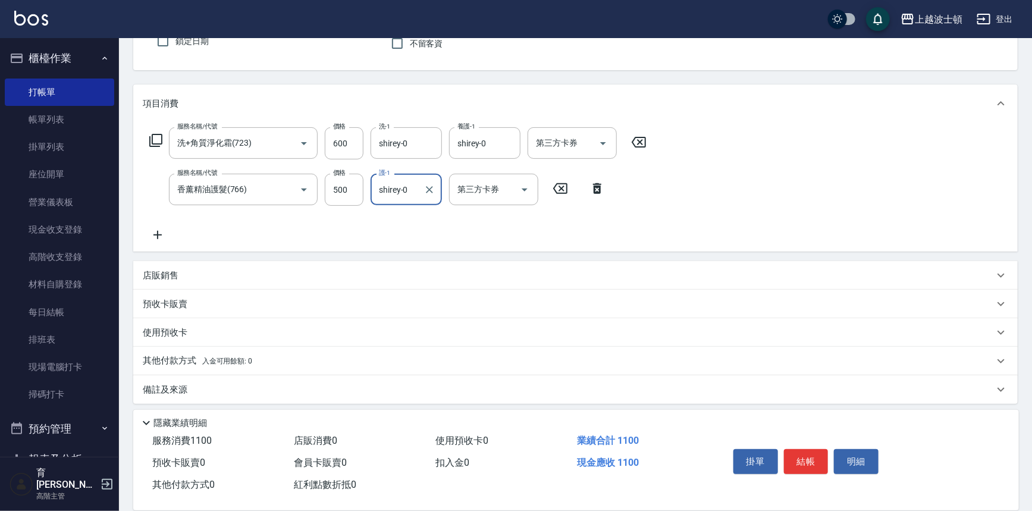
type input "shirey-0"
click at [176, 278] on p "店販銷售" at bounding box center [161, 276] width 36 height 12
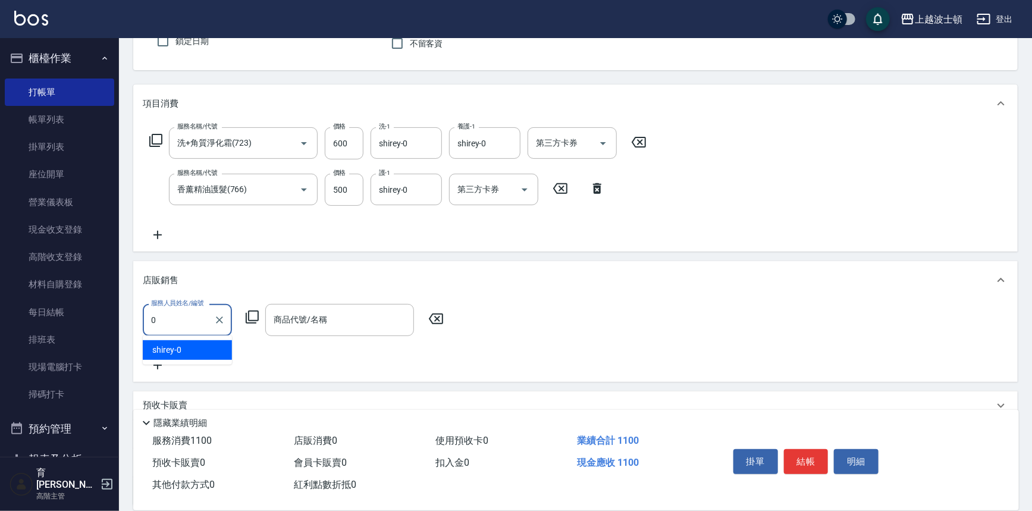
scroll to position [0, 0]
drag, startPoint x: 202, startPoint y: 346, endPoint x: 226, endPoint y: 342, distance: 24.2
click at [208, 346] on div "shirey -0" at bounding box center [187, 350] width 89 height 20
type input "shirey-0"
click at [283, 311] on div "商品代號/名稱 商品代號/名稱" at bounding box center [339, 320] width 149 height 32
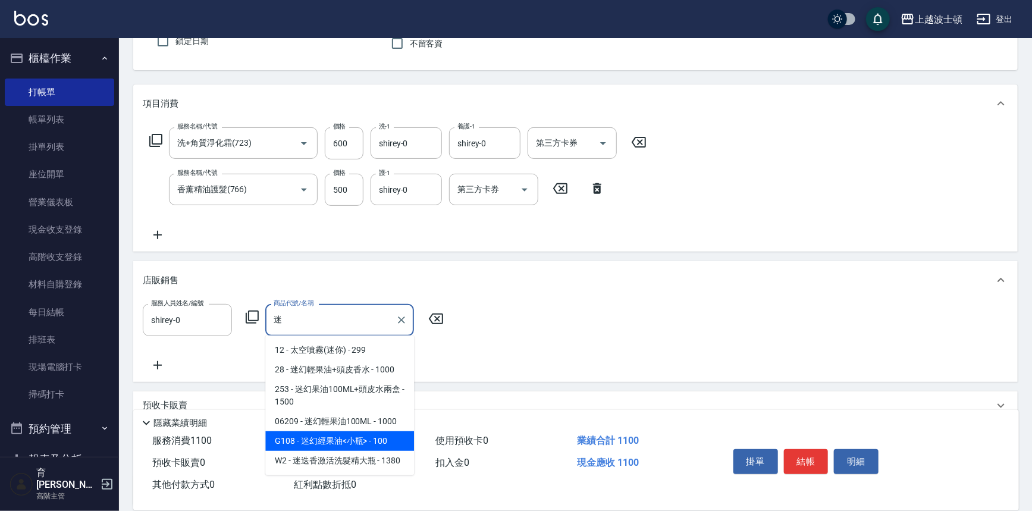
click at [401, 442] on span "G108 - 迷幻經果油<小瓶> - 100" at bounding box center [339, 441] width 149 height 20
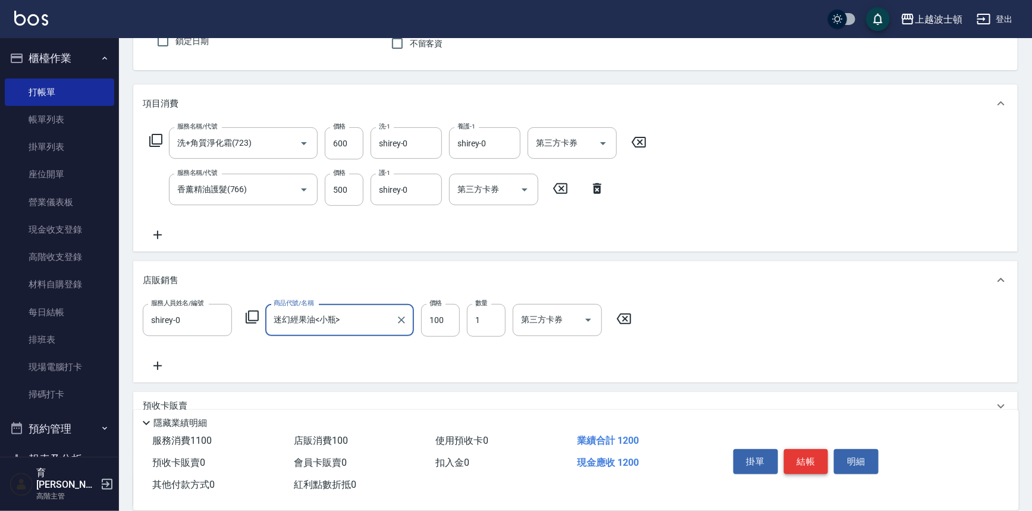
type input "迷幻經果油<小瓶>"
click at [803, 460] on button "結帳" at bounding box center [806, 461] width 45 height 25
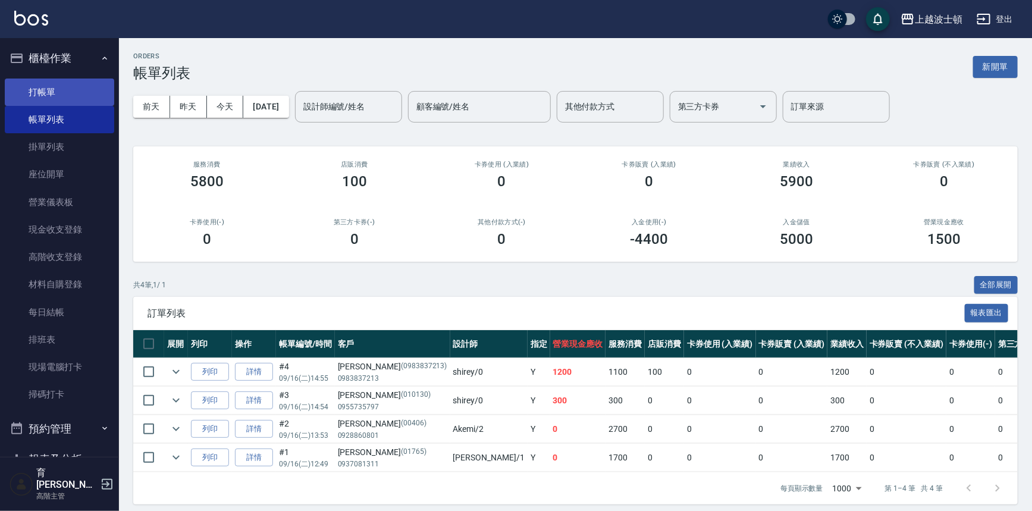
click at [43, 95] on link "打帳單" at bounding box center [59, 92] width 109 height 27
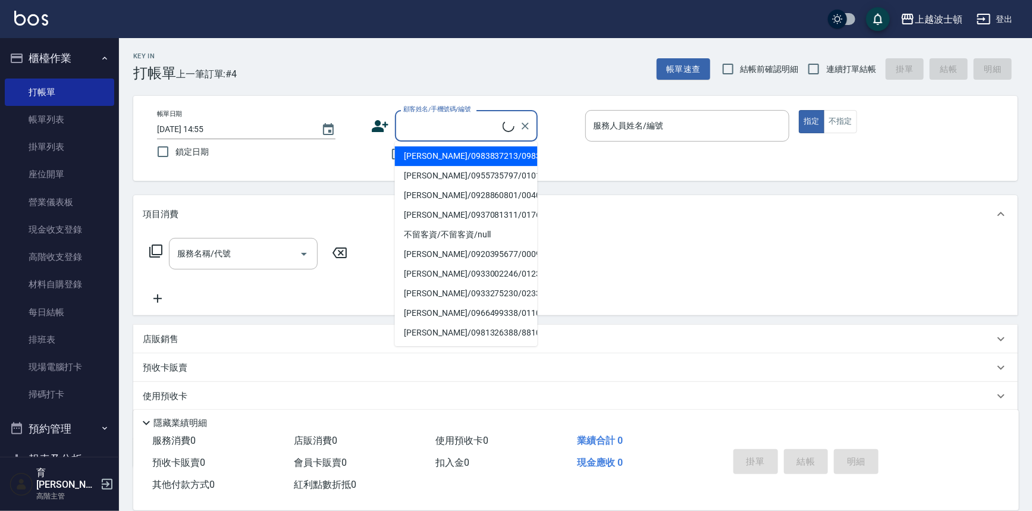
click at [446, 130] on input "顧客姓名/手機號碼/編號" at bounding box center [451, 125] width 102 height 21
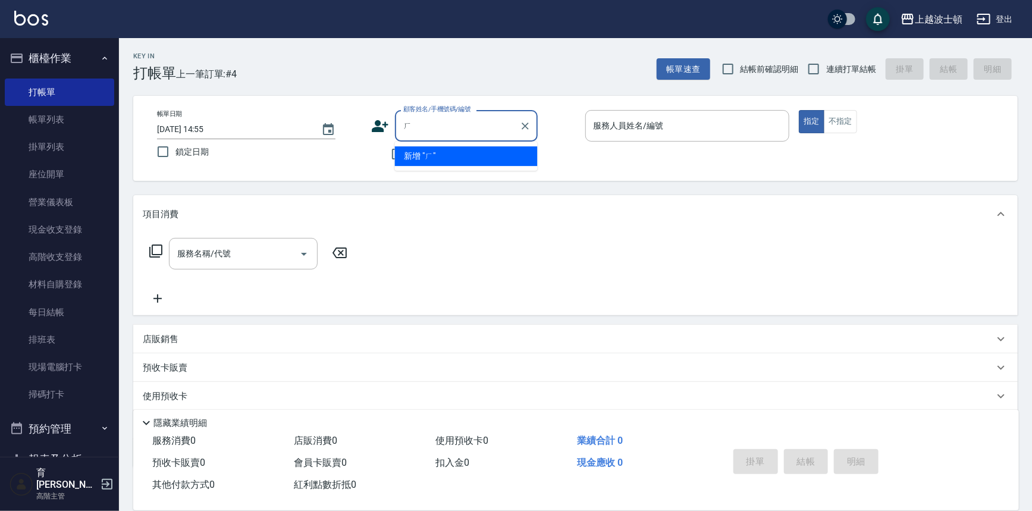
type input "ㄘ"
type input "襪"
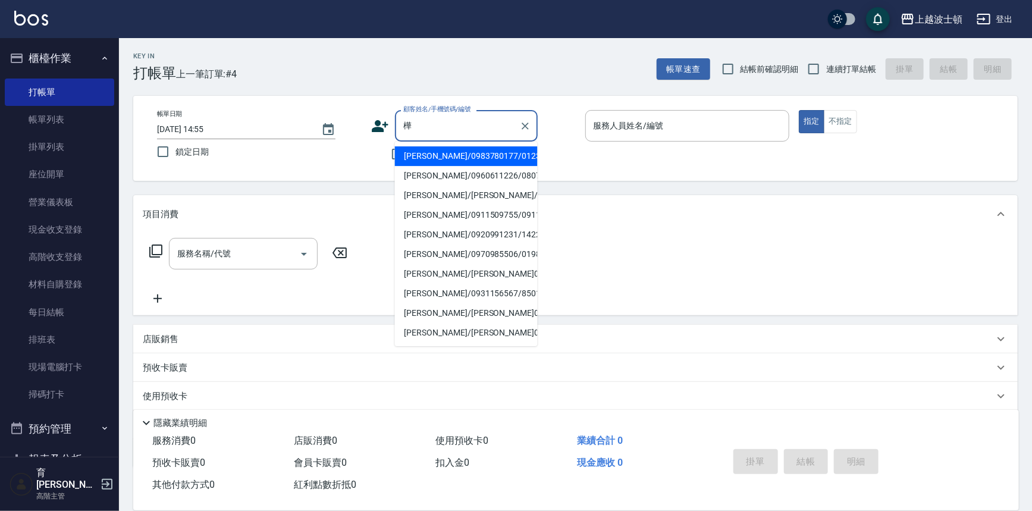
click at [453, 155] on li "[PERSON_NAME]/0983780177/0123" at bounding box center [466, 156] width 143 height 20
type input "[PERSON_NAME]/0983780177/0123"
type input "shirey-0"
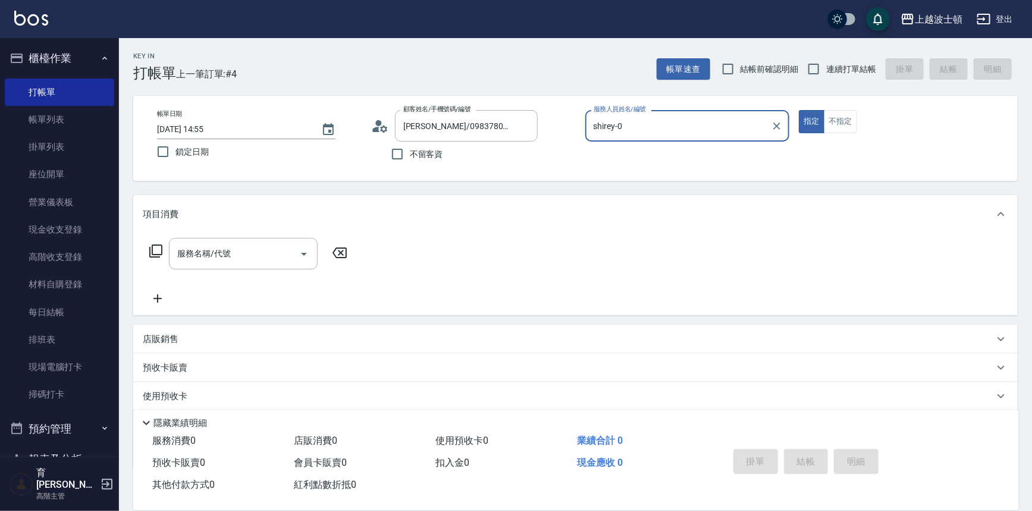
click at [156, 243] on div "服務名稱/代號 服務名稱/代號" at bounding box center [249, 254] width 212 height 32
click at [161, 247] on icon at bounding box center [155, 251] width 13 height 13
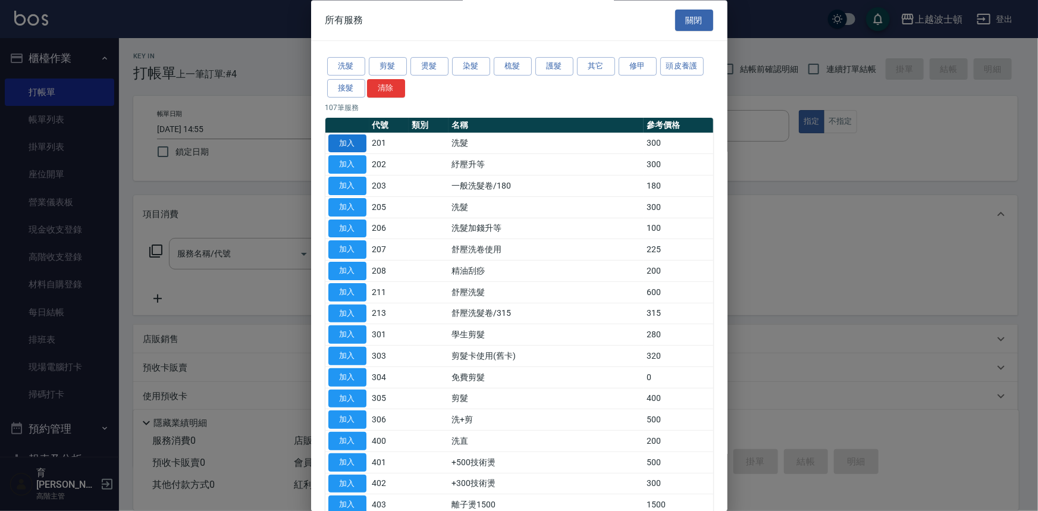
click at [350, 148] on button "加入" at bounding box center [347, 143] width 38 height 18
type input "洗髮(201)"
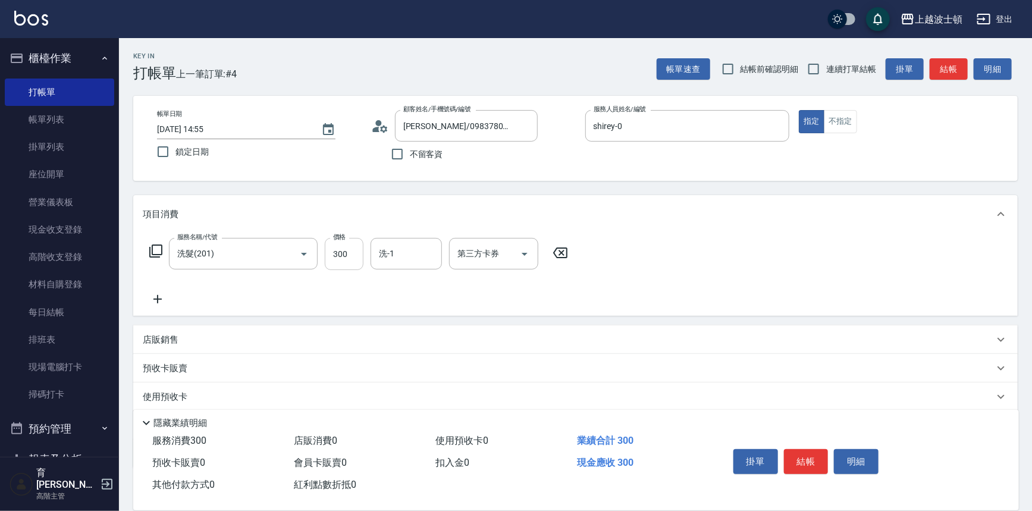
click at [353, 239] on input "300" at bounding box center [344, 254] width 39 height 32
type input "270"
click at [408, 248] on input "洗-1" at bounding box center [406, 253] width 61 height 21
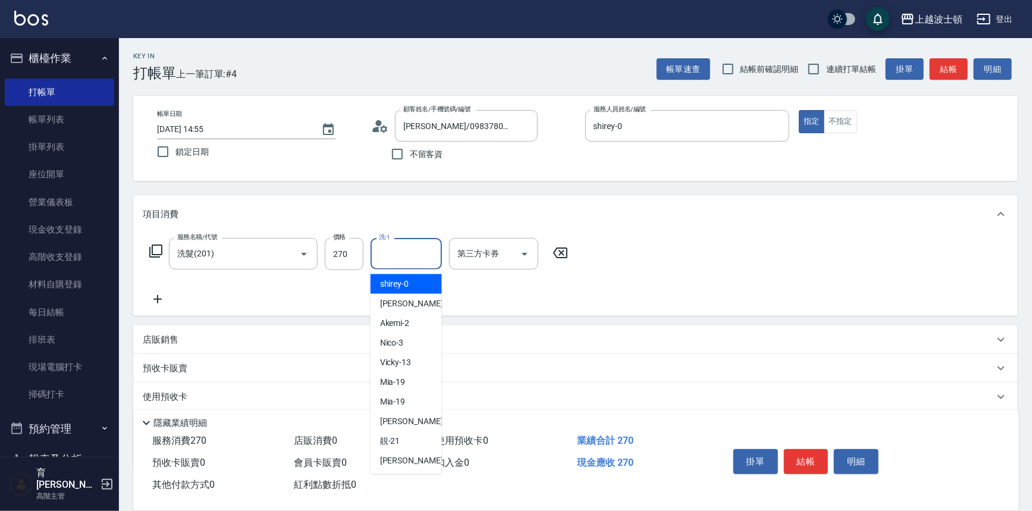
click at [406, 283] on span "shirey -0" at bounding box center [394, 284] width 29 height 12
type input "shirey-0"
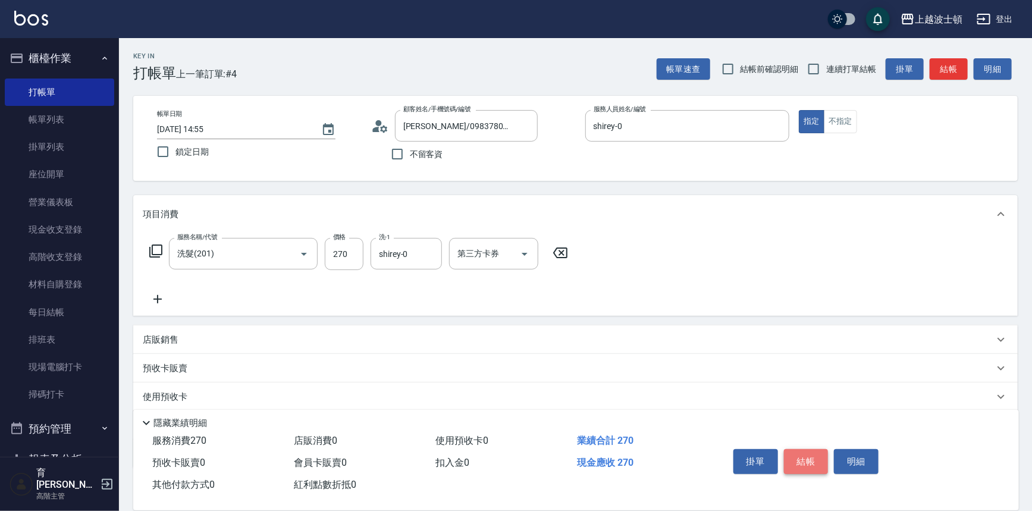
drag, startPoint x: 809, startPoint y: 458, endPoint x: 809, endPoint y: 451, distance: 7.2
click at [809, 457] on button "結帳" at bounding box center [806, 461] width 45 height 25
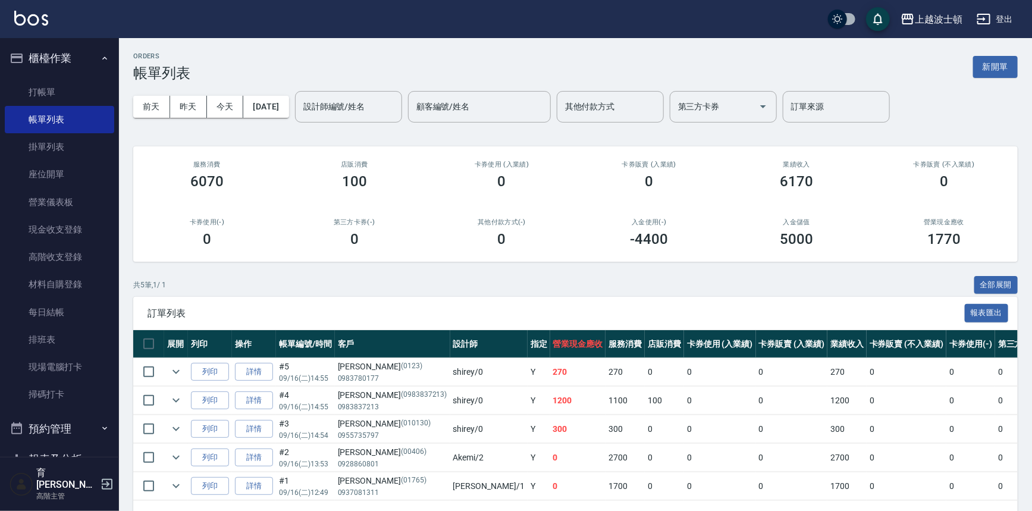
drag, startPoint x: 112, startPoint y: 164, endPoint x: 115, endPoint y: 242, distance: 78.0
click at [115, 239] on nav "櫃檯作業 打帳單 帳單列表 掛單列表 座位開單 營業儀表板 現金收支登錄 高階收支登錄 材料自購登錄 每日結帳 排班表 現場電腦打卡 掃碼打卡 預約管理 預約…" at bounding box center [59, 247] width 119 height 419
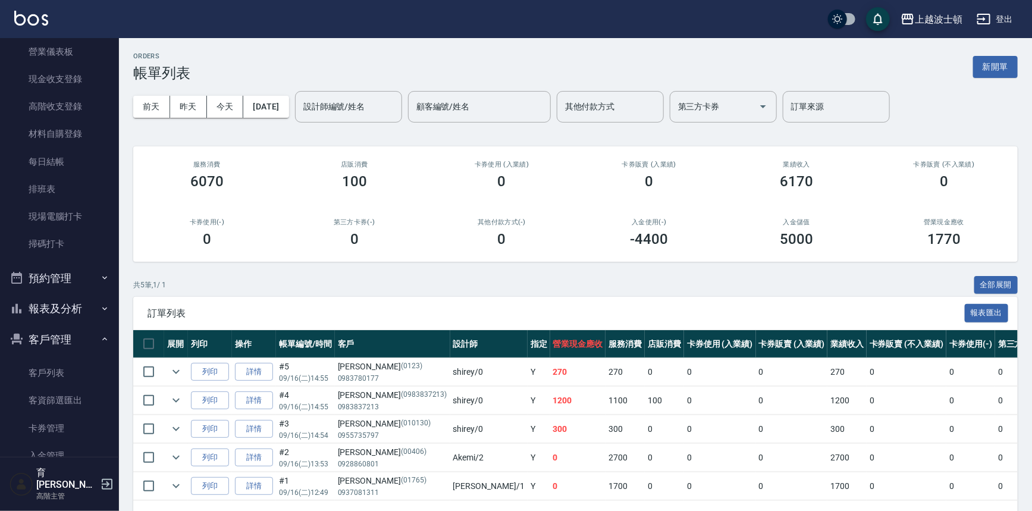
scroll to position [155, 0]
click at [108, 290] on nav "櫃檯作業 打帳單 帳單列表 掛單列表 座位開單 營業儀表板 現金收支登錄 高階收支登錄 材料自購登錄 每日結帳 排班表 現場電腦打卡 掃碼打卡 預約管理 預約…" at bounding box center [59, 247] width 119 height 419
click at [105, 293] on li "報表及分析 報表目錄 消費分析儀表板 店家區間累計表 店家日報表 店家排行榜 互助日報表 互助月報表 互助排行榜 互助點數明細 互助業績報表 全店業績分析表 …" at bounding box center [59, 304] width 109 height 31
click at [100, 306] on icon "button" at bounding box center [105, 305] width 10 height 10
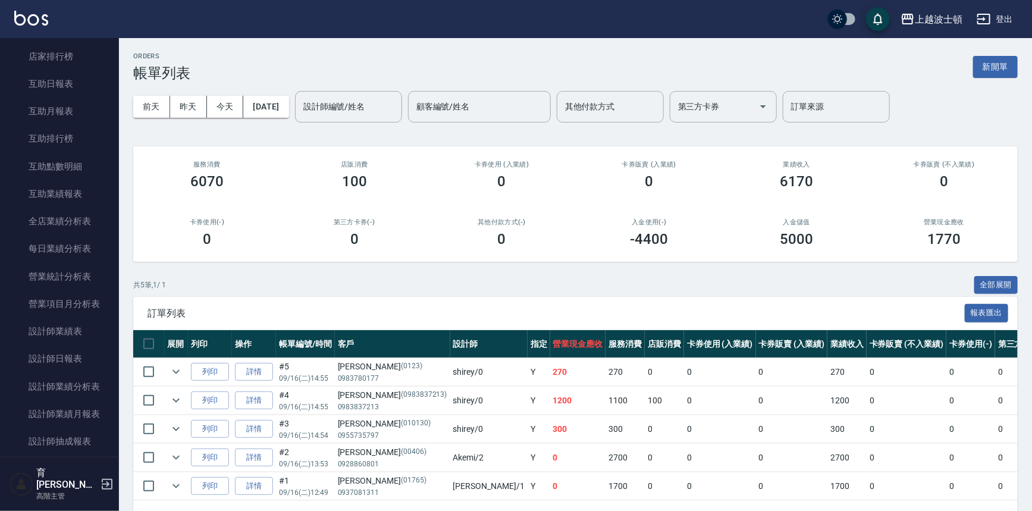
scroll to position [578, 0]
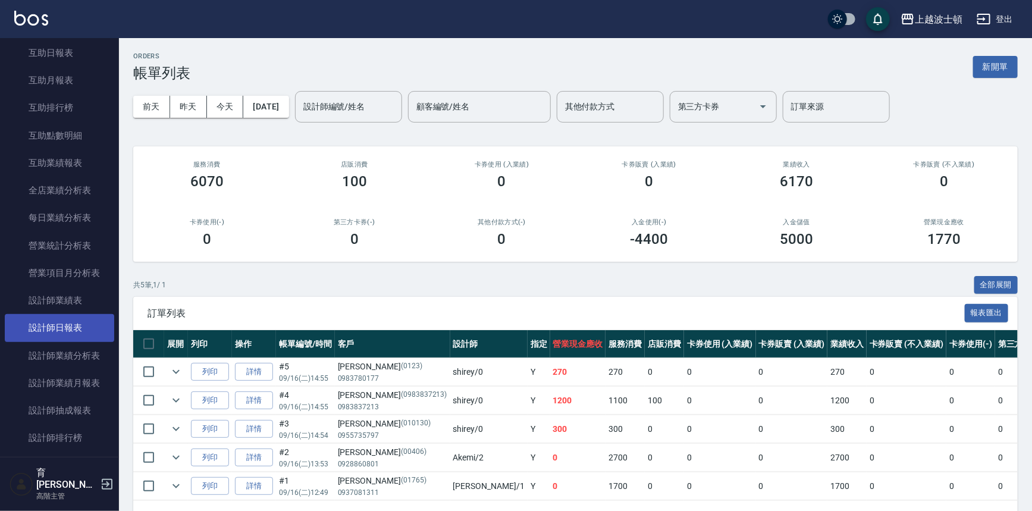
click at [65, 322] on link "設計師日報表" at bounding box center [59, 327] width 109 height 27
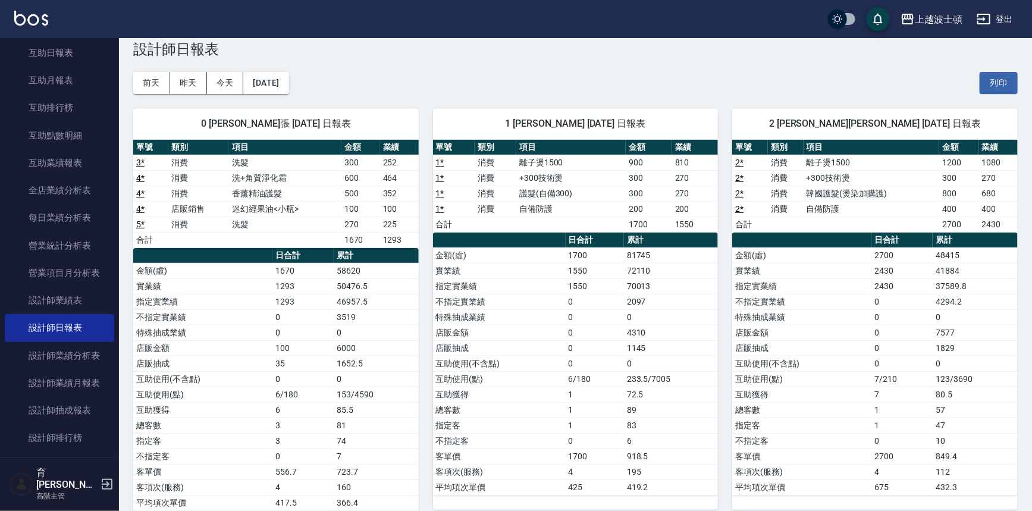
scroll to position [15, 0]
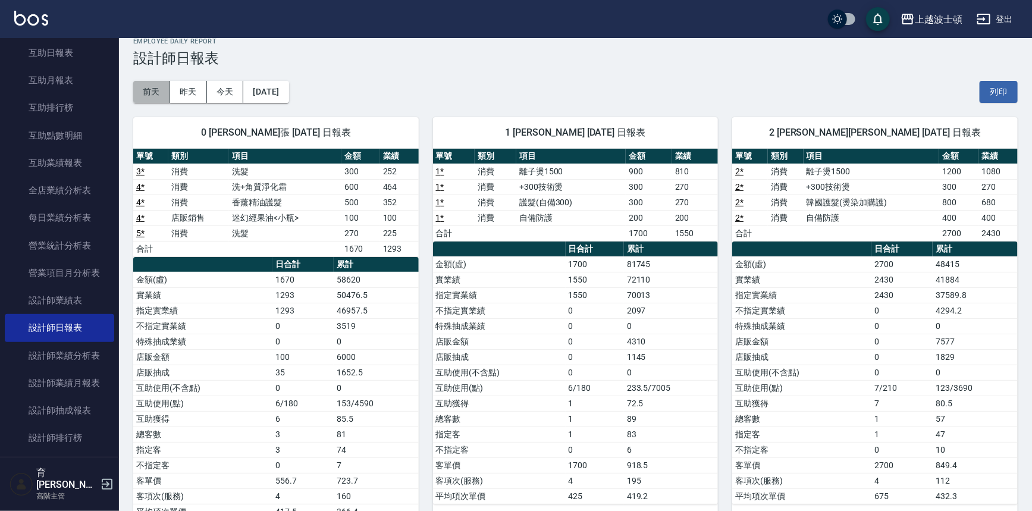
click at [152, 93] on button "前天" at bounding box center [151, 92] width 37 height 22
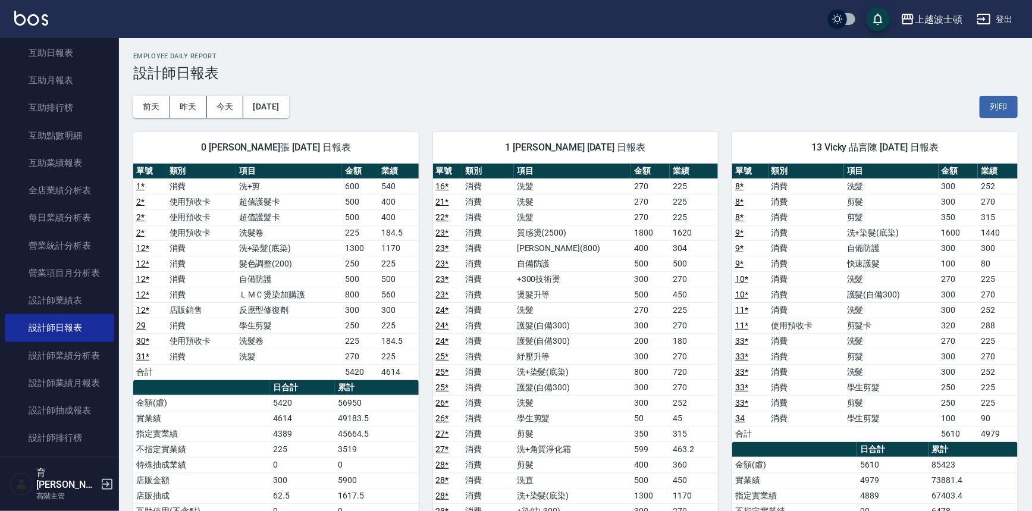
click at [186, 121] on div "0 [PERSON_NAME]張 [DATE] 日報表 單號 類別 項目 金額 業績 1 * 消費 洗+剪 600 540 2 * 使用預收卡 超值護髮卡 5…" at bounding box center [269, 496] width 300 height 756
click at [189, 106] on button "昨天" at bounding box center [188, 107] width 37 height 22
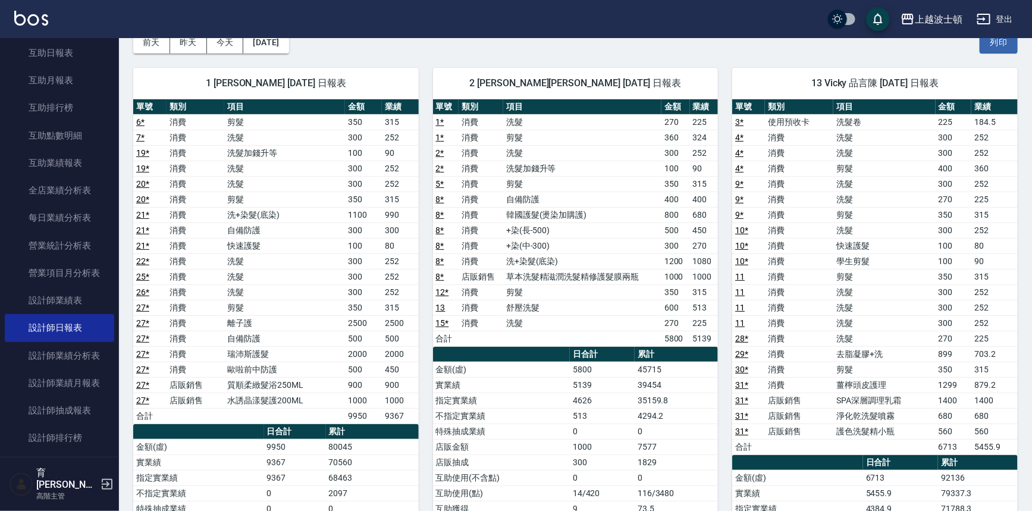
scroll to position [18, 0]
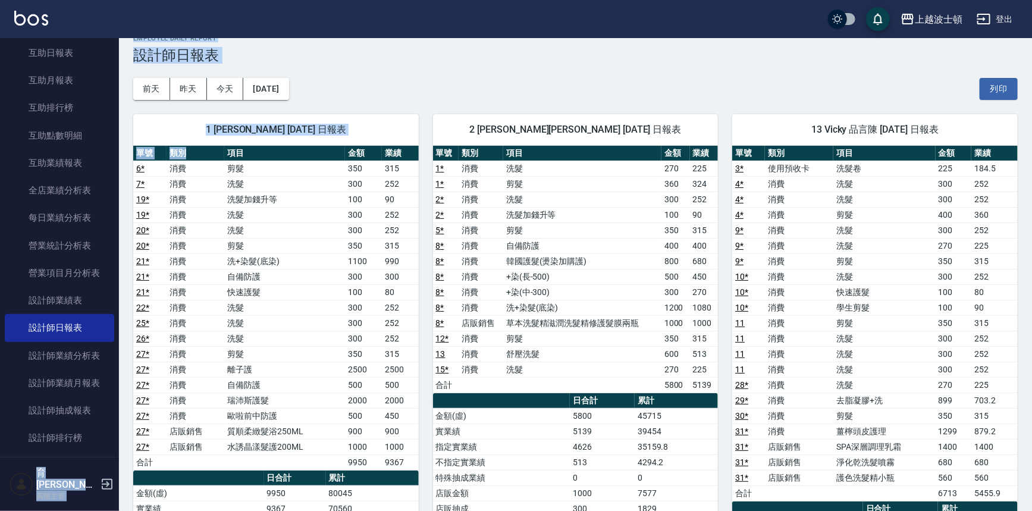
drag, startPoint x: 111, startPoint y: 173, endPoint x: 209, endPoint y: 154, distance: 99.5
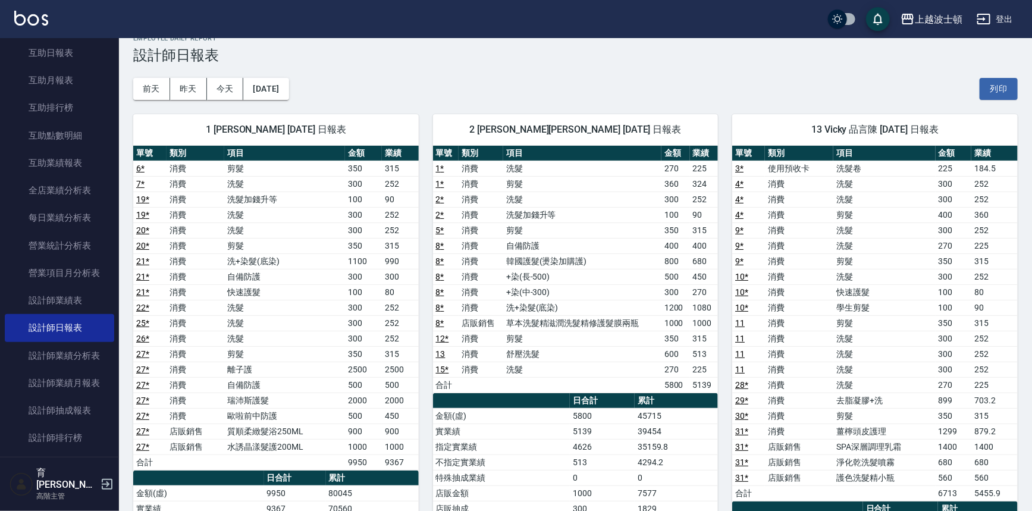
click at [744, 101] on div "13 Vicky 品言陳 [DATE] 日報表 單號 類別 項目 金額 業績 3 * 使用預收卡 洗髮卷 225 184.5 4 * 消費 洗髮 300 25…" at bounding box center [868, 439] width 300 height 679
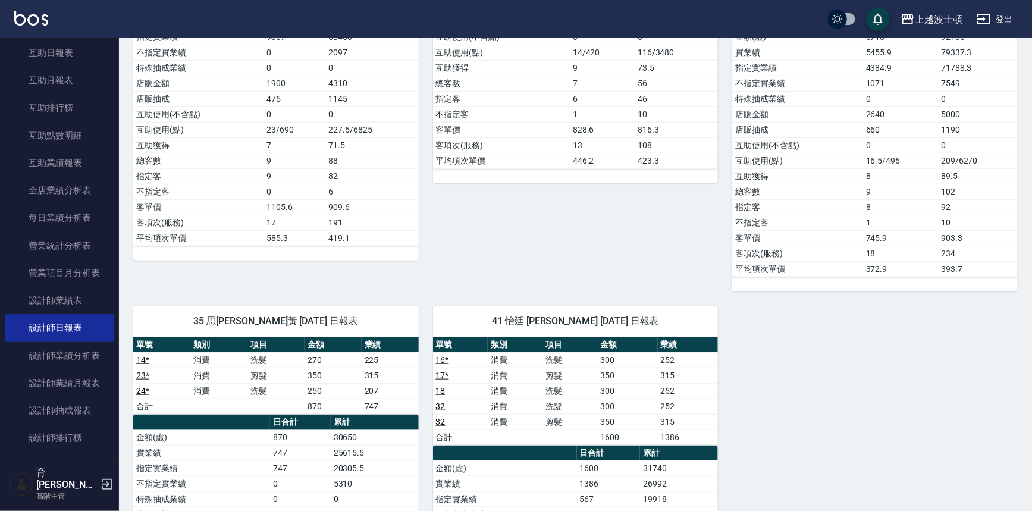
scroll to position [500, 0]
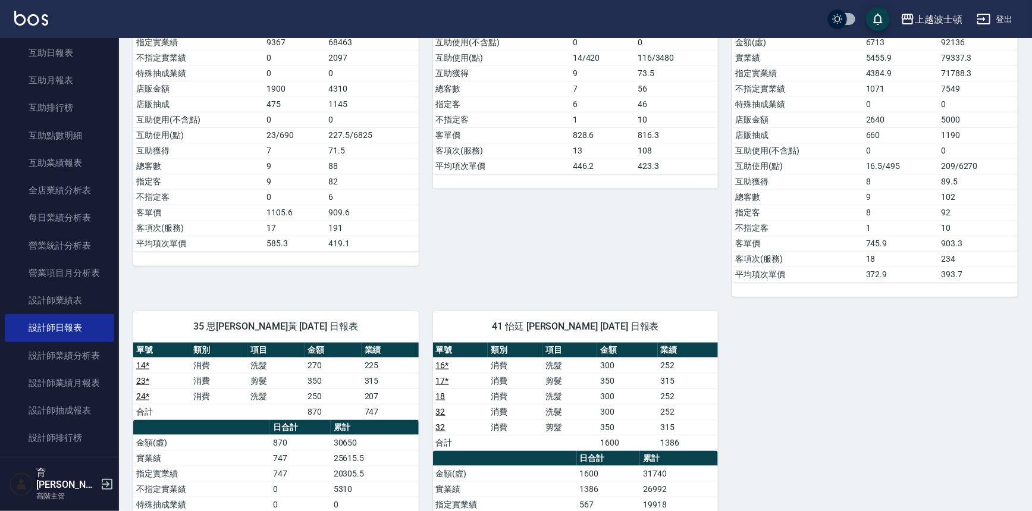
click at [111, 180] on nav "櫃檯作業 打帳單 帳單列表 掛單列表 座位開單 營業儀表板 現金收支登錄 高階收支登錄 材料自購登錄 每日結帳 排班表 現場電腦打卡 掃碼打卡 預約管理 預約…" at bounding box center [59, 247] width 119 height 419
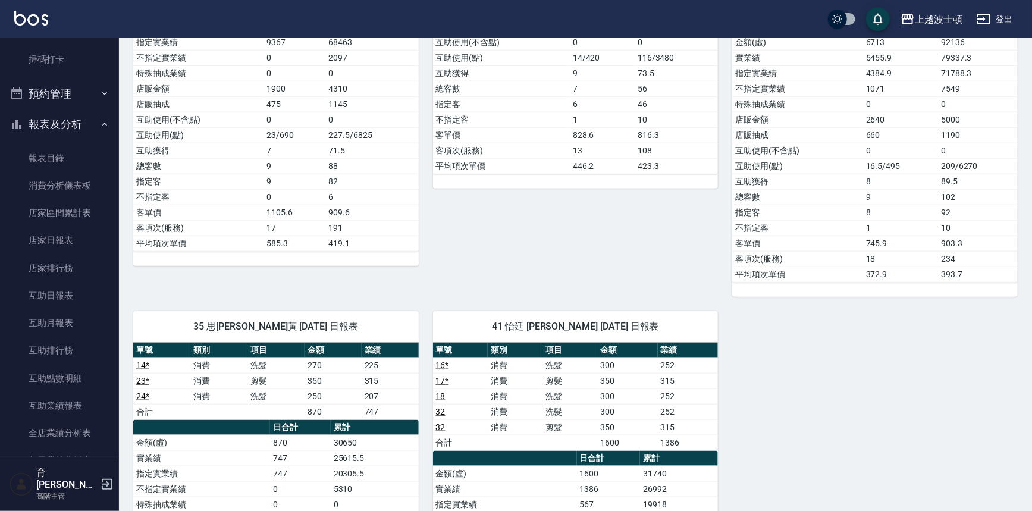
scroll to position [332, 0]
click at [100, 128] on icon "button" at bounding box center [105, 128] width 10 height 10
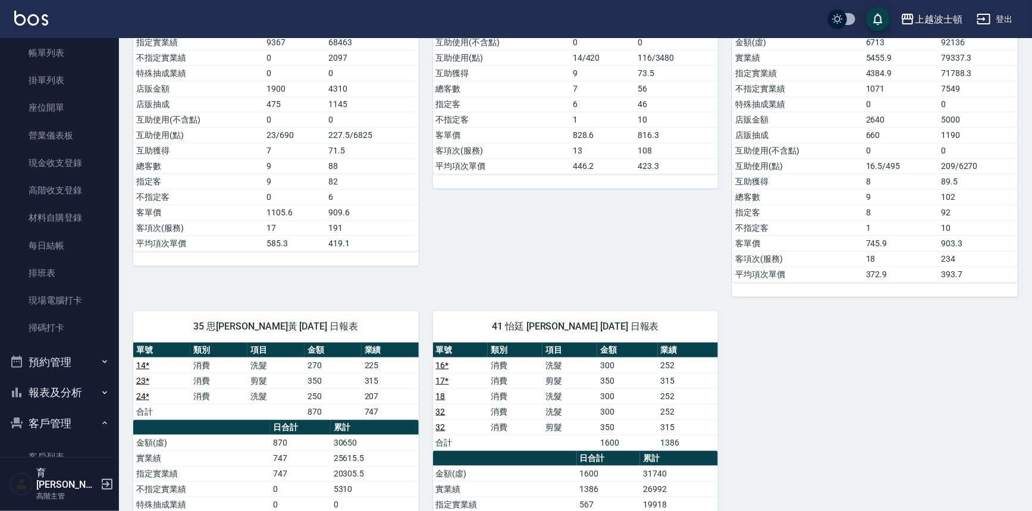
scroll to position [41, 0]
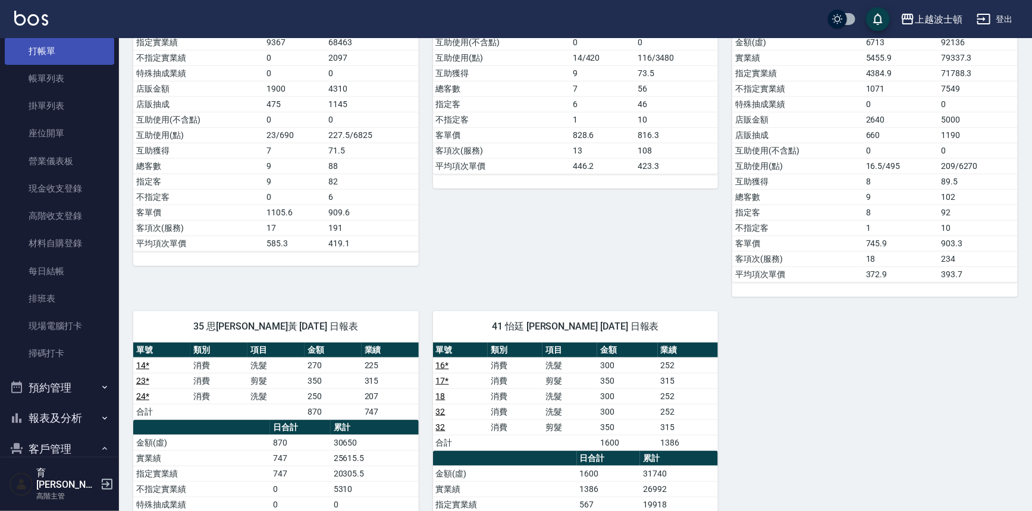
click at [98, 49] on link "打帳單" at bounding box center [59, 50] width 109 height 27
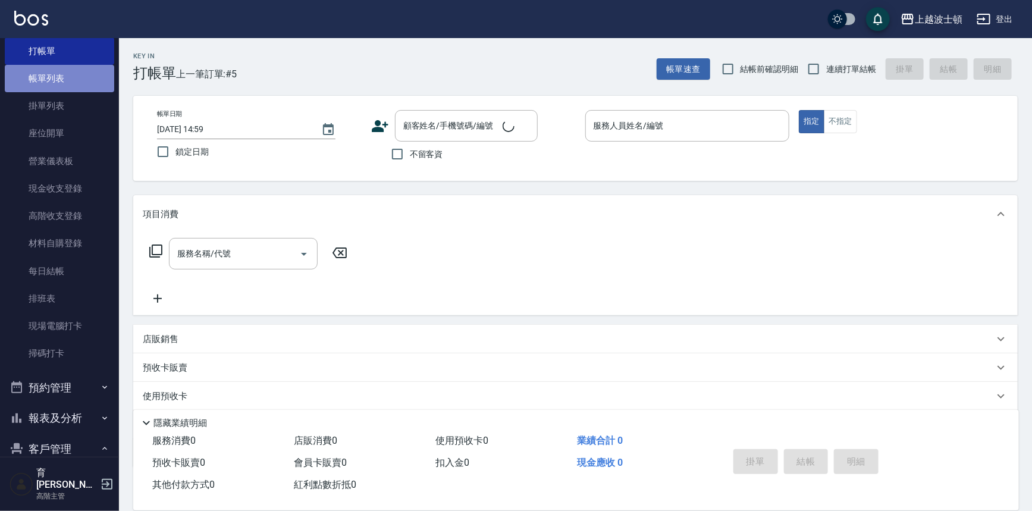
click at [62, 87] on link "帳單列表" at bounding box center [59, 78] width 109 height 27
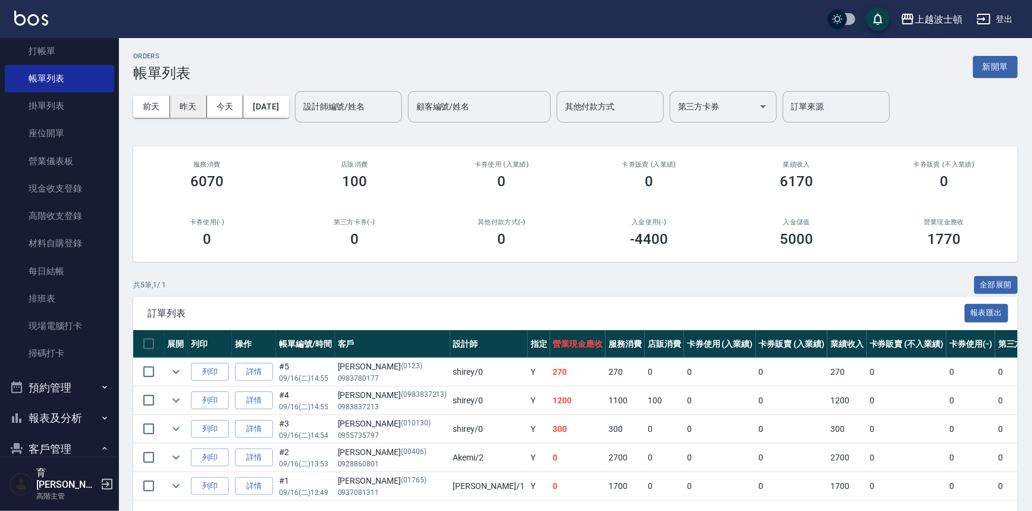
click at [183, 107] on button "昨天" at bounding box center [188, 107] width 37 height 22
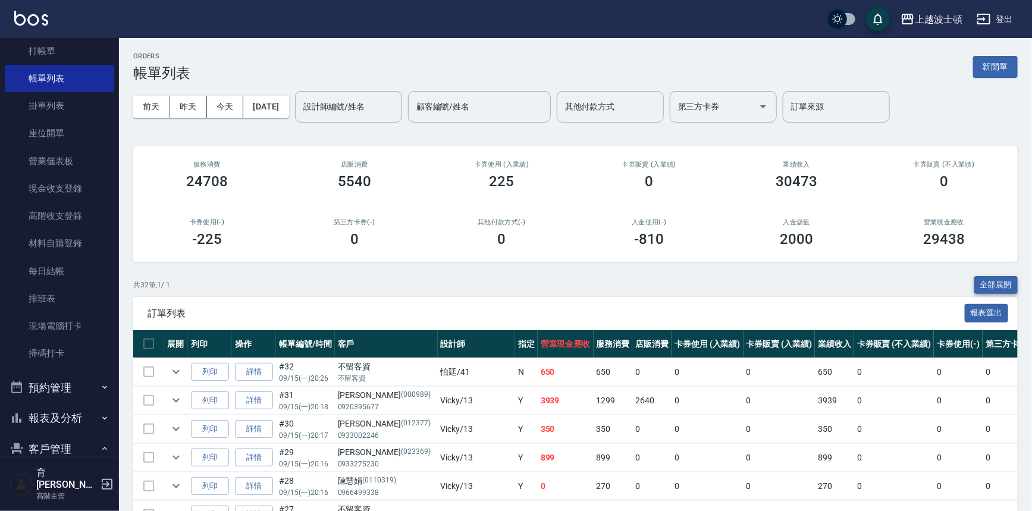
click at [1006, 282] on button "全部展開" at bounding box center [997, 285] width 44 height 18
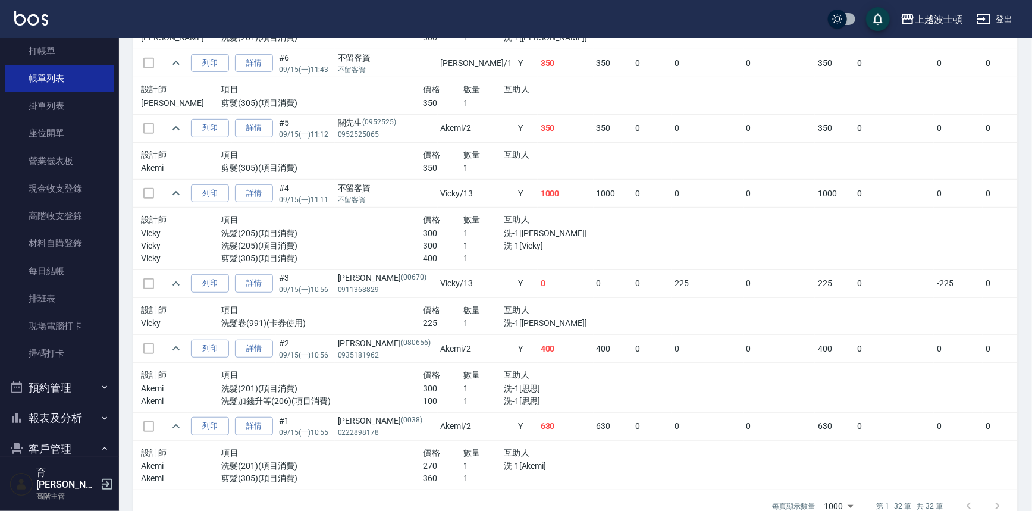
scroll to position [2463, 0]
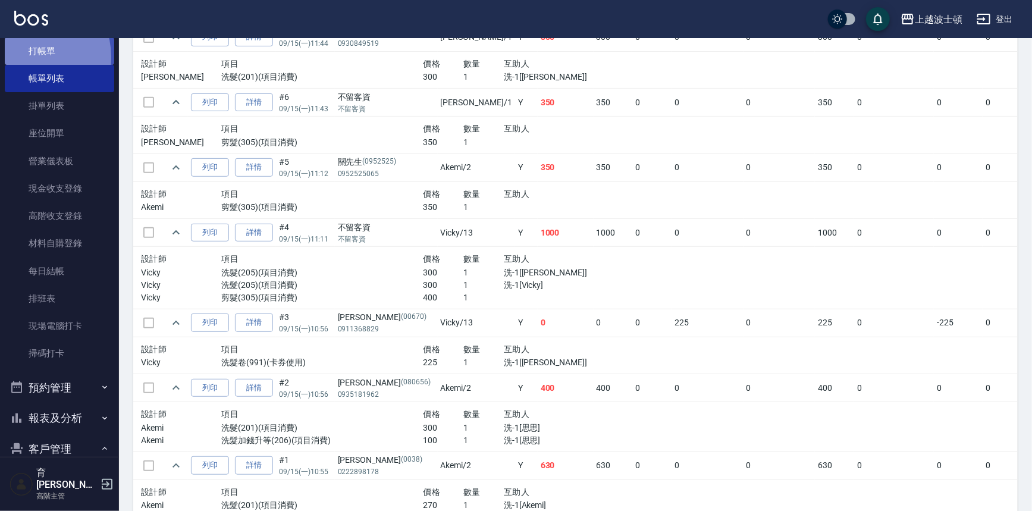
click at [29, 57] on link "打帳單" at bounding box center [59, 50] width 109 height 27
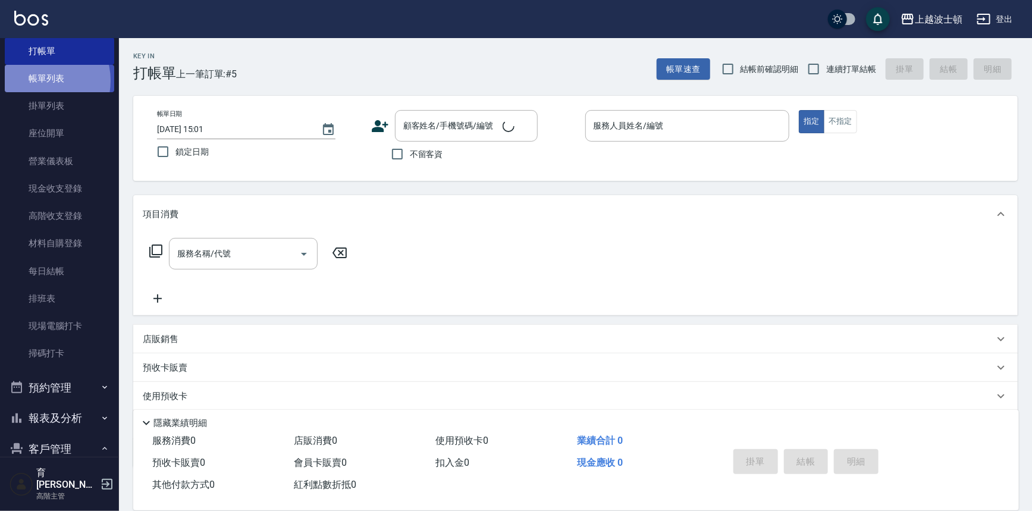
click at [42, 81] on link "帳單列表" at bounding box center [59, 78] width 109 height 27
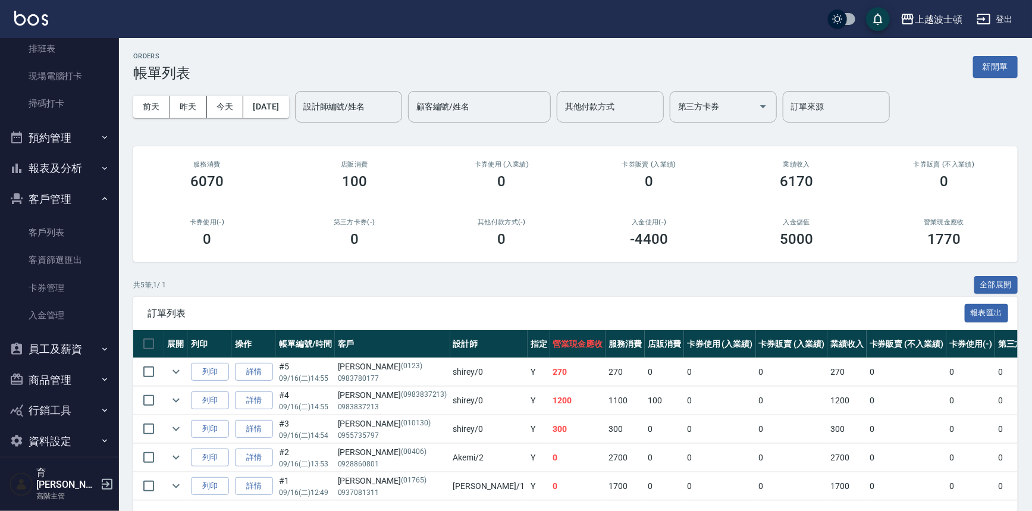
scroll to position [293, 0]
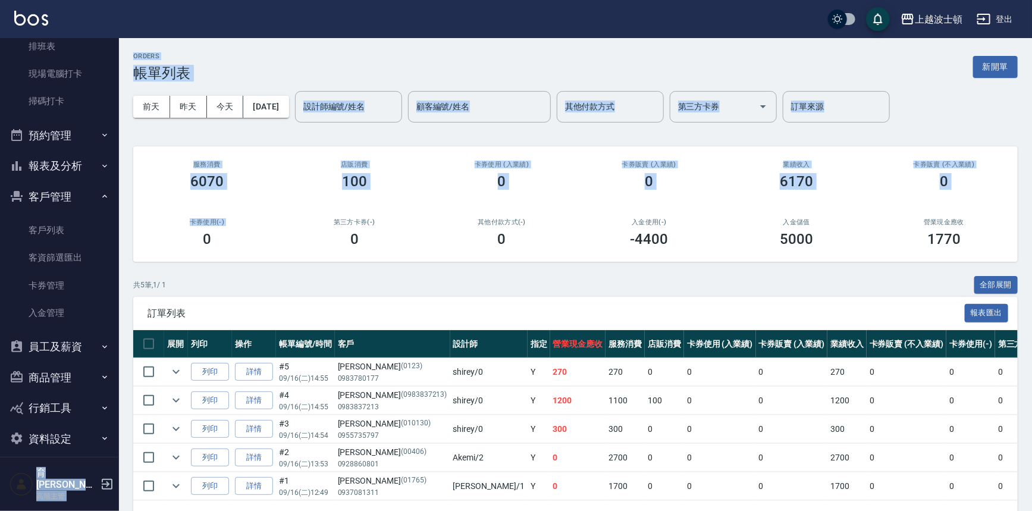
drag, startPoint x: 119, startPoint y: 230, endPoint x: 119, endPoint y: 278, distance: 48.2
click at [115, 290] on div "上越波士頓 登出 櫃檯作業 打帳單 帳單列表 掛單列表 座位開單 營業儀表板 現金收支登錄 高階收支登錄 材料自購登錄 每日結帳 排班表 現場電腦打卡 掃碼打…" at bounding box center [516, 273] width 1032 height 547
click at [146, 208] on div "卡券使用(-) 0" at bounding box center [207, 233] width 148 height 58
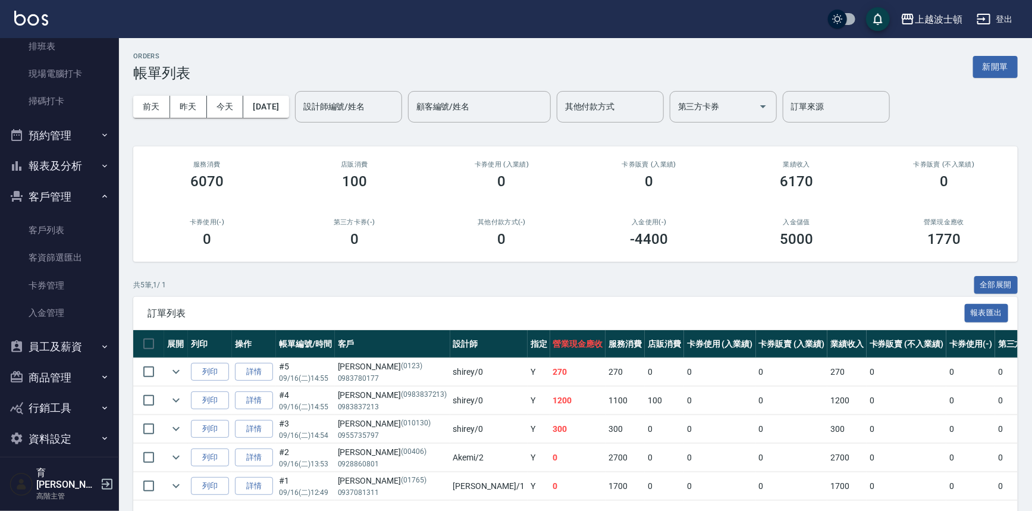
drag, startPoint x: 112, startPoint y: 215, endPoint x: 114, endPoint y: 294, distance: 79.2
click at [114, 281] on nav "櫃檯作業 打帳單 帳單列表 掛單列表 座位開單 營業儀表板 現金收支登錄 高階收支登錄 材料自購登錄 每日結帳 排班表 現場電腦打卡 掃碼打卡 預約管理 預約…" at bounding box center [59, 247] width 119 height 419
click at [77, 370] on button "商品管理" at bounding box center [59, 377] width 109 height 31
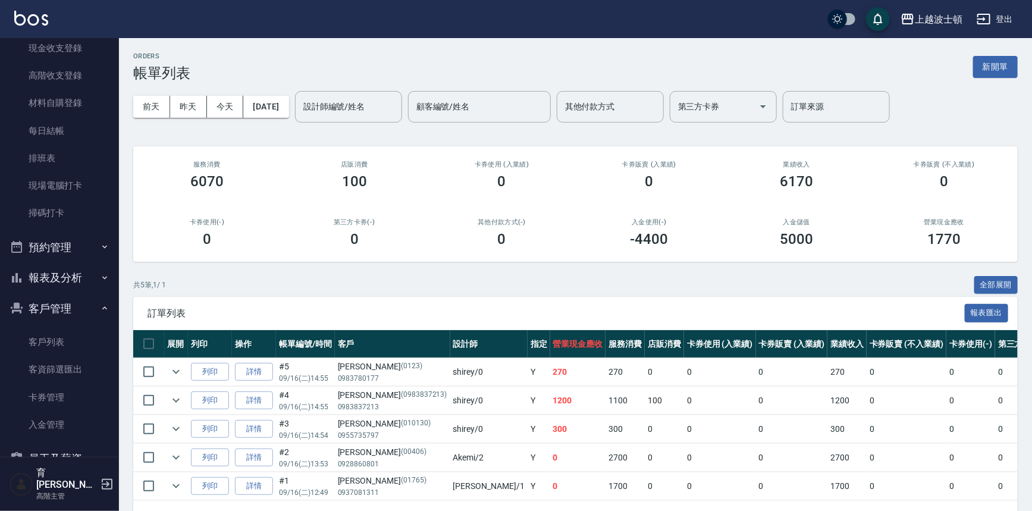
scroll to position [180, 0]
click at [83, 106] on link "材料自購登錄" at bounding box center [59, 103] width 109 height 27
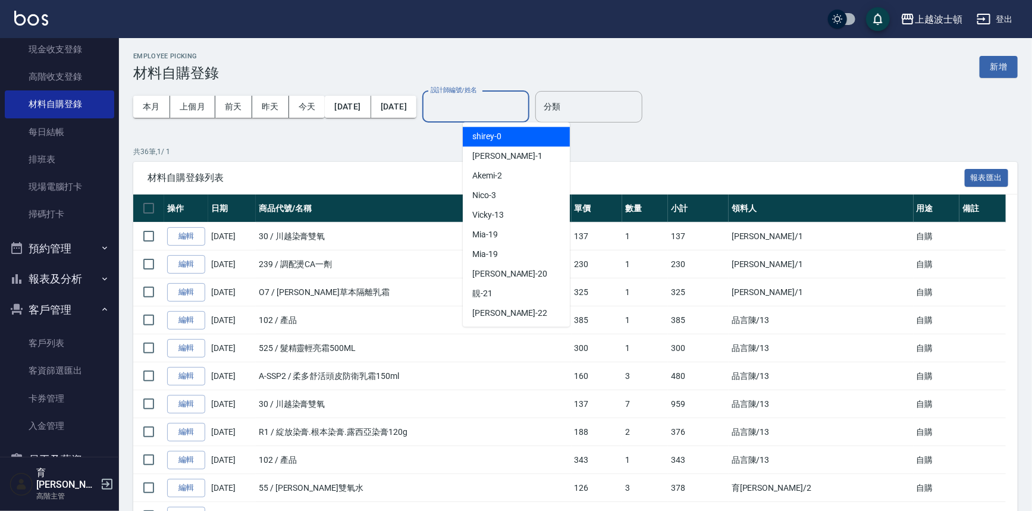
click at [508, 110] on input "設計師編號/姓名" at bounding box center [476, 106] width 96 height 21
click at [510, 130] on div "shirey -0" at bounding box center [516, 137] width 107 height 20
type input "shirey-0"
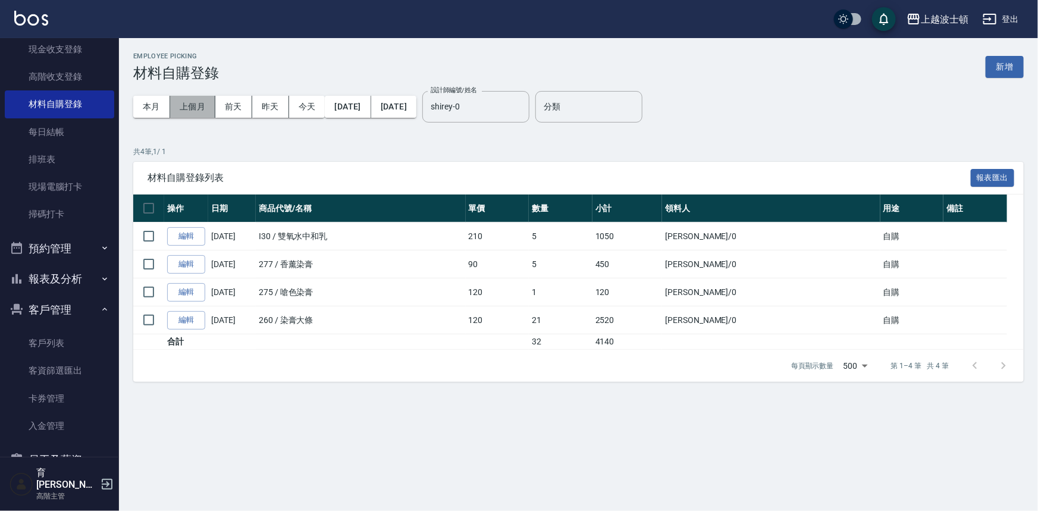
click at [202, 109] on button "上個月" at bounding box center [192, 107] width 45 height 22
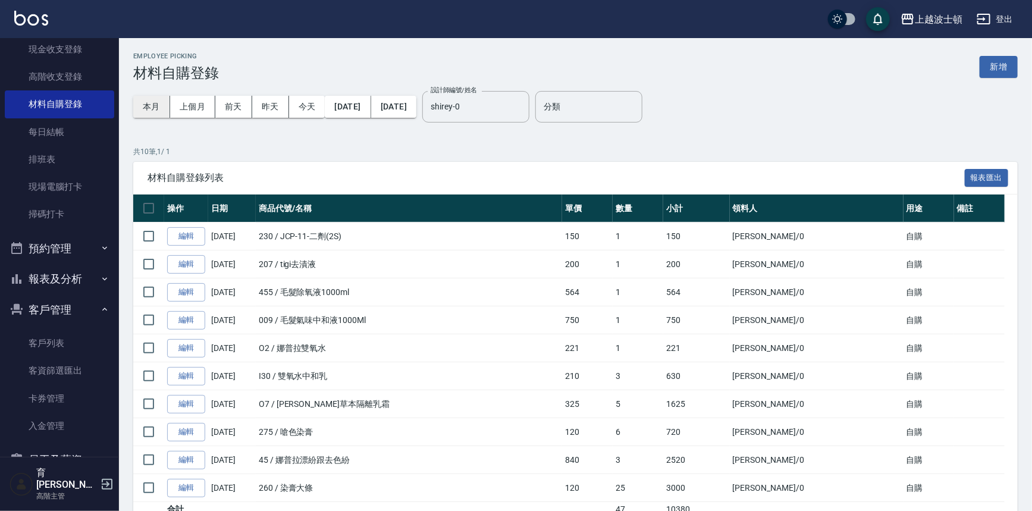
click at [153, 104] on button "本月" at bounding box center [151, 107] width 37 height 22
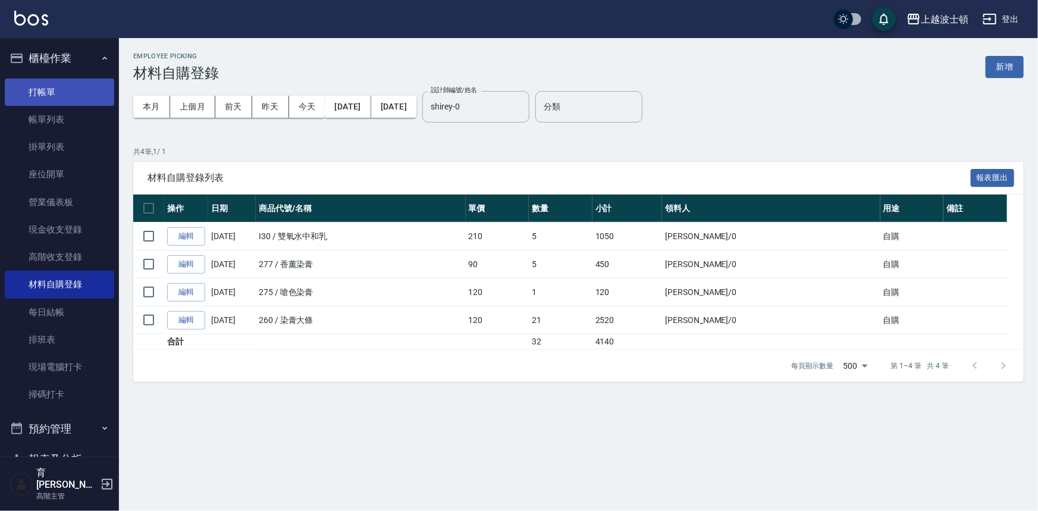
click at [58, 82] on link "打帳單" at bounding box center [59, 92] width 109 height 27
